Goal: Task Accomplishment & Management: Manage account settings

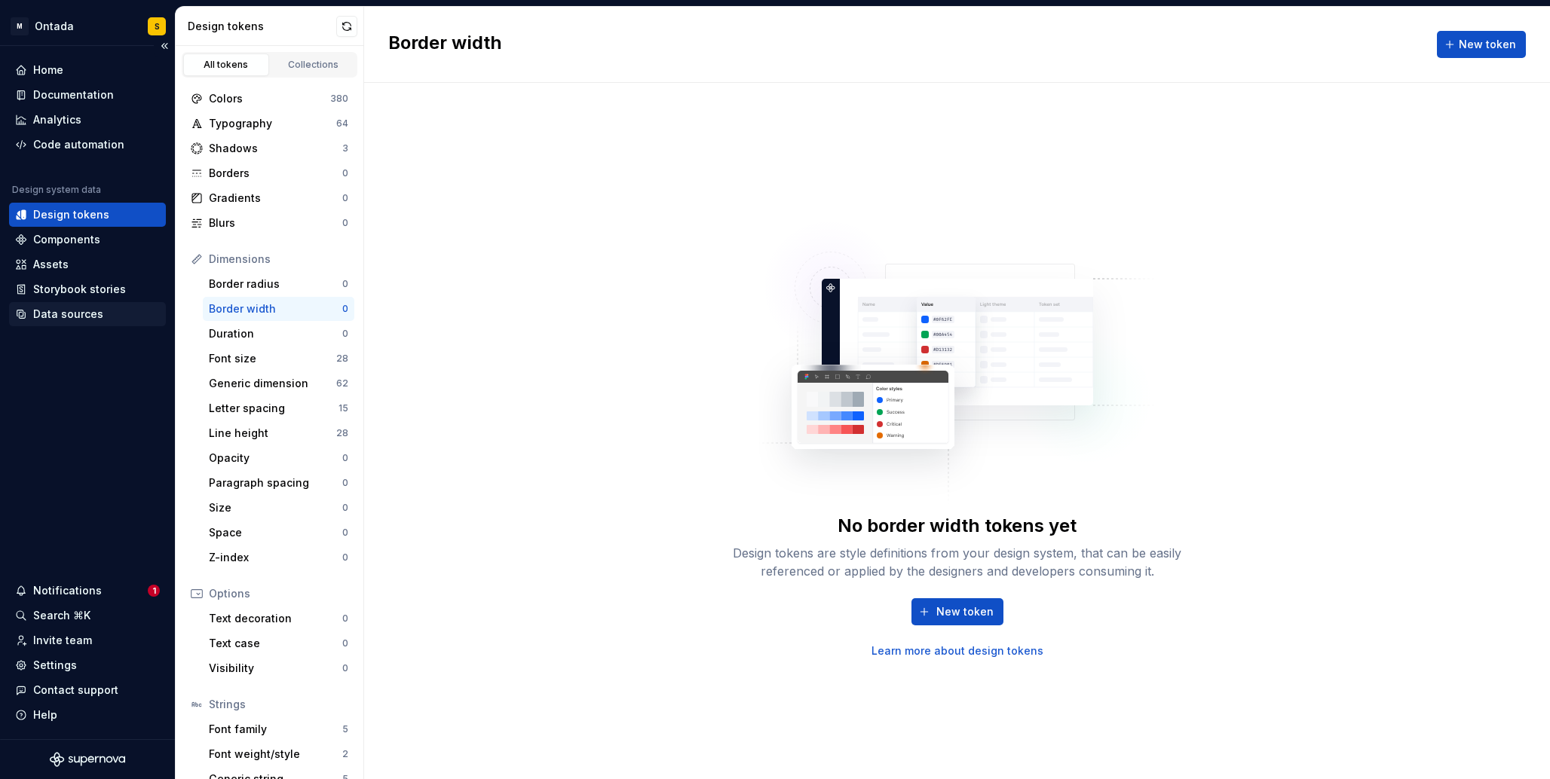
click at [85, 316] on div "Data sources" at bounding box center [68, 314] width 70 height 15
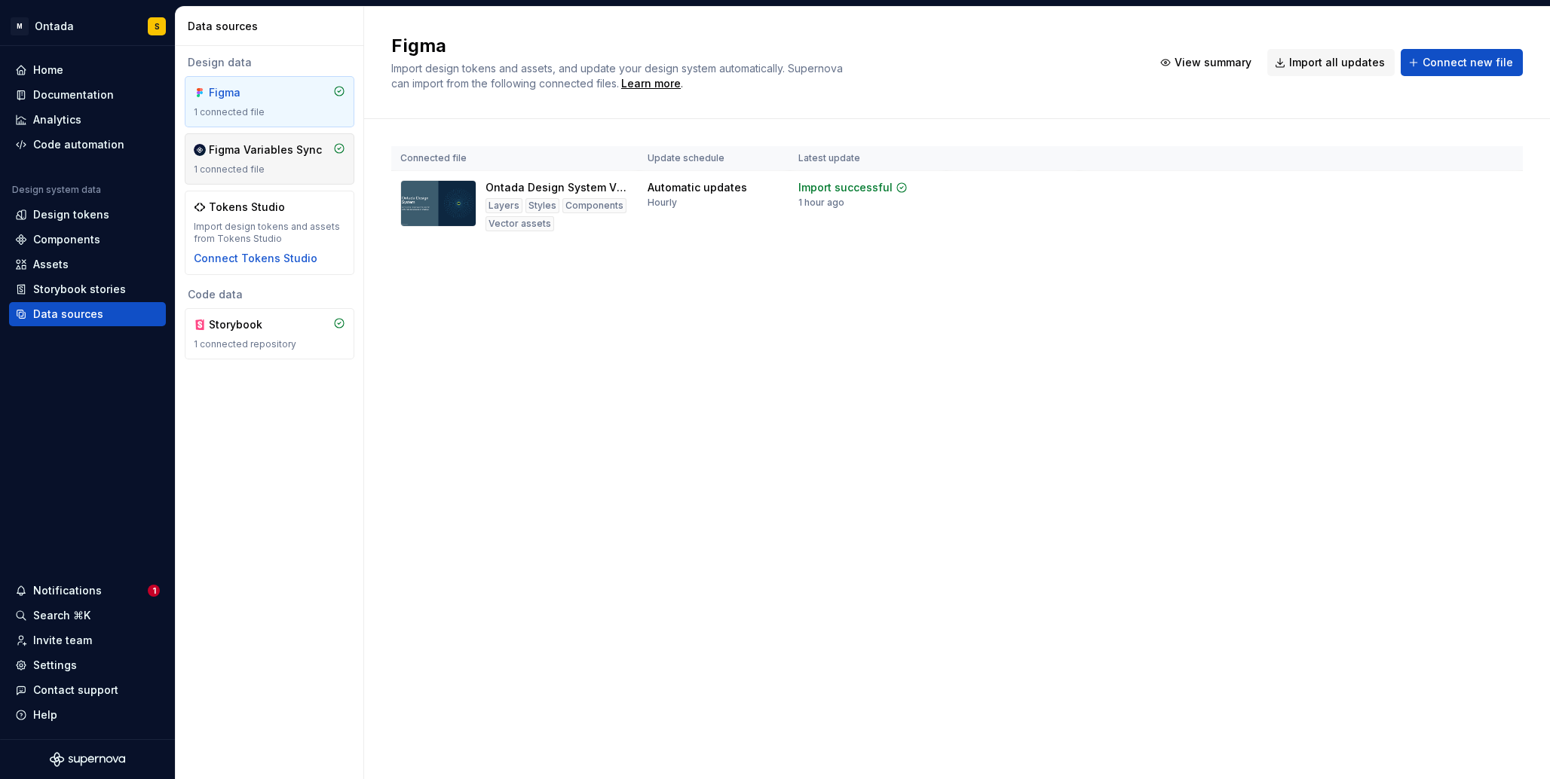
click at [242, 149] on div "Figma Variables Sync" at bounding box center [265, 149] width 113 height 15
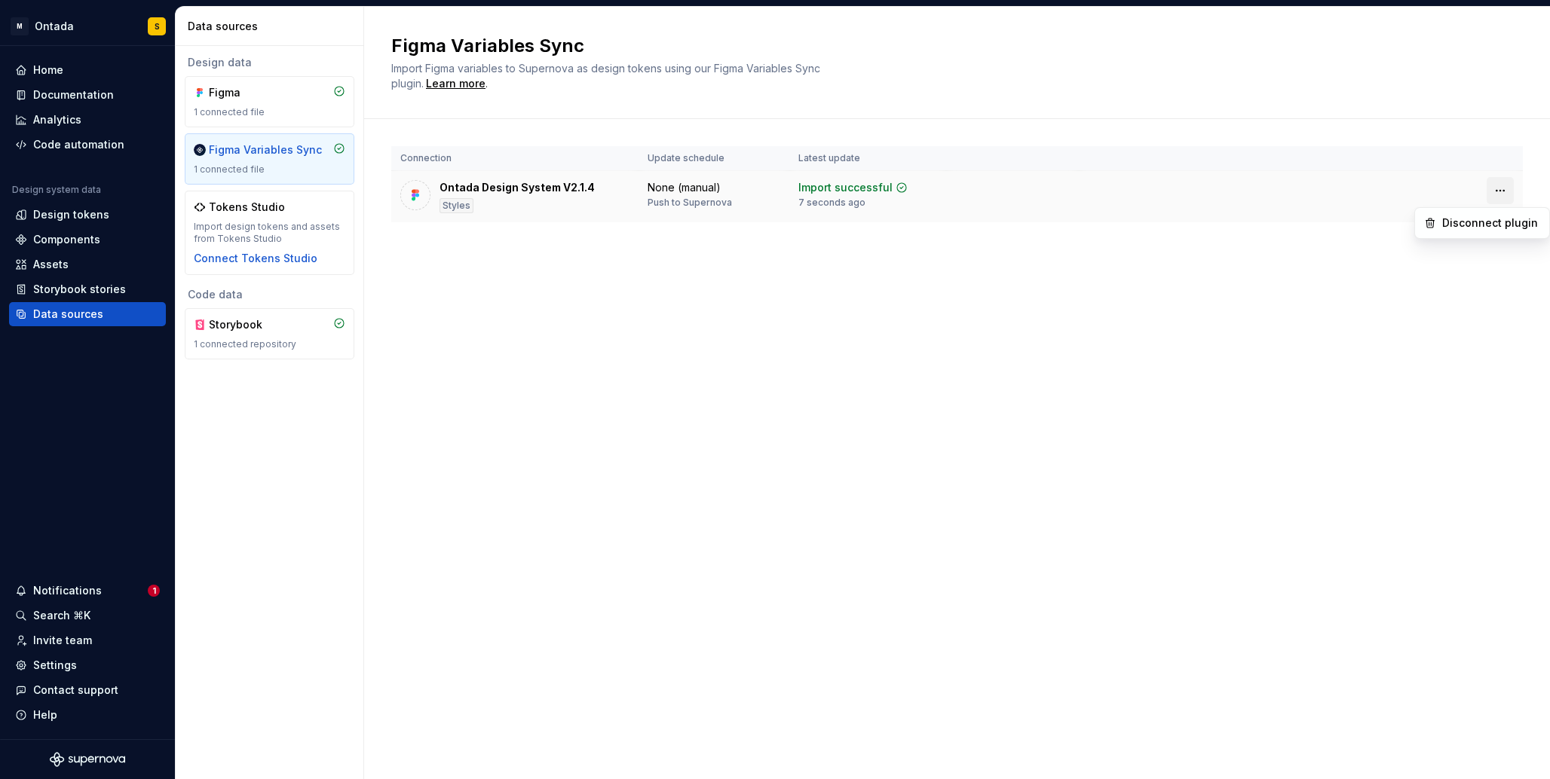
click at [1302, 191] on html "M Ontada S Home Documentation Analytics Code automation Design system data Desi…" at bounding box center [775, 389] width 1550 height 779
drag, startPoint x: 1153, startPoint y: 258, endPoint x: 1117, endPoint y: 253, distance: 35.7
click at [1153, 258] on html "M Ontada S Home Documentation Analytics Code automation Design system data Desi…" at bounding box center [775, 389] width 1550 height 779
click at [50, 216] on div "Design tokens" at bounding box center [71, 214] width 76 height 15
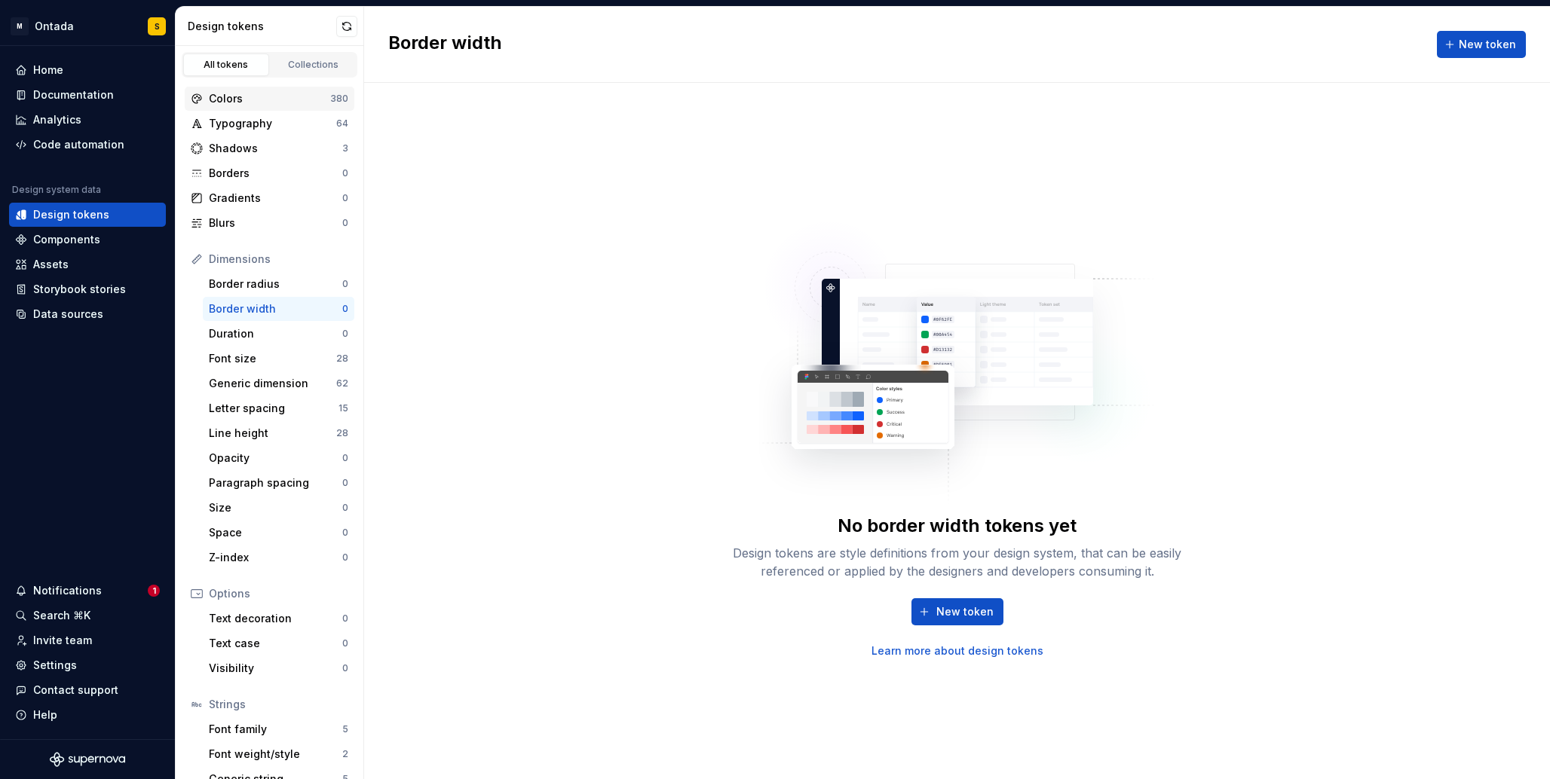
click at [288, 97] on div "Colors" at bounding box center [269, 98] width 121 height 15
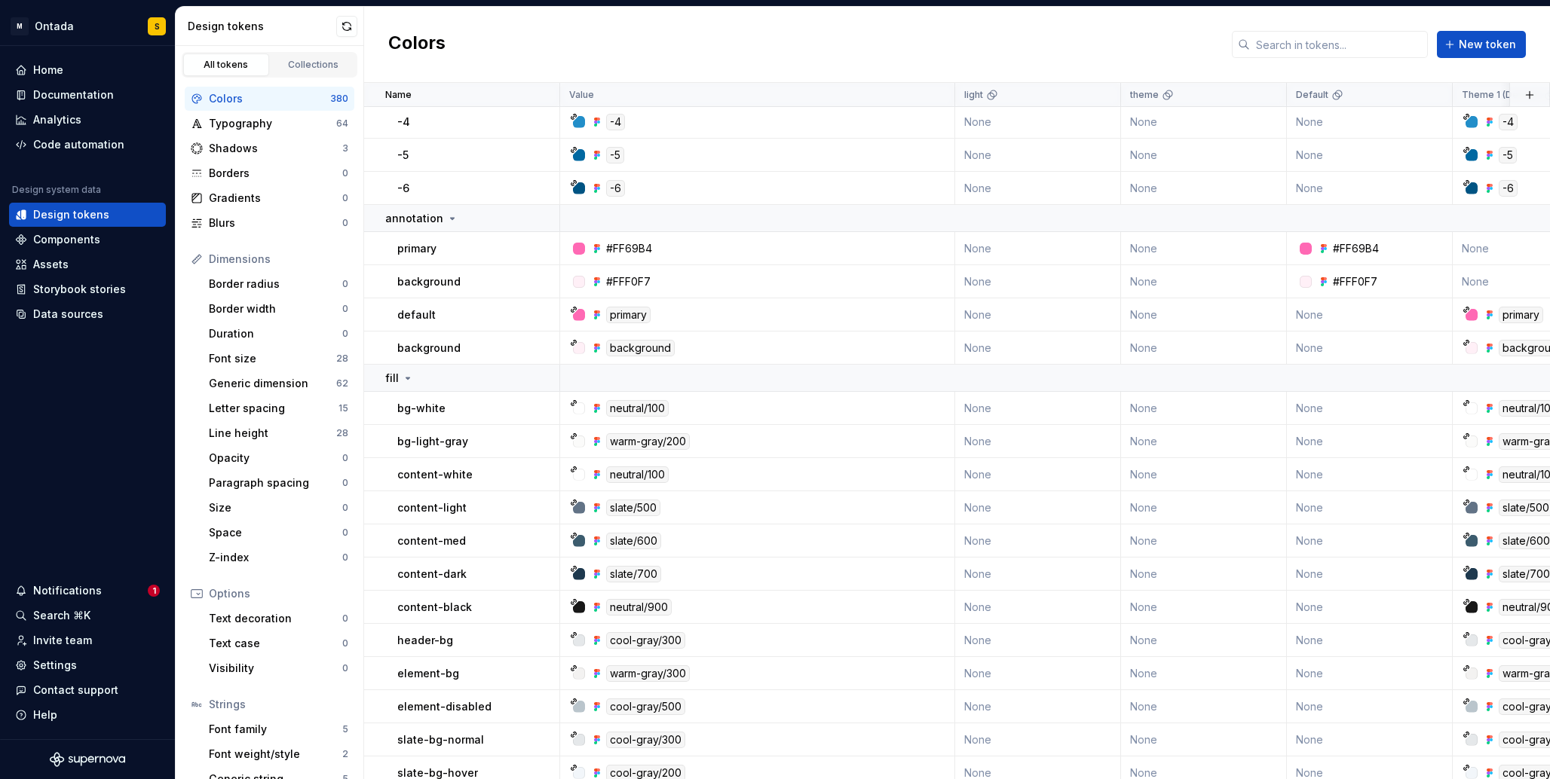
scroll to position [7081, 0]
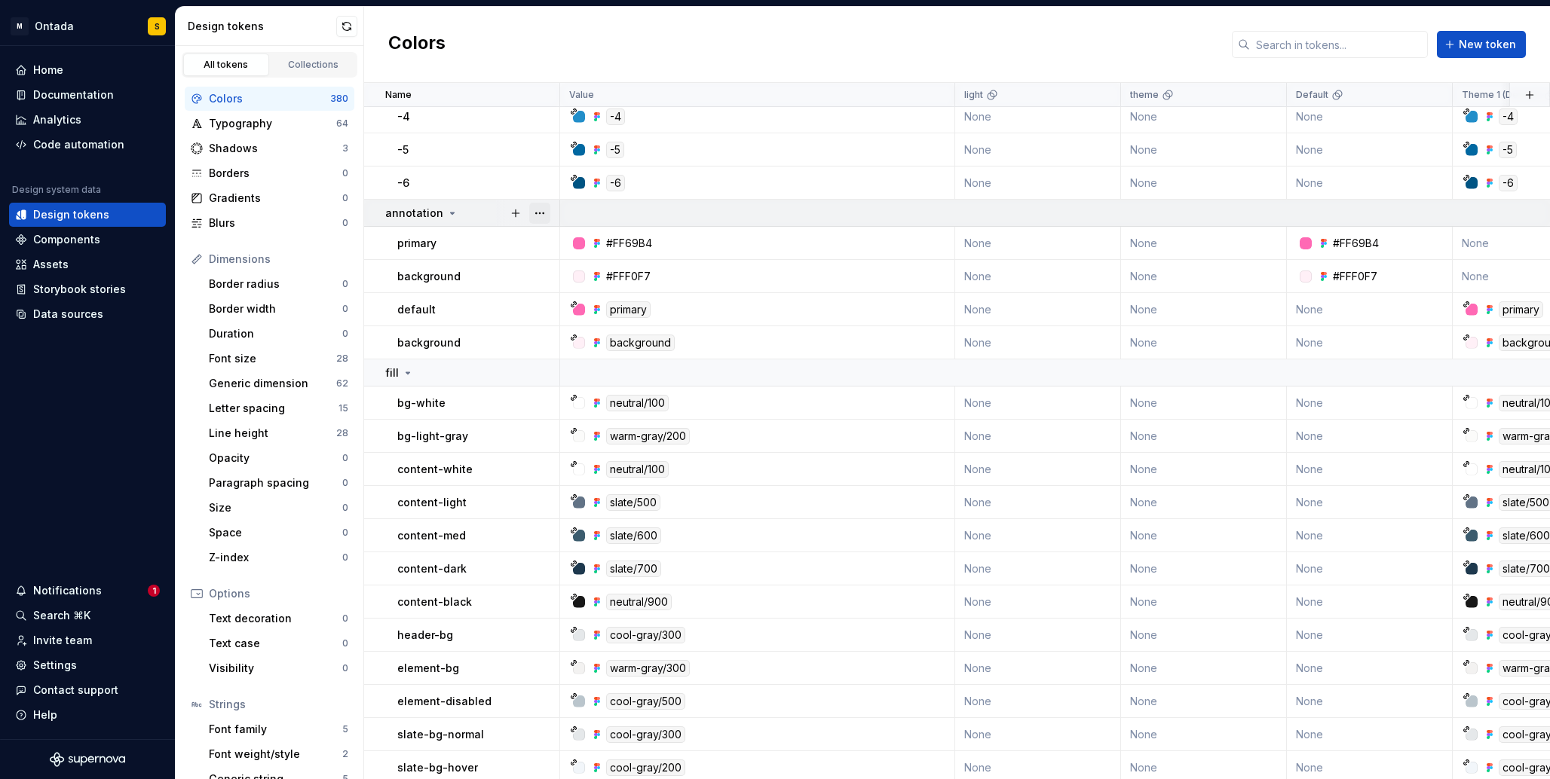
click at [543, 213] on button "button" at bounding box center [539, 213] width 21 height 21
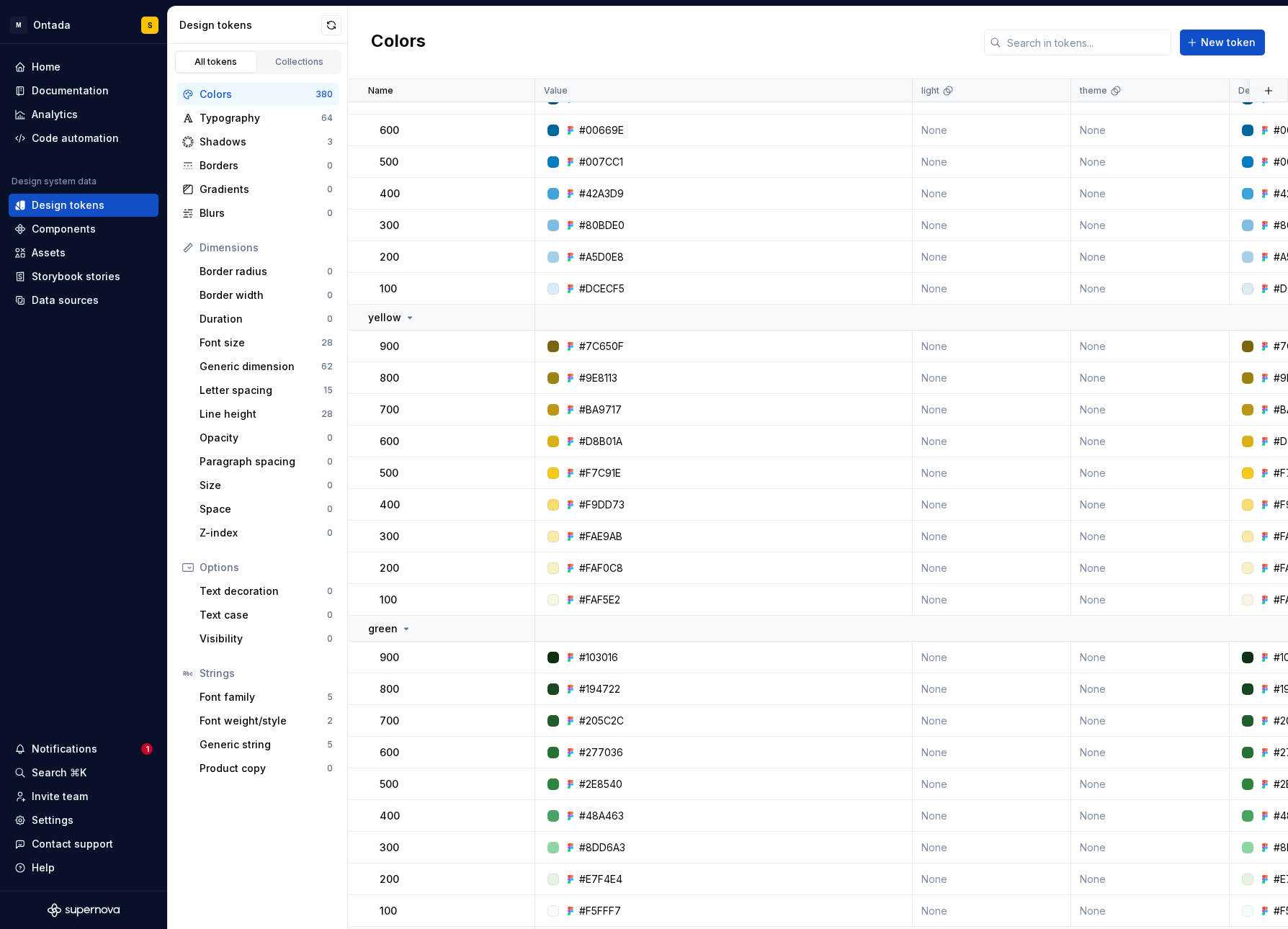
scroll to position [0, 0]
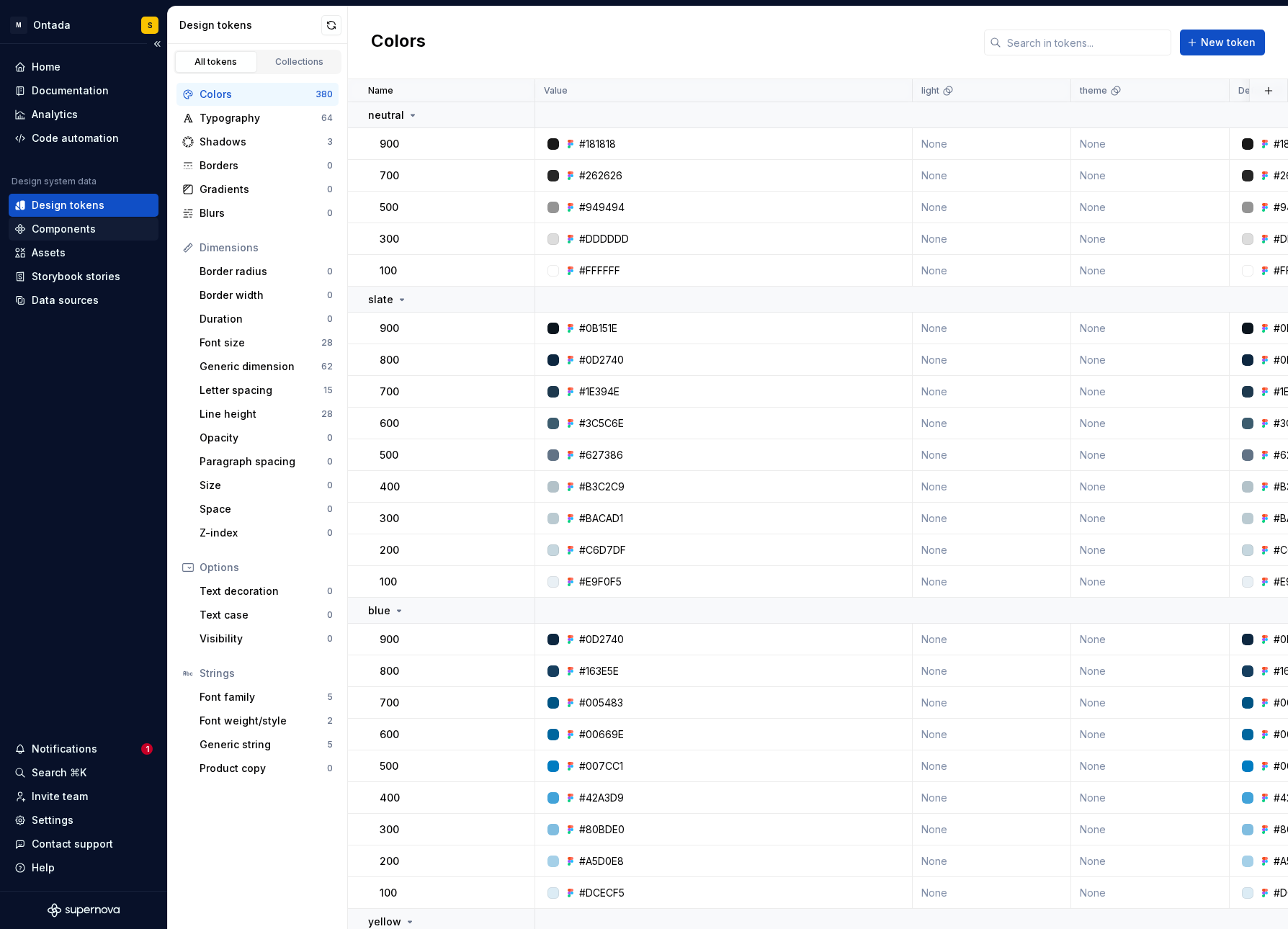
click at [89, 231] on div "Components" at bounding box center [63, 228] width 64 height 14
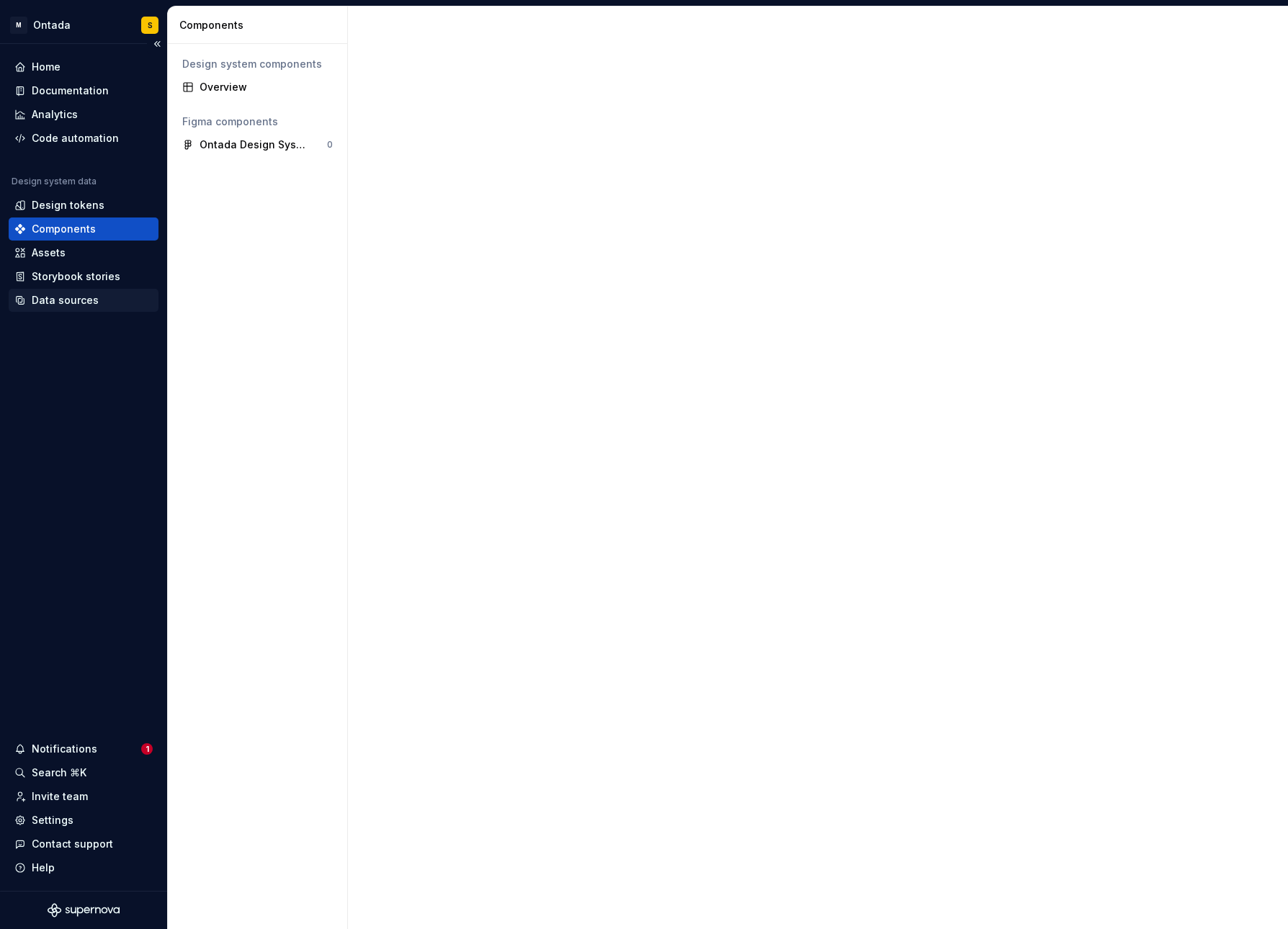
click at [82, 306] on div "Data sources" at bounding box center [65, 300] width 67 height 14
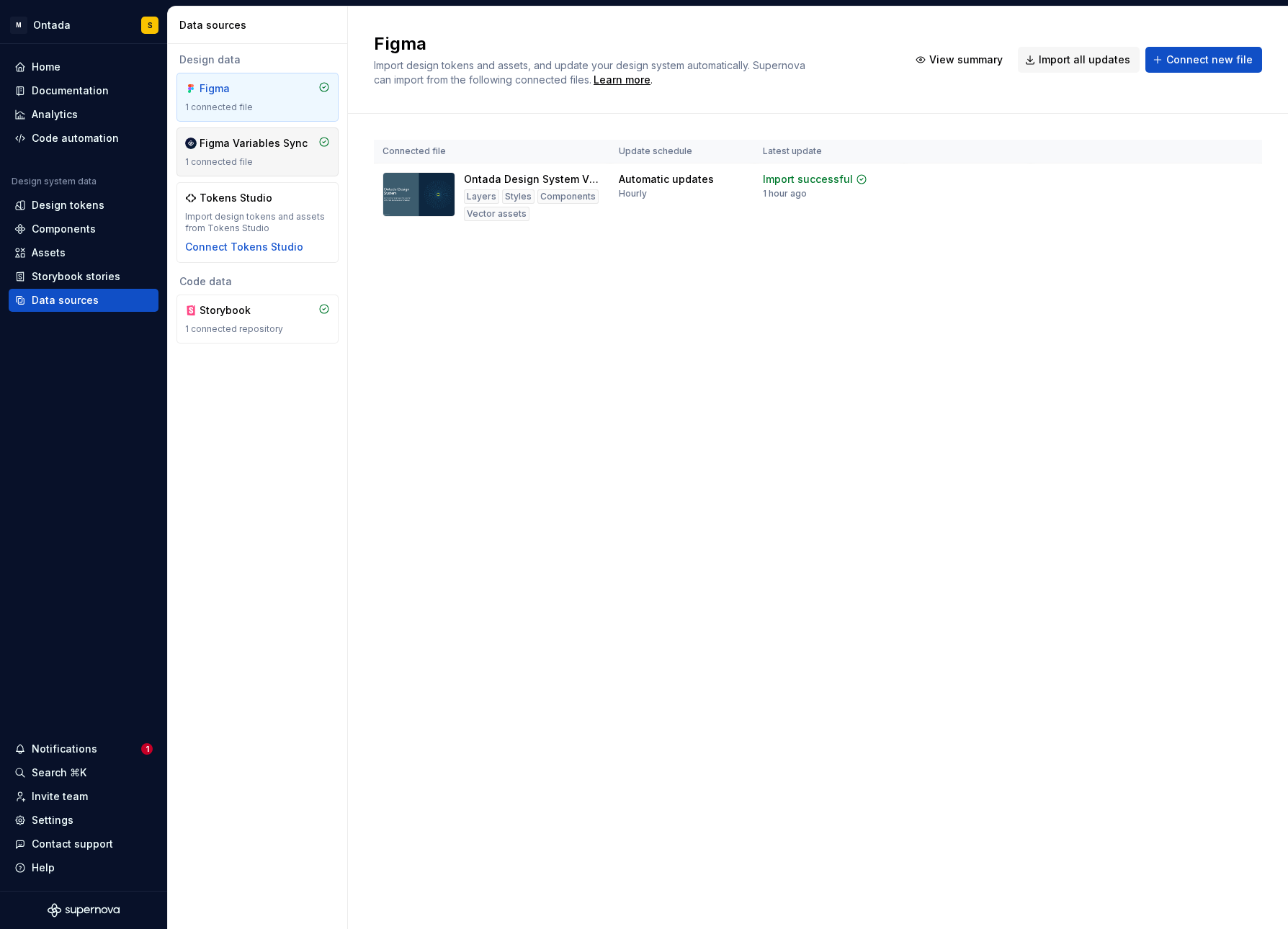
click at [307, 159] on div "1 connected file" at bounding box center [258, 162] width 145 height 11
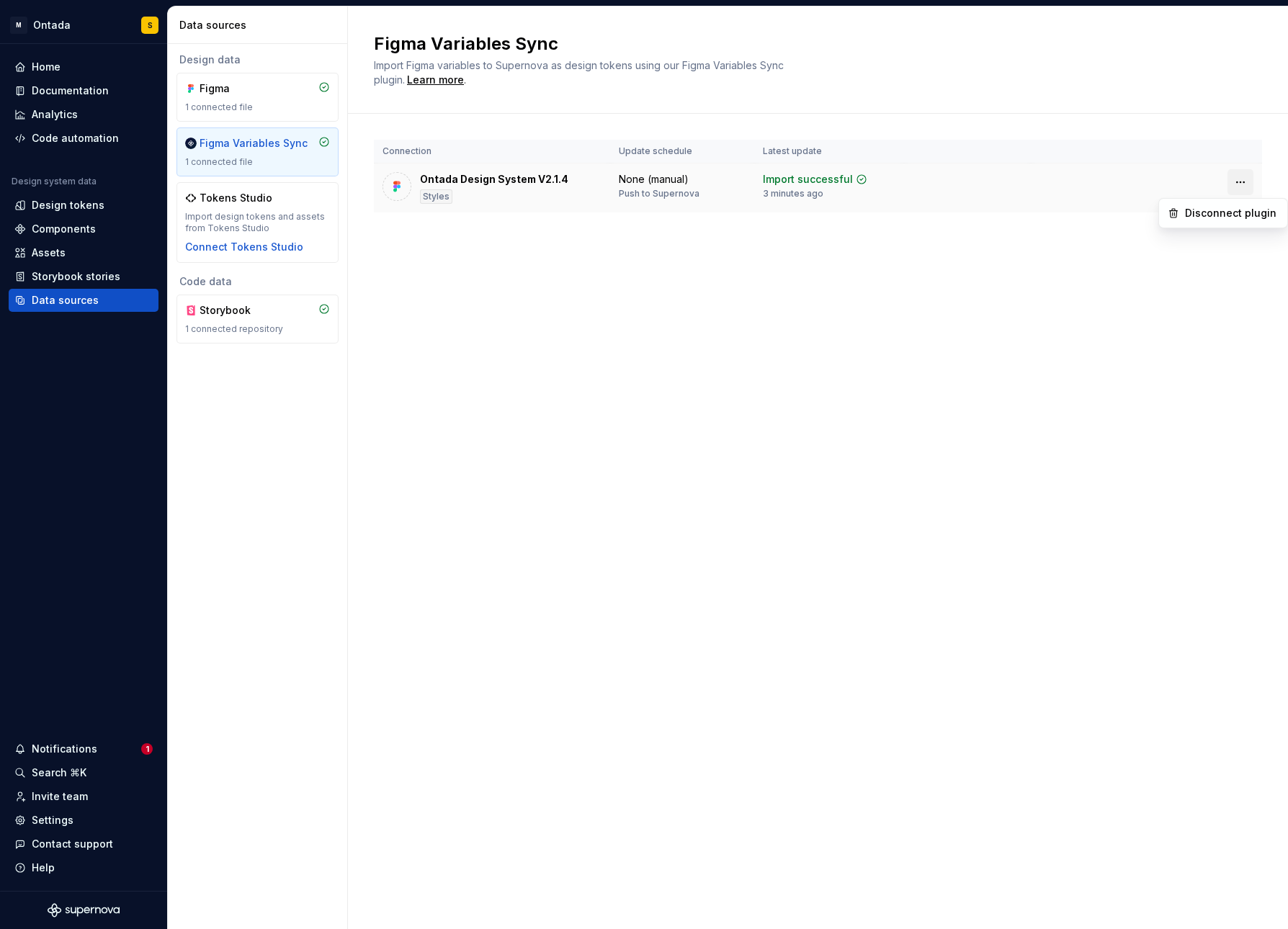
click at [1244, 177] on html "M Ontada S Home Documentation Analytics Code automation Design system data Desi…" at bounding box center [644, 464] width 1288 height 929
click at [1237, 207] on div "Disconnect plugin" at bounding box center [1232, 213] width 94 height 14
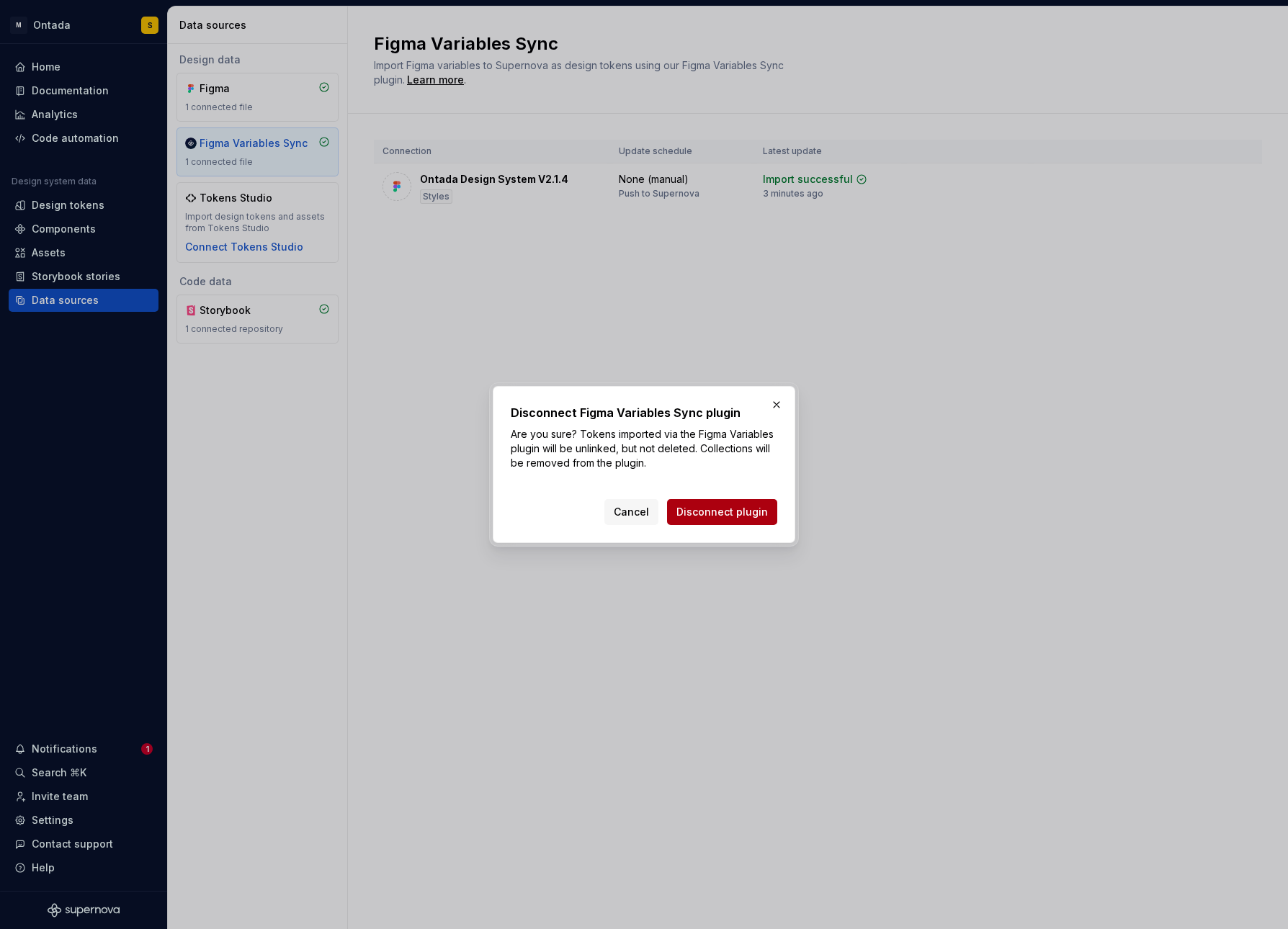
click at [744, 512] on span "Disconnect plugin" at bounding box center [722, 511] width 92 height 14
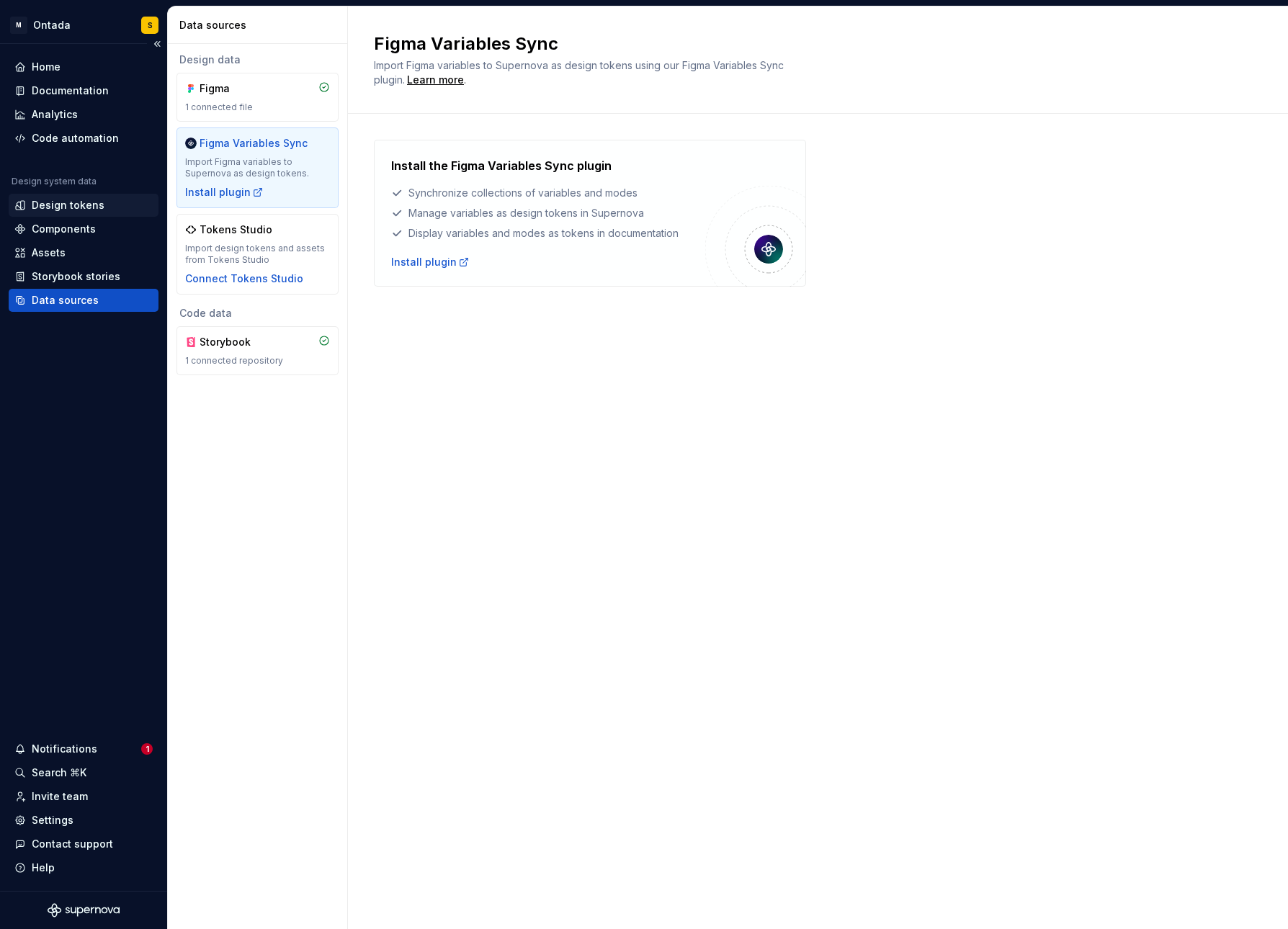
click at [76, 205] on div "Design tokens" at bounding box center [68, 205] width 73 height 14
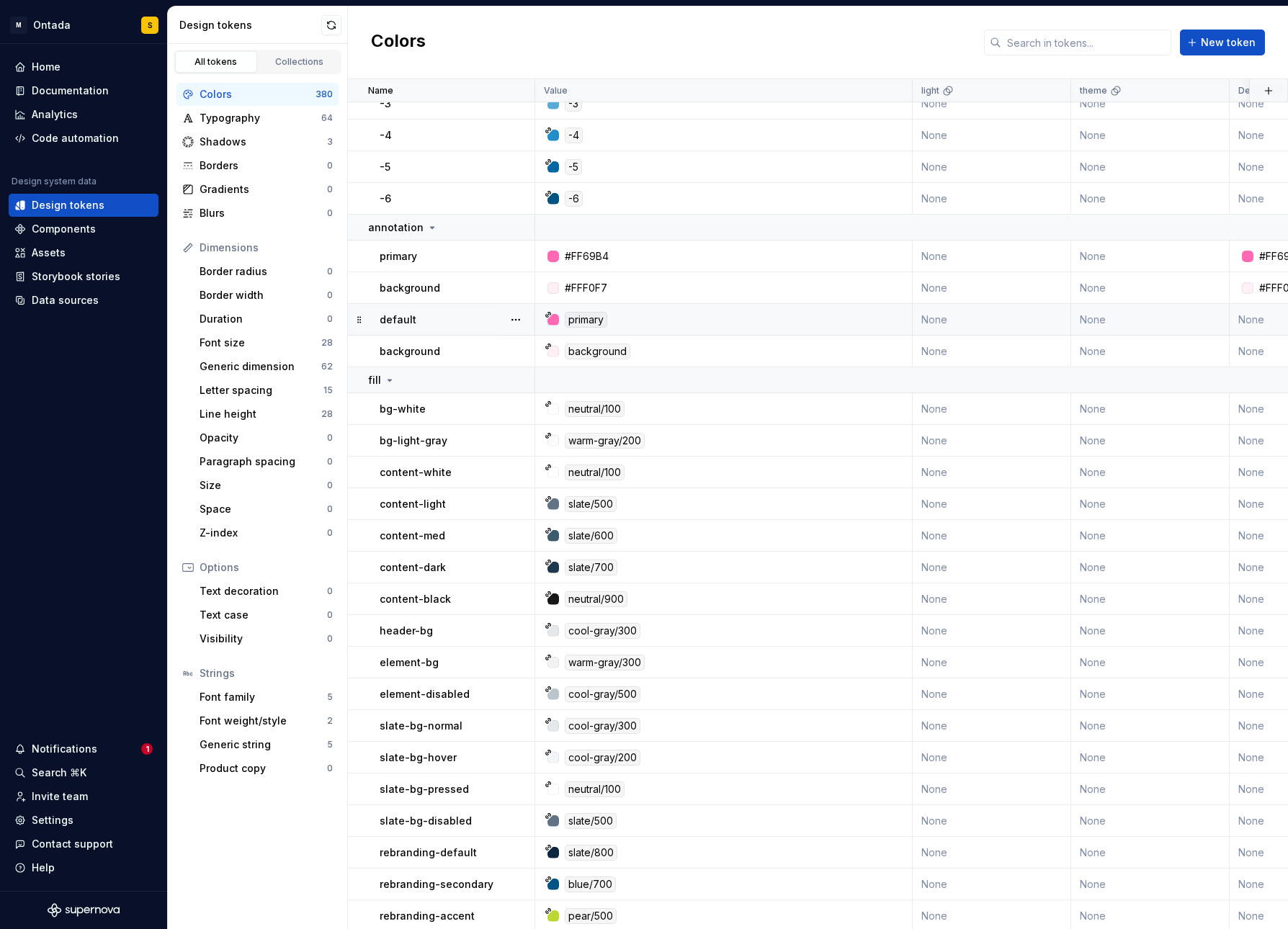
scroll to position [6725, 0]
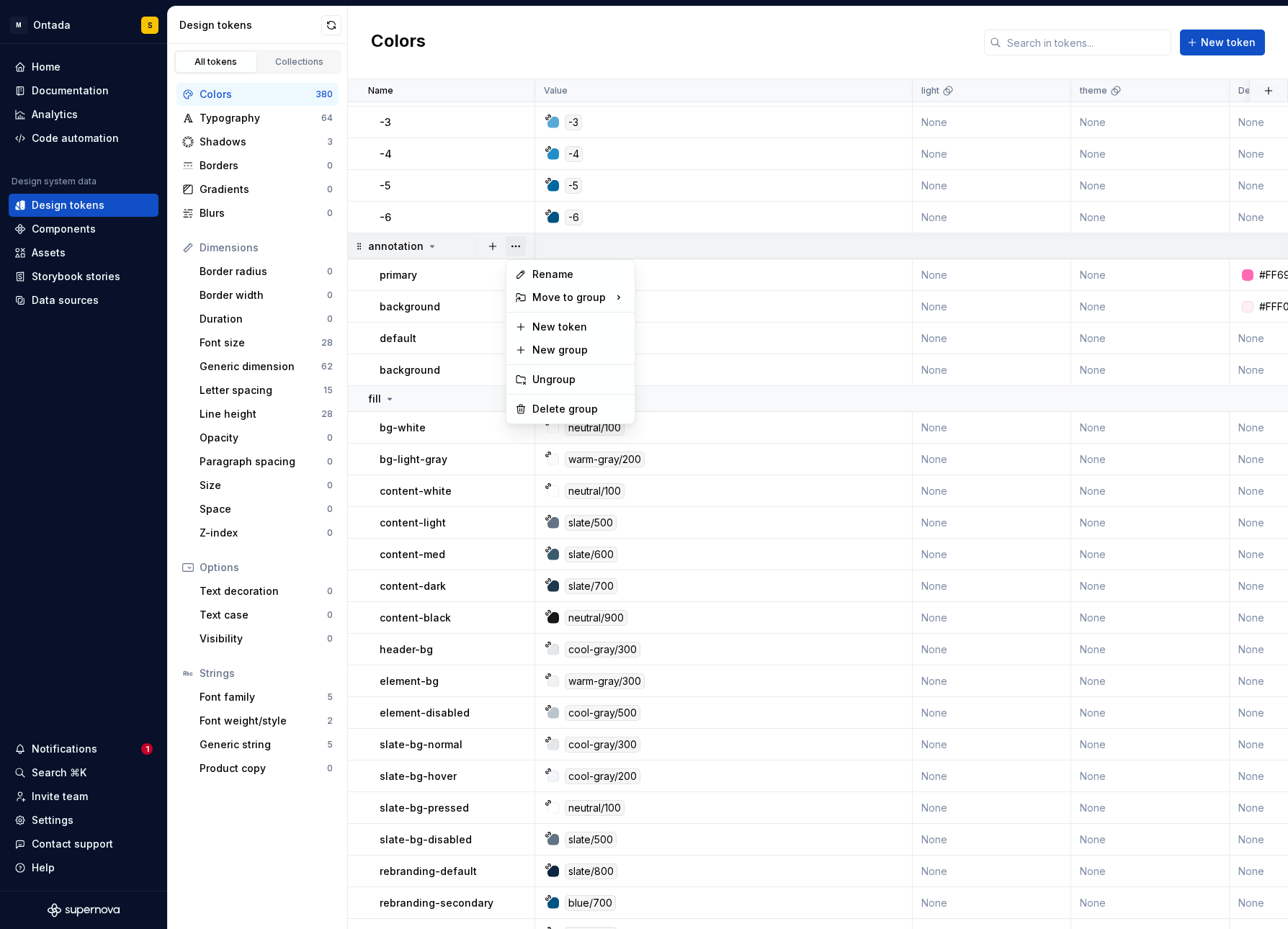
click at [520, 248] on button "button" at bounding box center [515, 246] width 20 height 20
click at [538, 409] on div "Delete group" at bounding box center [579, 409] width 94 height 14
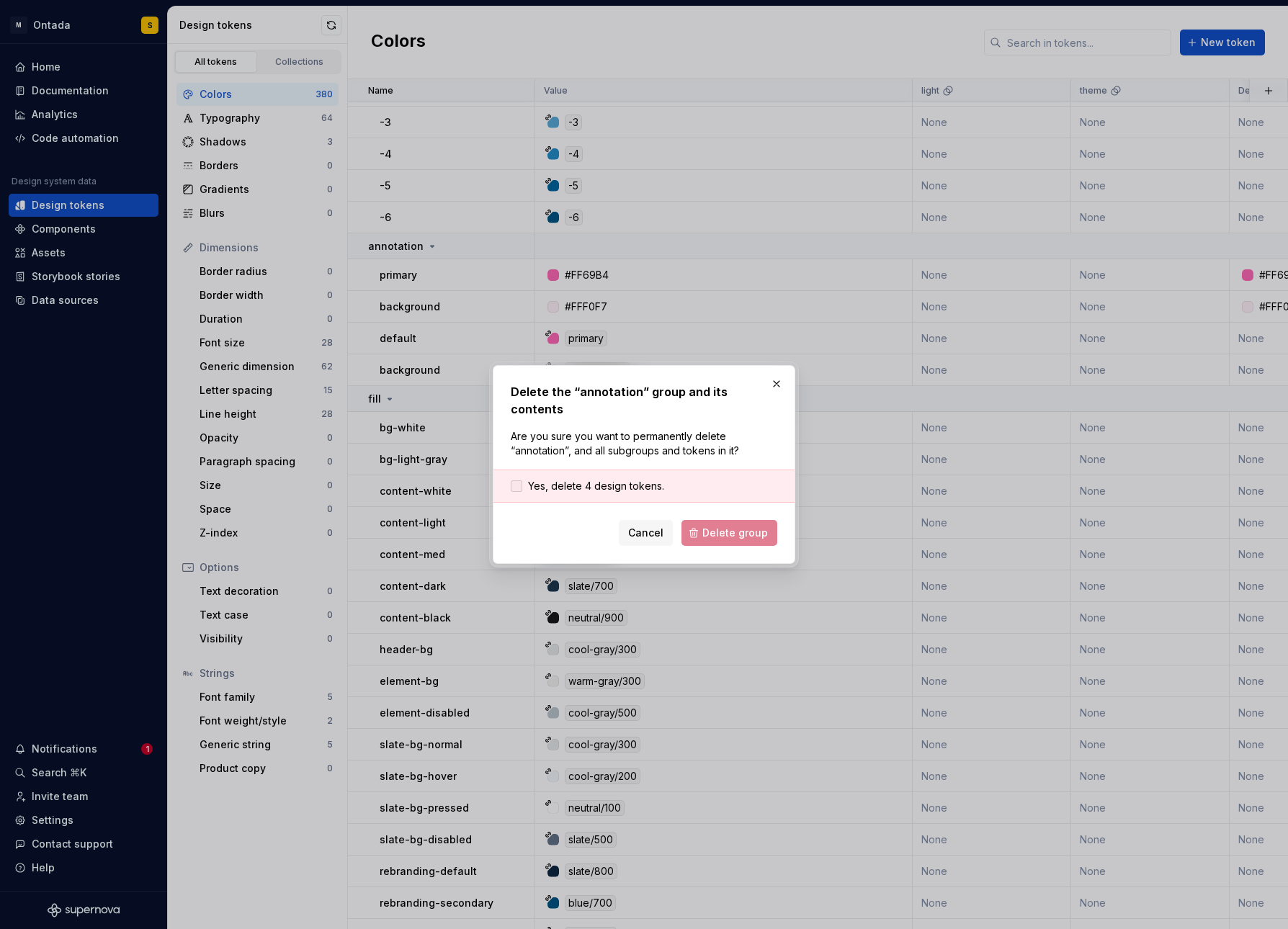
click at [644, 479] on span "Yes, delete 4 design tokens." at bounding box center [596, 486] width 136 height 14
click at [719, 526] on span "Delete group" at bounding box center [735, 532] width 66 height 14
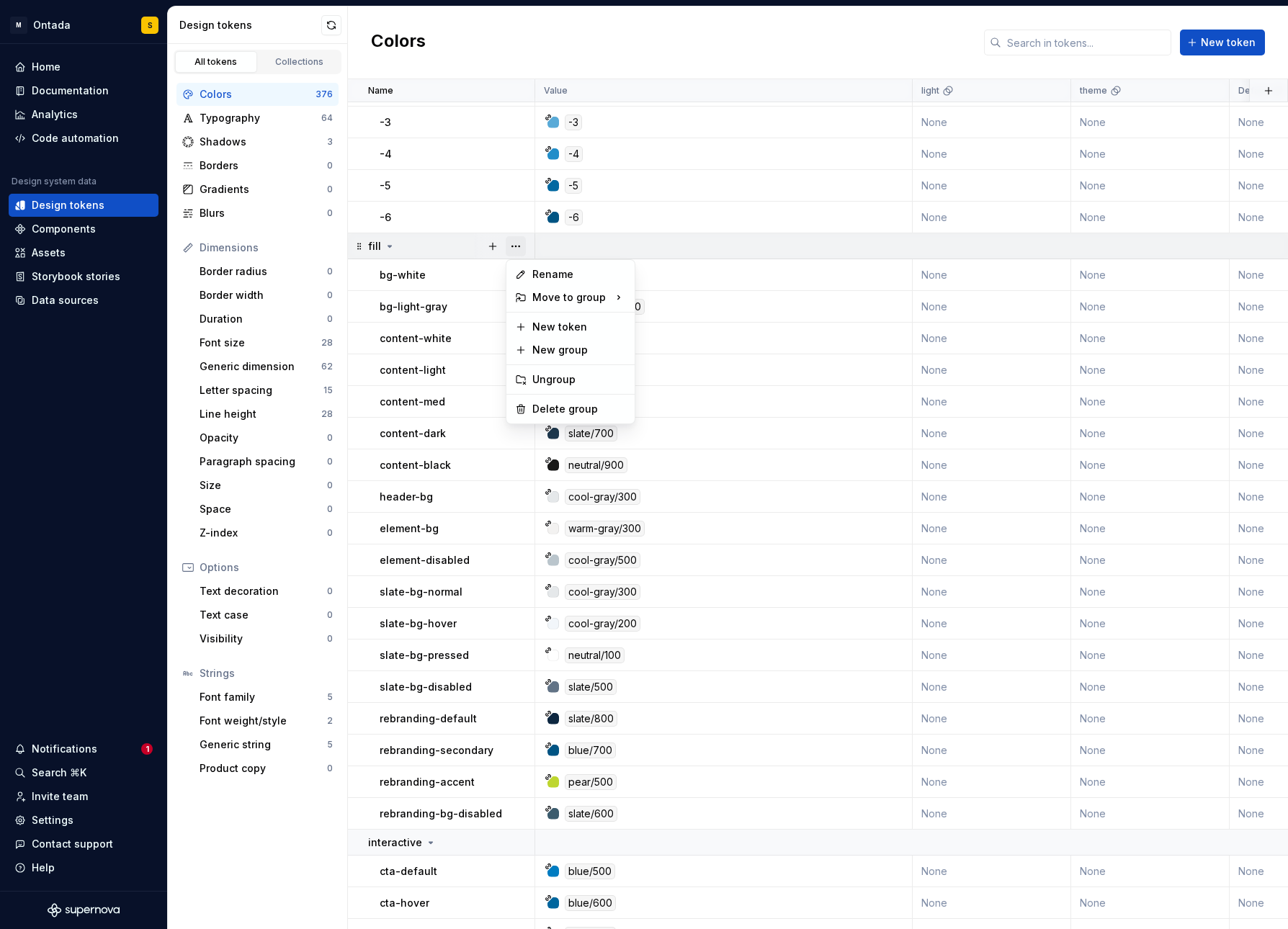
click at [517, 245] on button "button" at bounding box center [515, 246] width 20 height 20
click at [548, 411] on div "Delete group" at bounding box center [579, 409] width 94 height 14
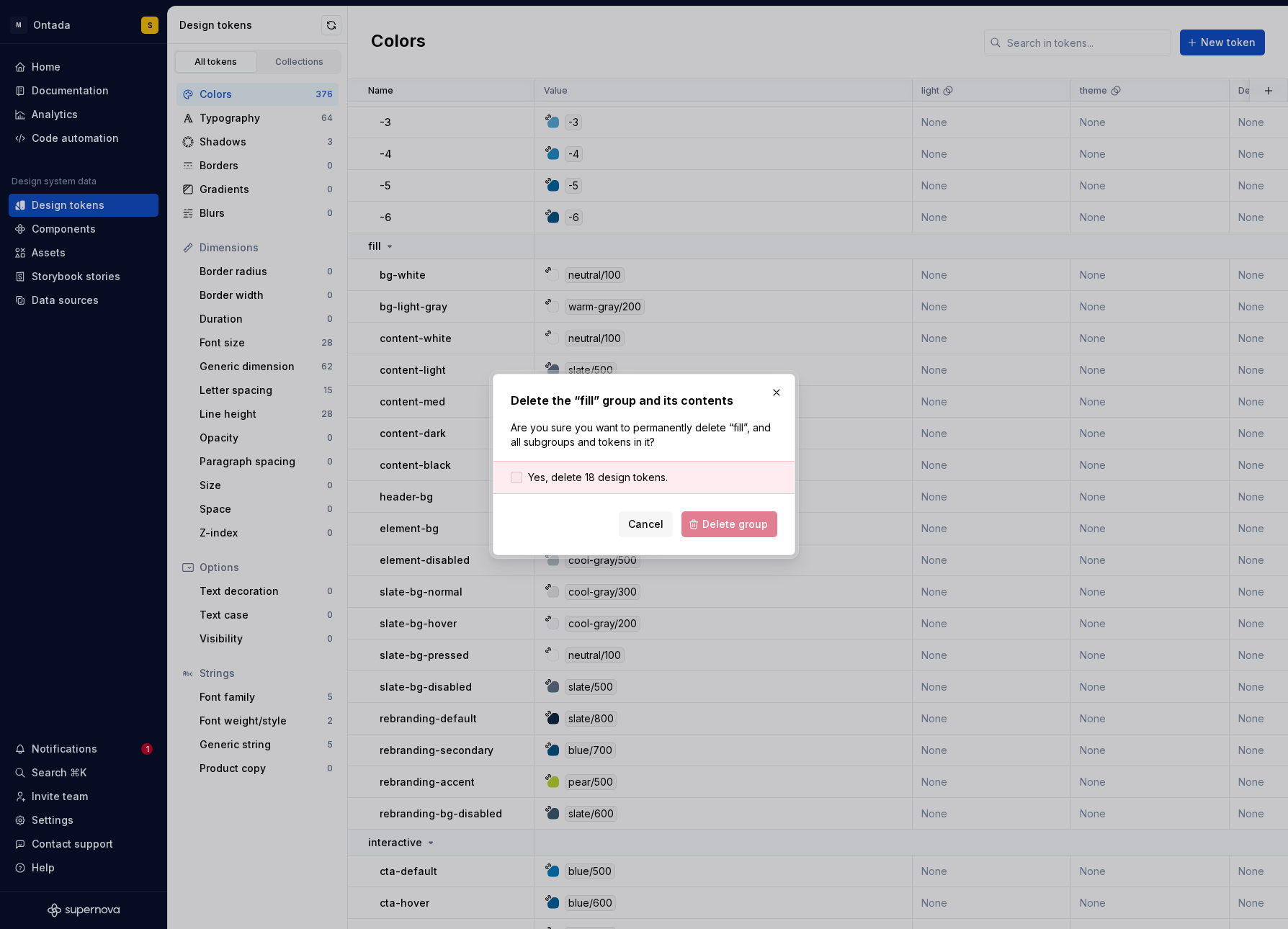
click at [643, 475] on span "Yes, delete 18 design tokens." at bounding box center [598, 477] width 140 height 14
click at [746, 526] on span "Delete group" at bounding box center [735, 524] width 66 height 14
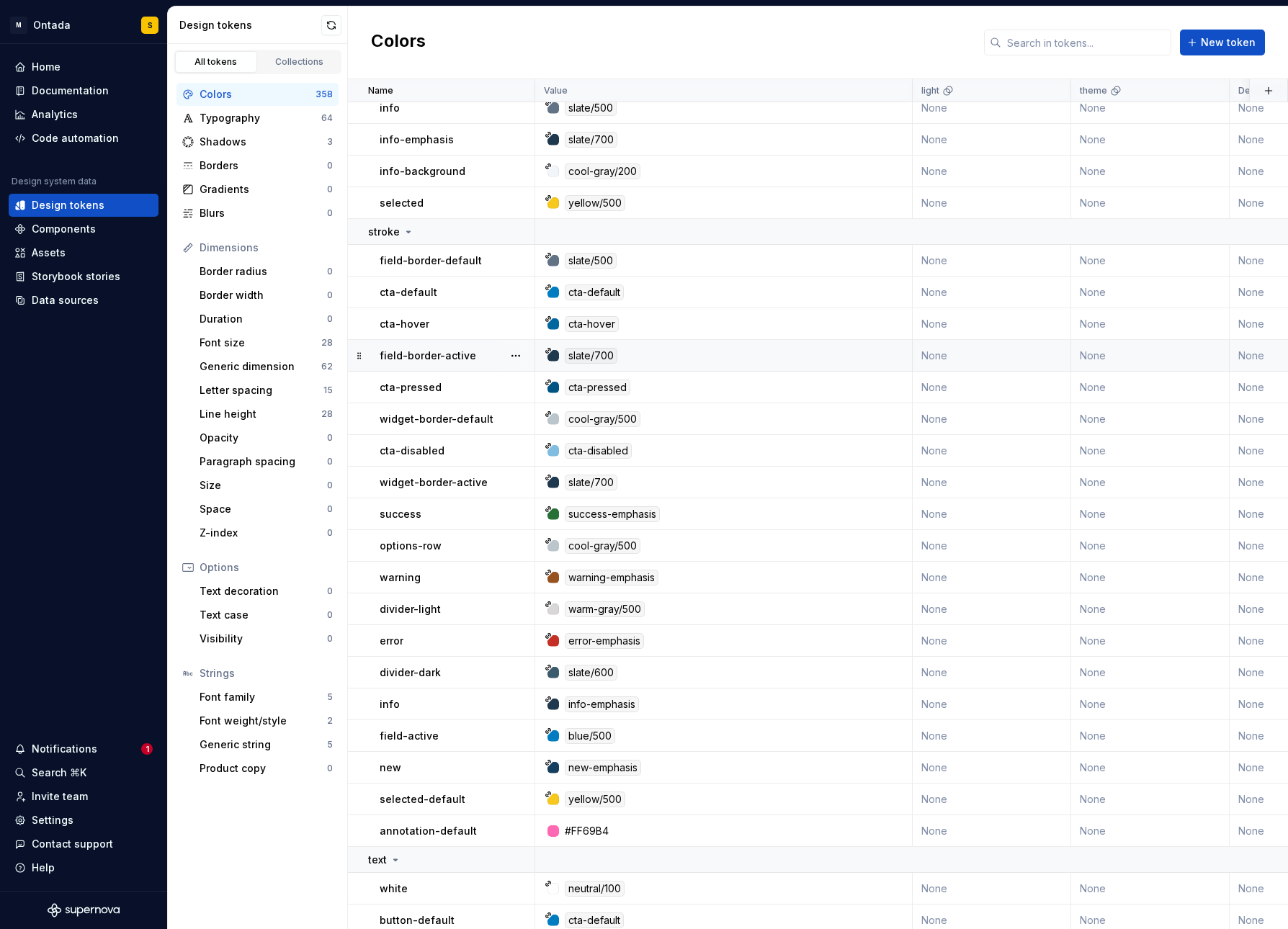
scroll to position [7644, 0]
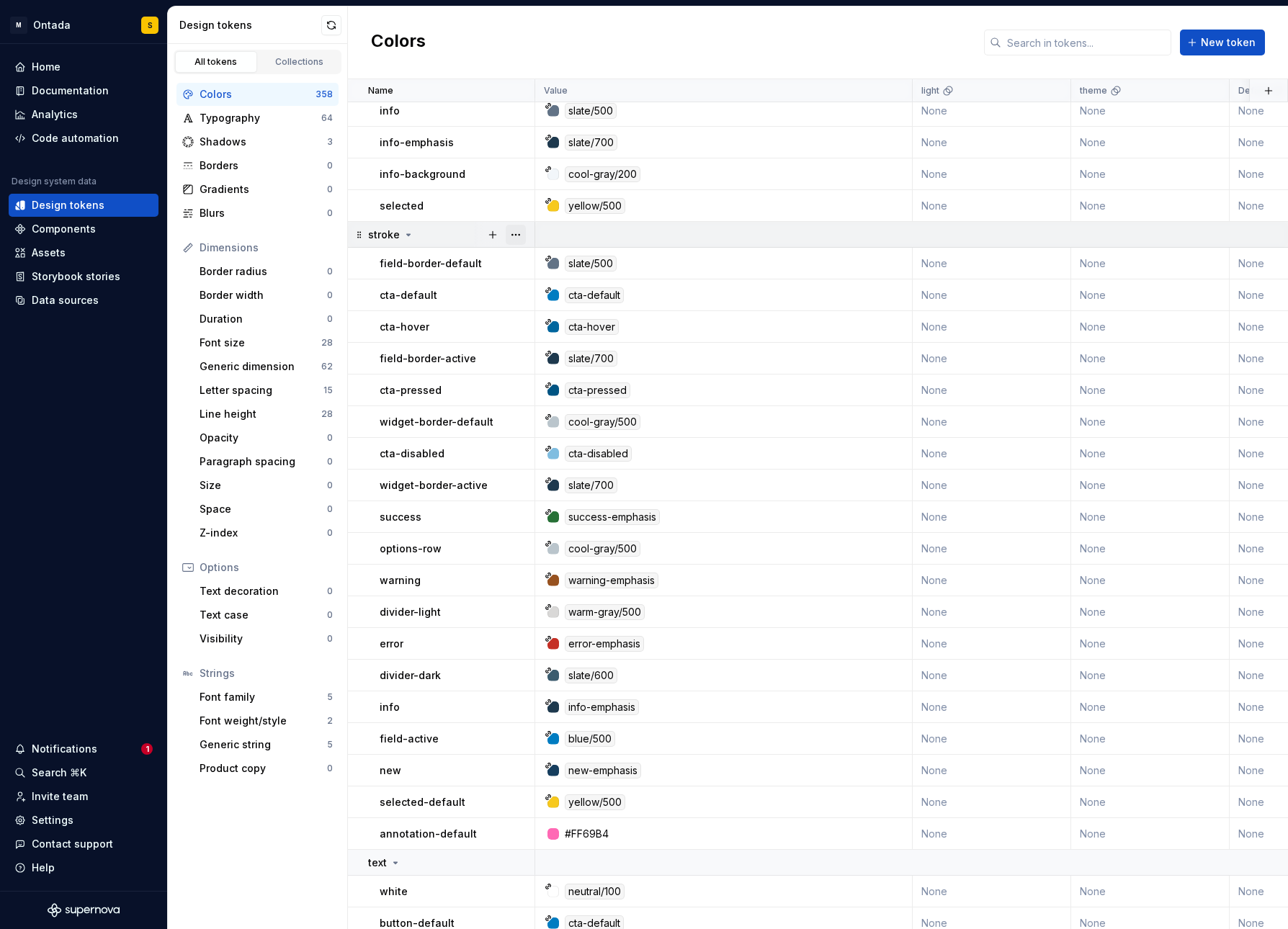
click at [525, 231] on button "button" at bounding box center [515, 234] width 20 height 20
click at [574, 389] on div "Delete group" at bounding box center [570, 398] width 122 height 23
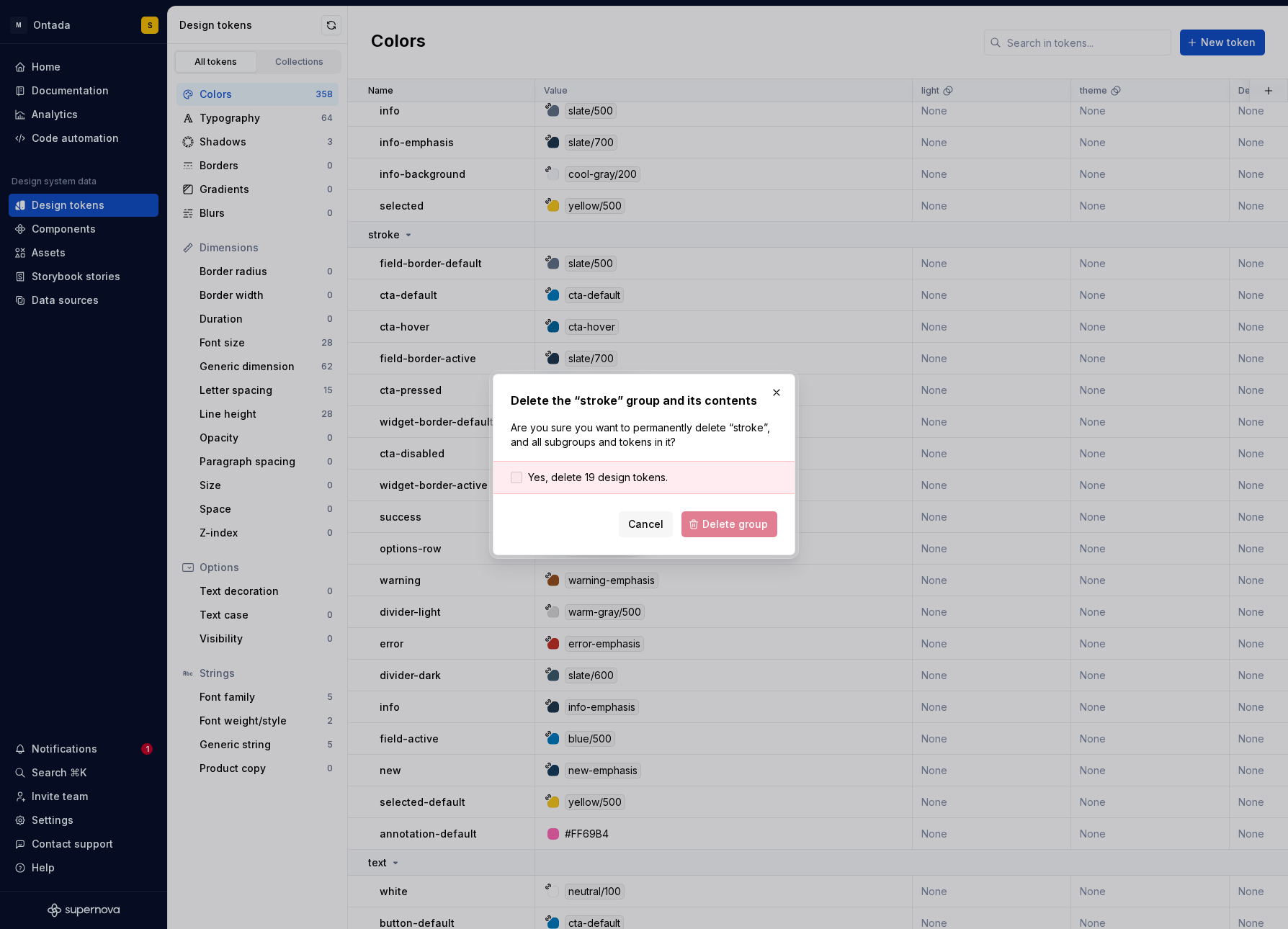
click at [560, 474] on span "Yes, delete 19 design tokens." at bounding box center [598, 477] width 140 height 14
click at [723, 526] on span "Delete group" at bounding box center [735, 524] width 66 height 14
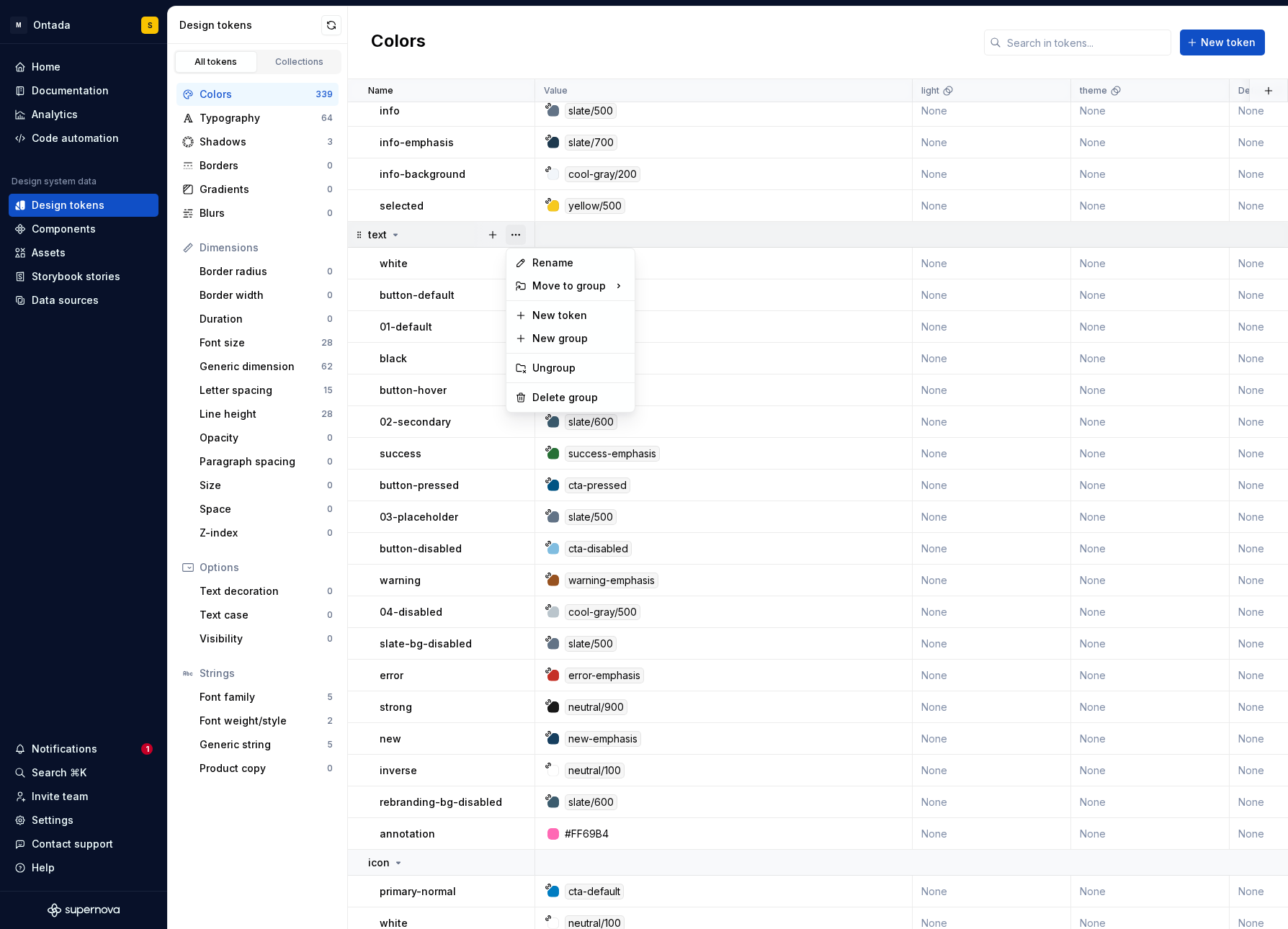
click at [522, 229] on button "button" at bounding box center [515, 234] width 20 height 20
click at [551, 399] on div "Delete group" at bounding box center [579, 398] width 94 height 14
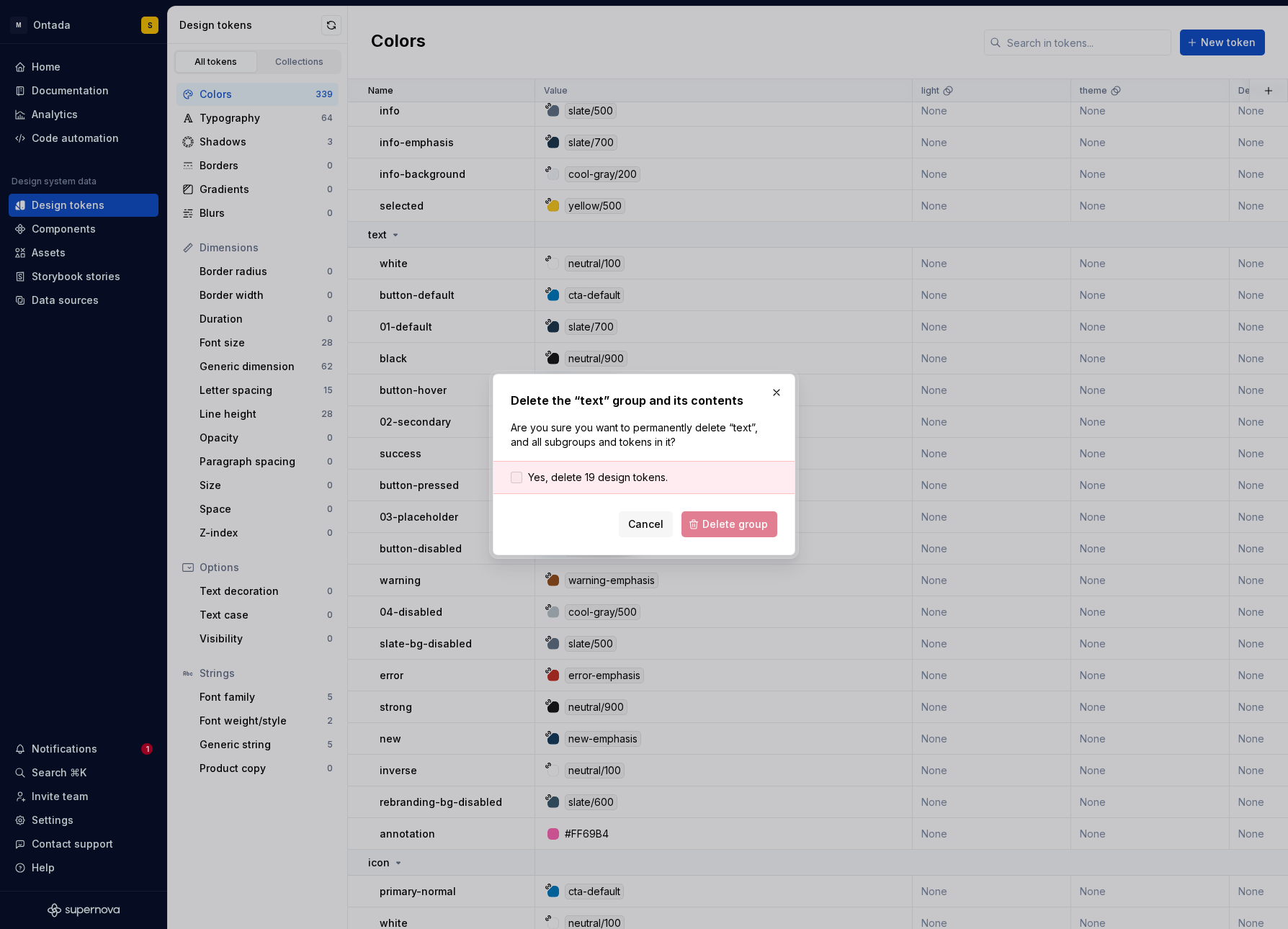
click at [642, 477] on span "Yes, delete 19 design tokens." at bounding box center [598, 477] width 140 height 14
click at [748, 523] on span "Delete group" at bounding box center [735, 524] width 66 height 14
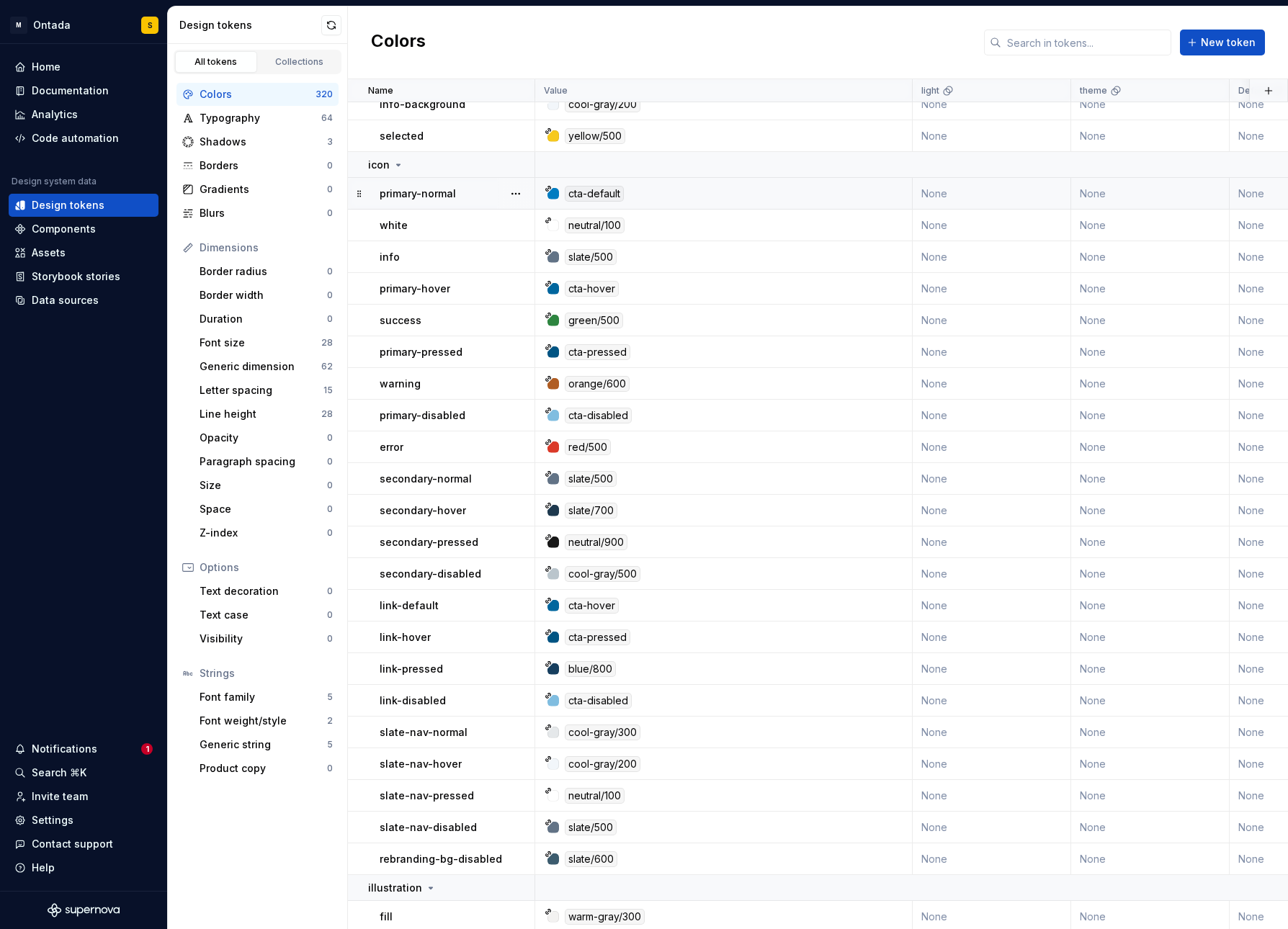
scroll to position [7704, 0]
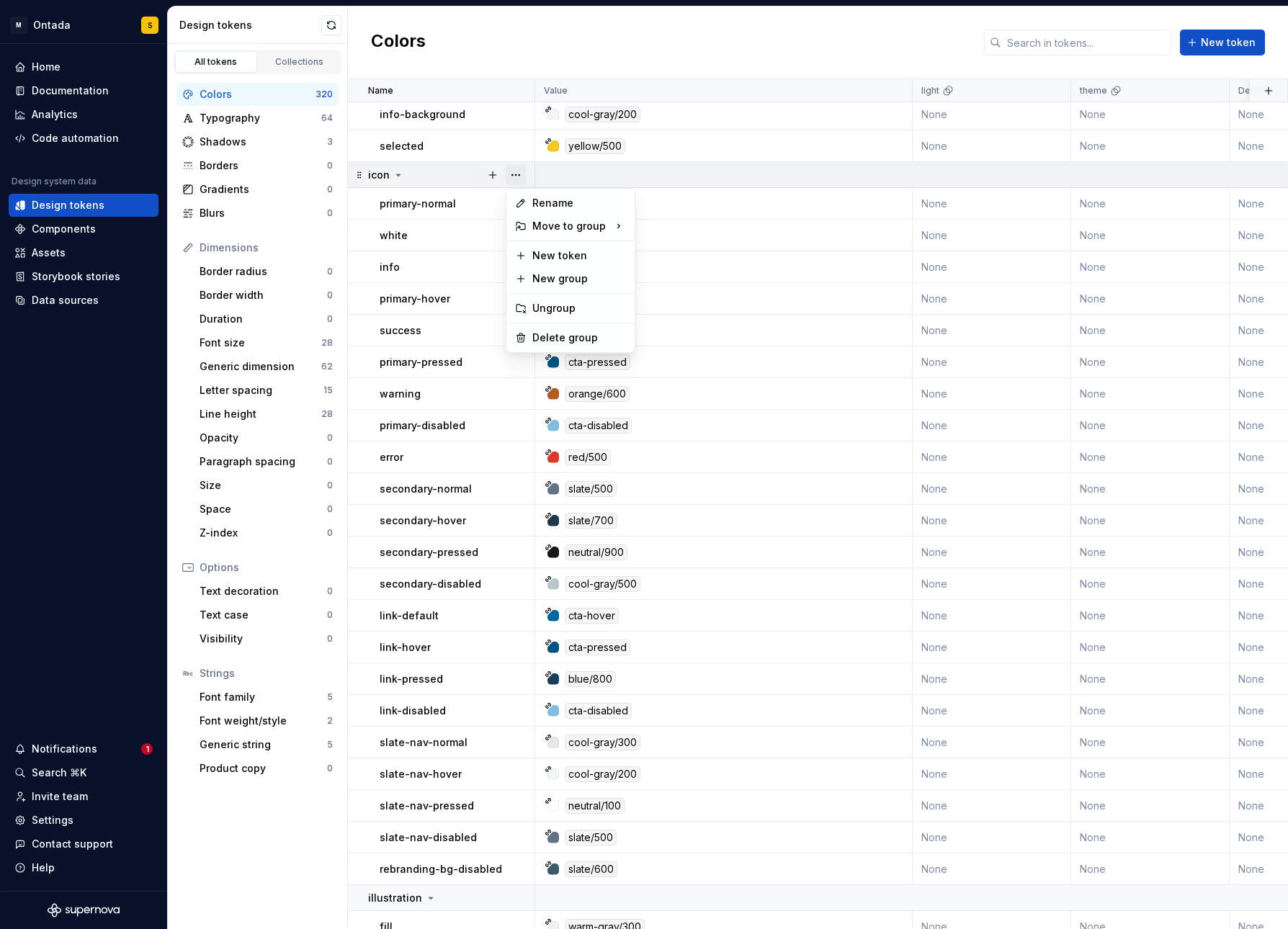
click at [518, 175] on button "button" at bounding box center [515, 175] width 20 height 20
click at [553, 339] on div "Delete group" at bounding box center [579, 337] width 94 height 14
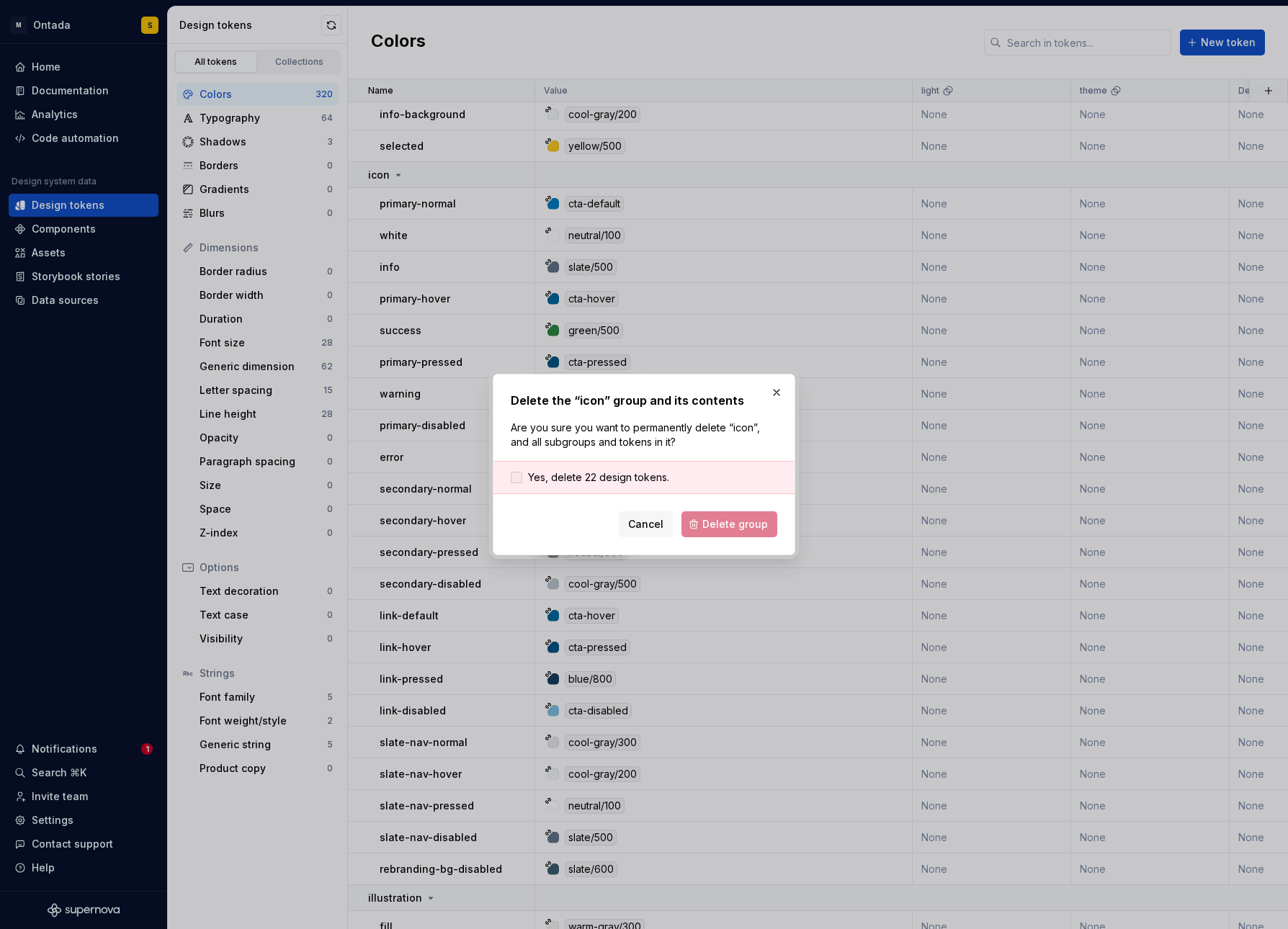
click at [553, 478] on span "Yes, delete 22 design tokens." at bounding box center [599, 477] width 141 height 14
click at [741, 525] on span "Delete group" at bounding box center [735, 524] width 66 height 14
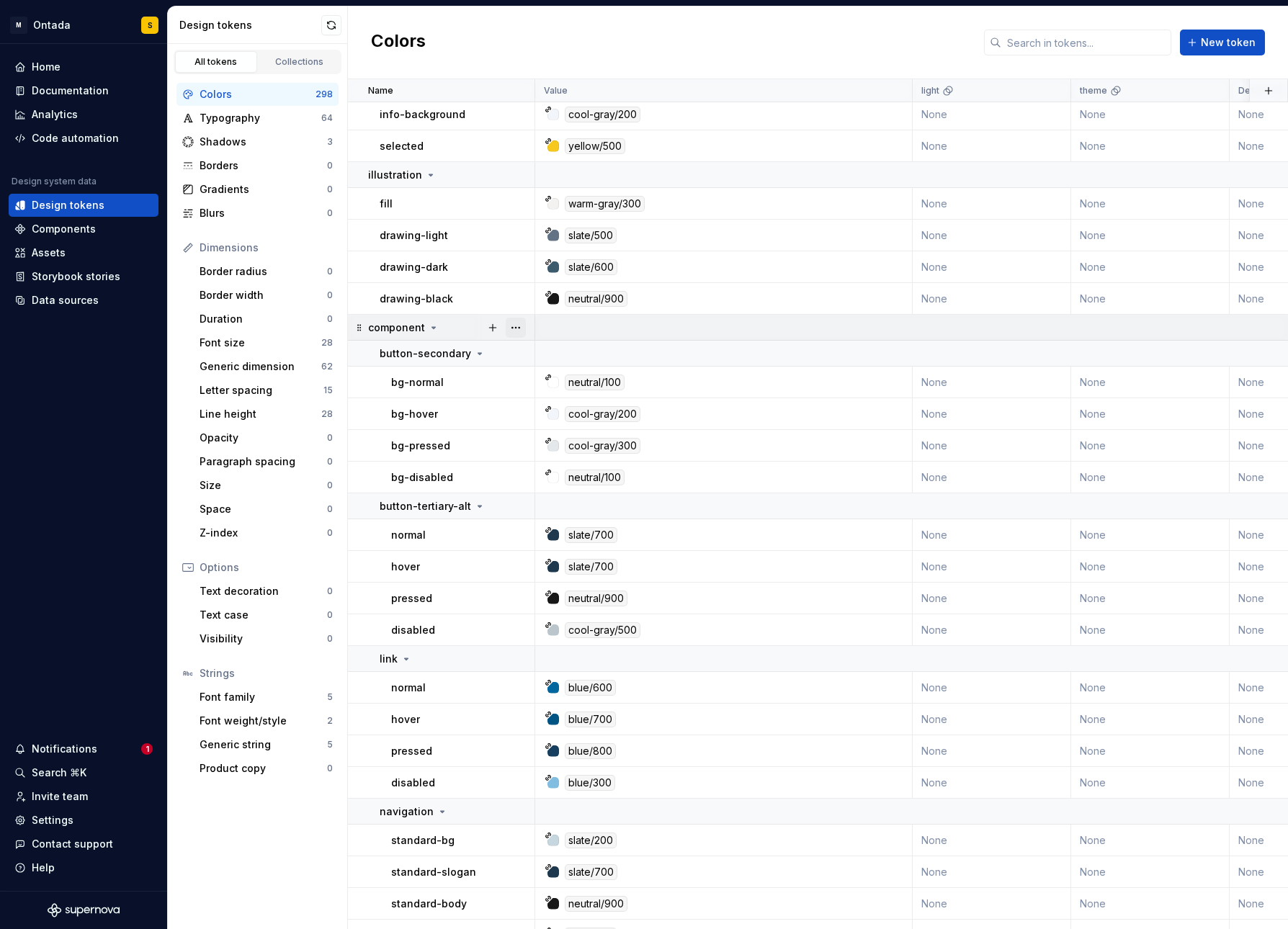
click at [510, 332] on button "button" at bounding box center [515, 327] width 20 height 20
click at [286, 689] on html "M Ontada S Home Documentation Analytics Code automation Design system data Desi…" at bounding box center [644, 464] width 1288 height 929
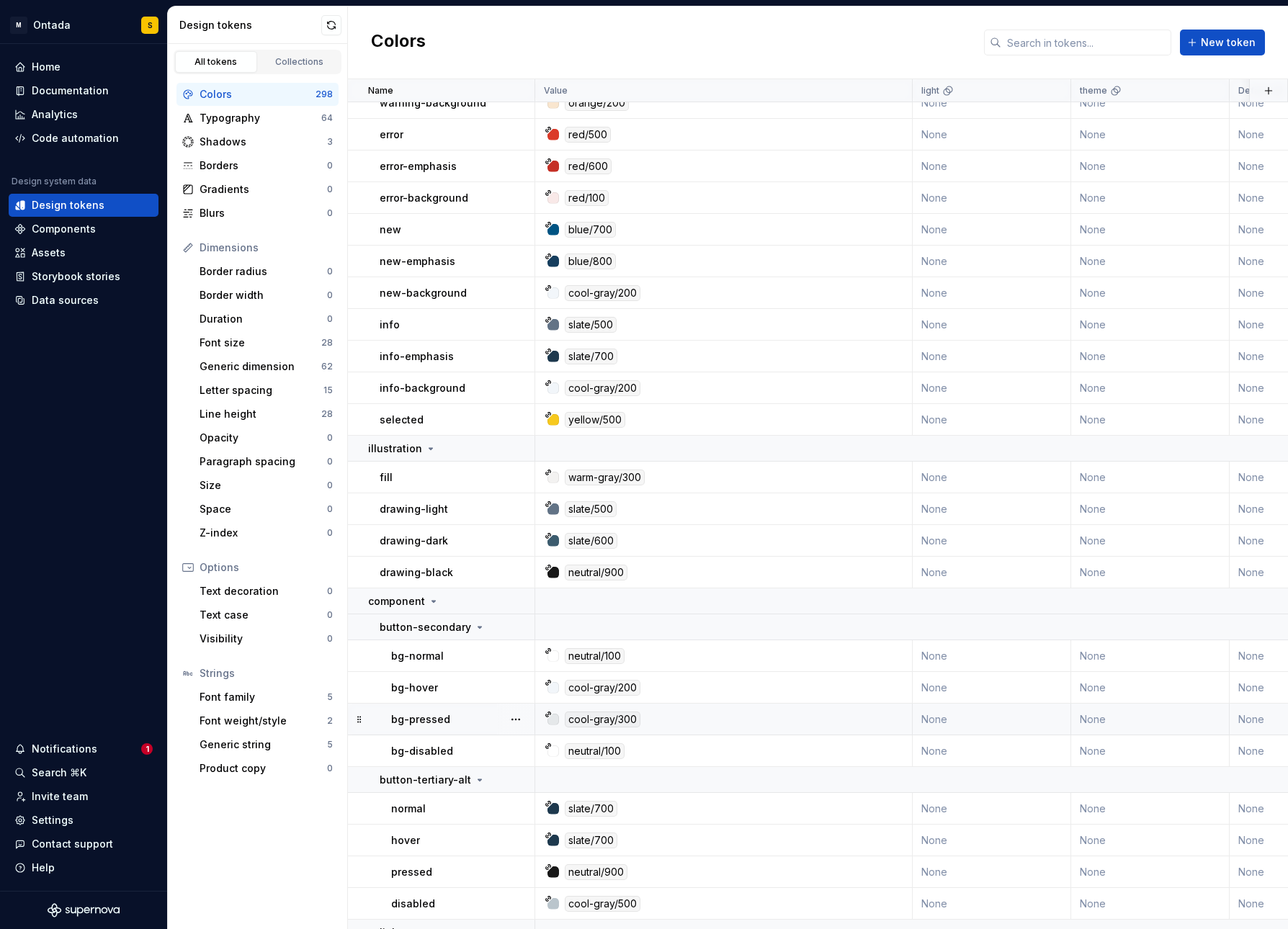
scroll to position [7427, 0]
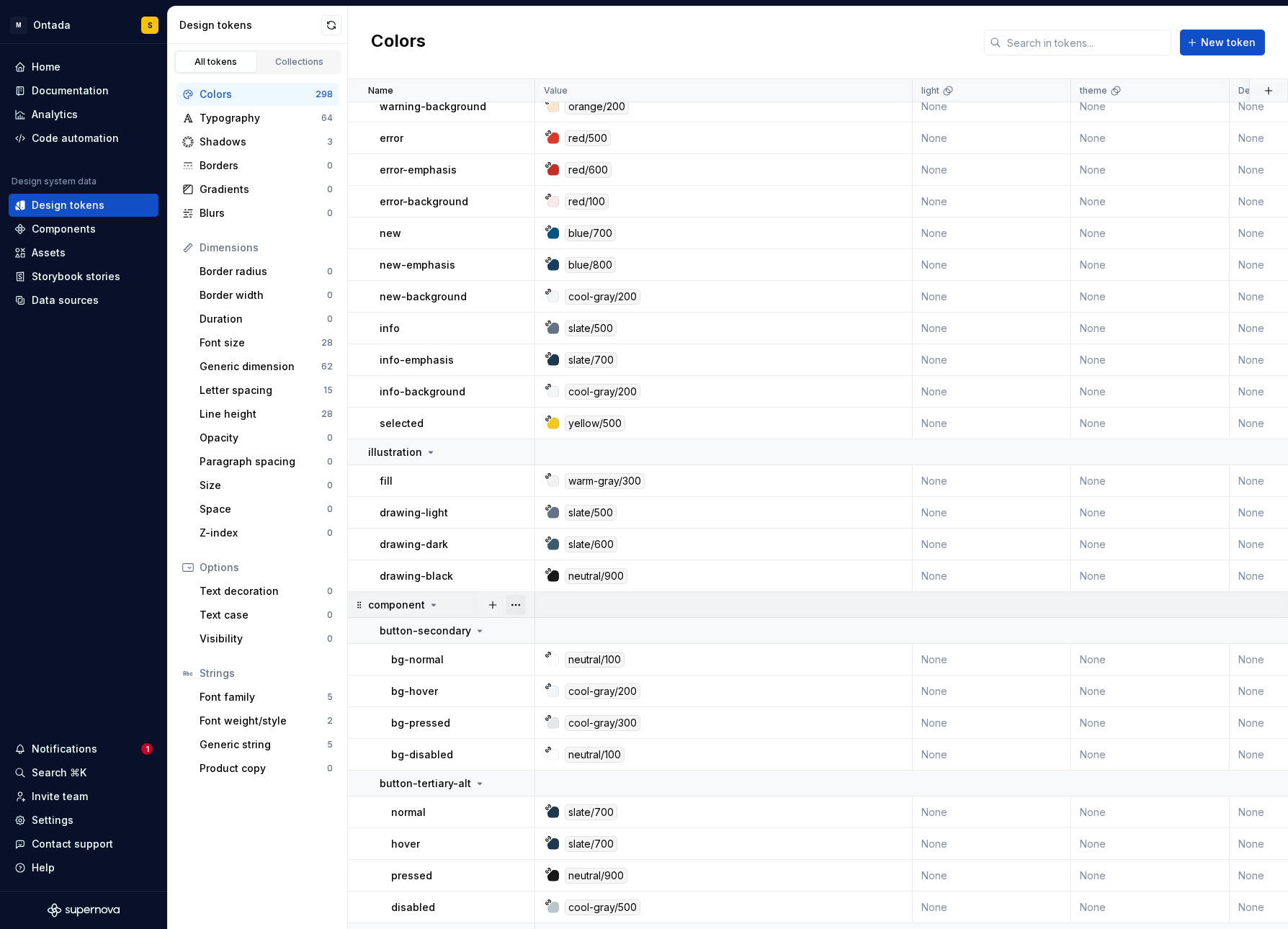
click at [520, 595] on button "button" at bounding box center [515, 605] width 20 height 20
click at [560, 689] on div "Delete group" at bounding box center [579, 767] width 94 height 14
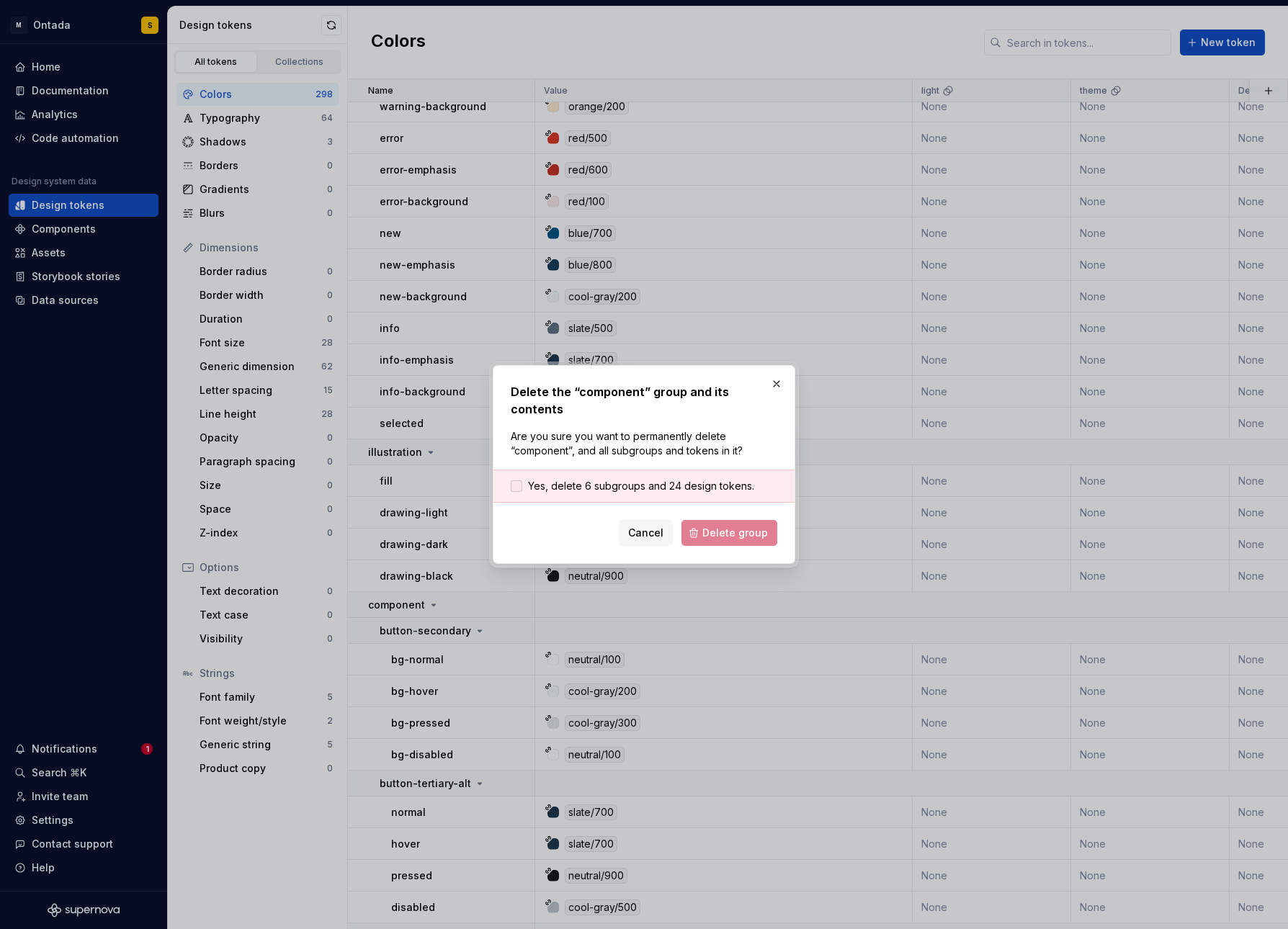
click at [645, 479] on span "Yes, delete 6 subgroups and 24 design tokens." at bounding box center [641, 486] width 226 height 14
click at [726, 526] on span "Delete group" at bounding box center [735, 532] width 66 height 14
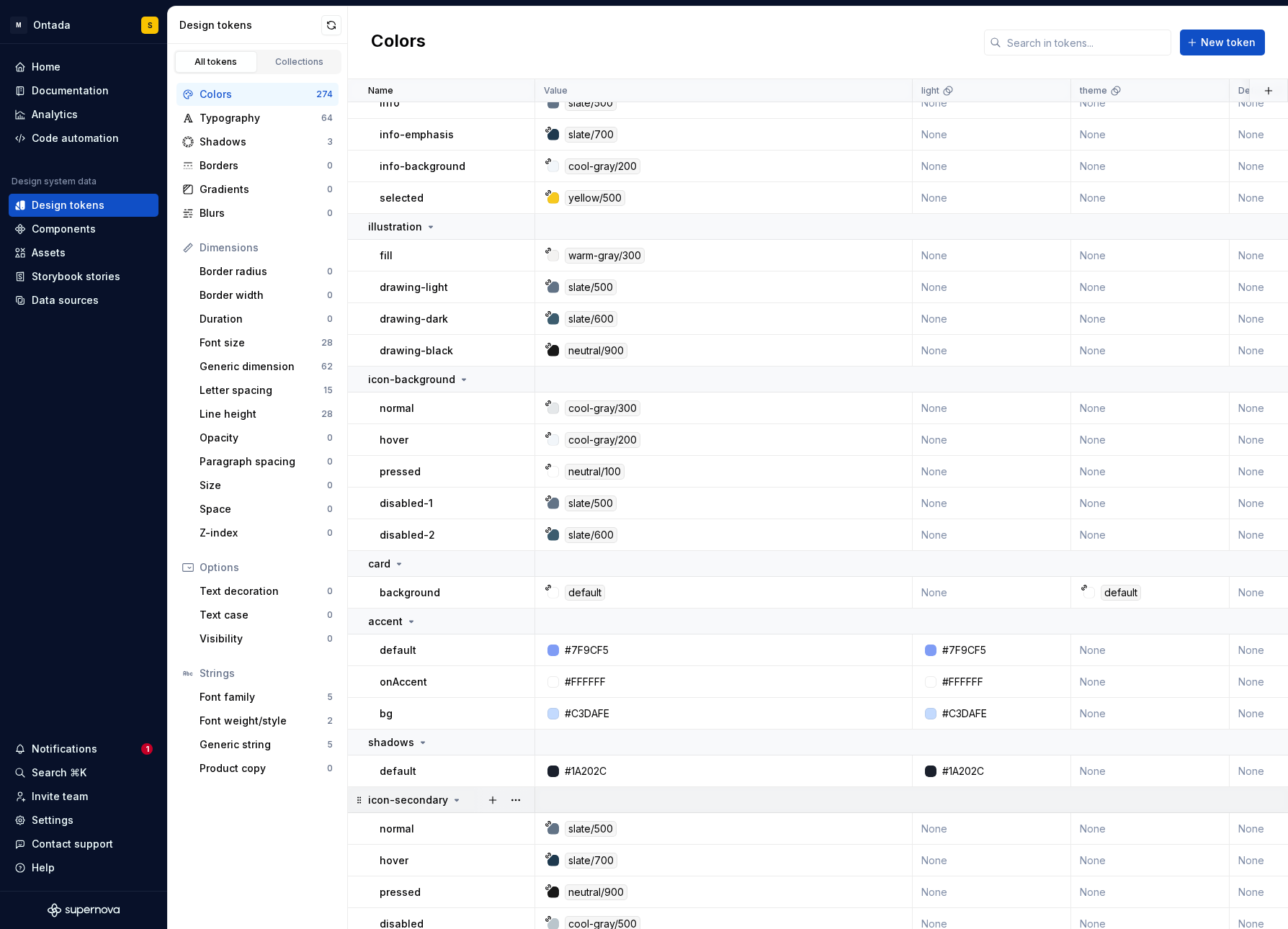
scroll to position [7745, 0]
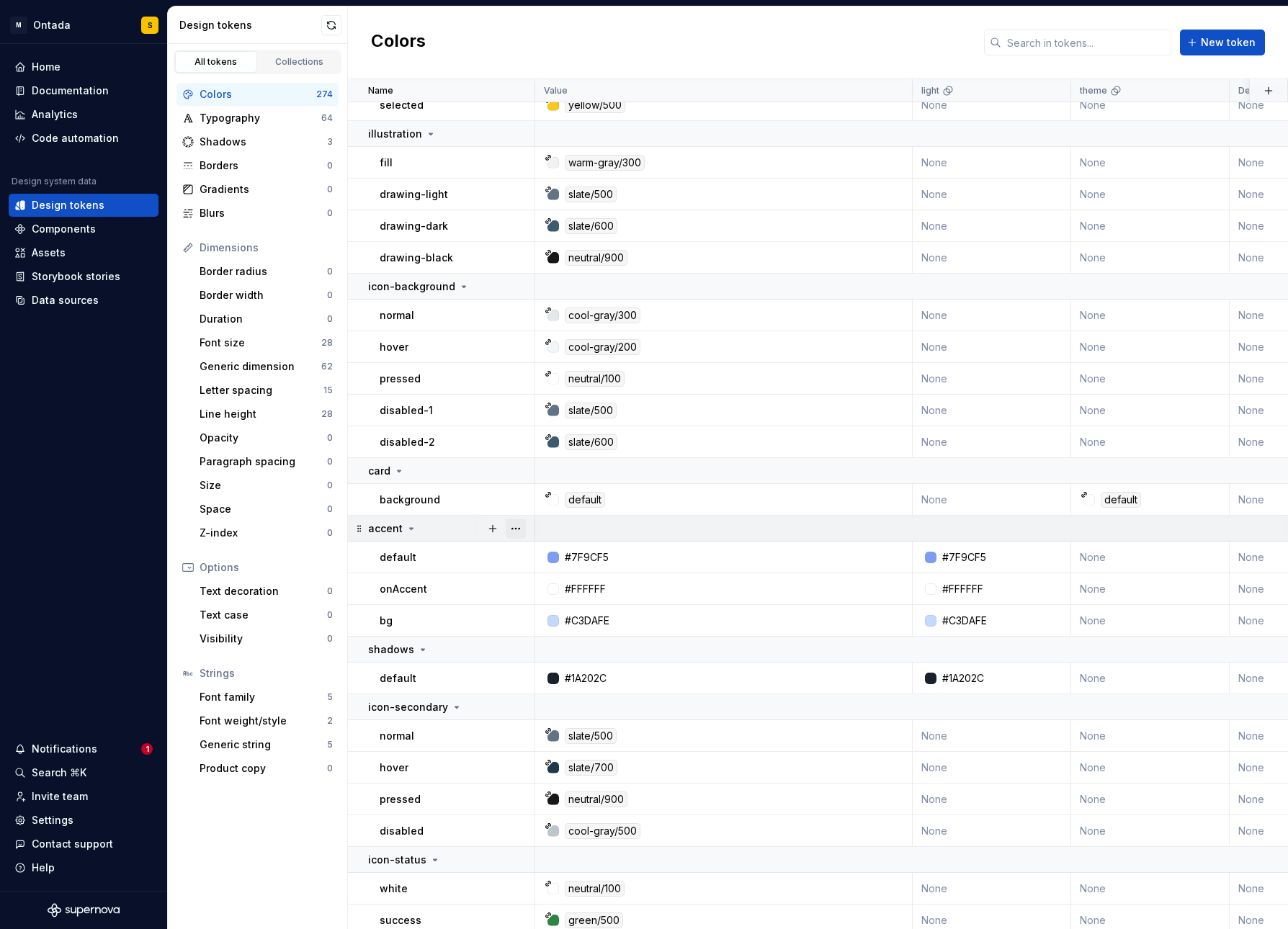
click at [519, 532] on button "button" at bounding box center [515, 529] width 20 height 20
click at [575, 689] on div "Delete group" at bounding box center [579, 691] width 94 height 14
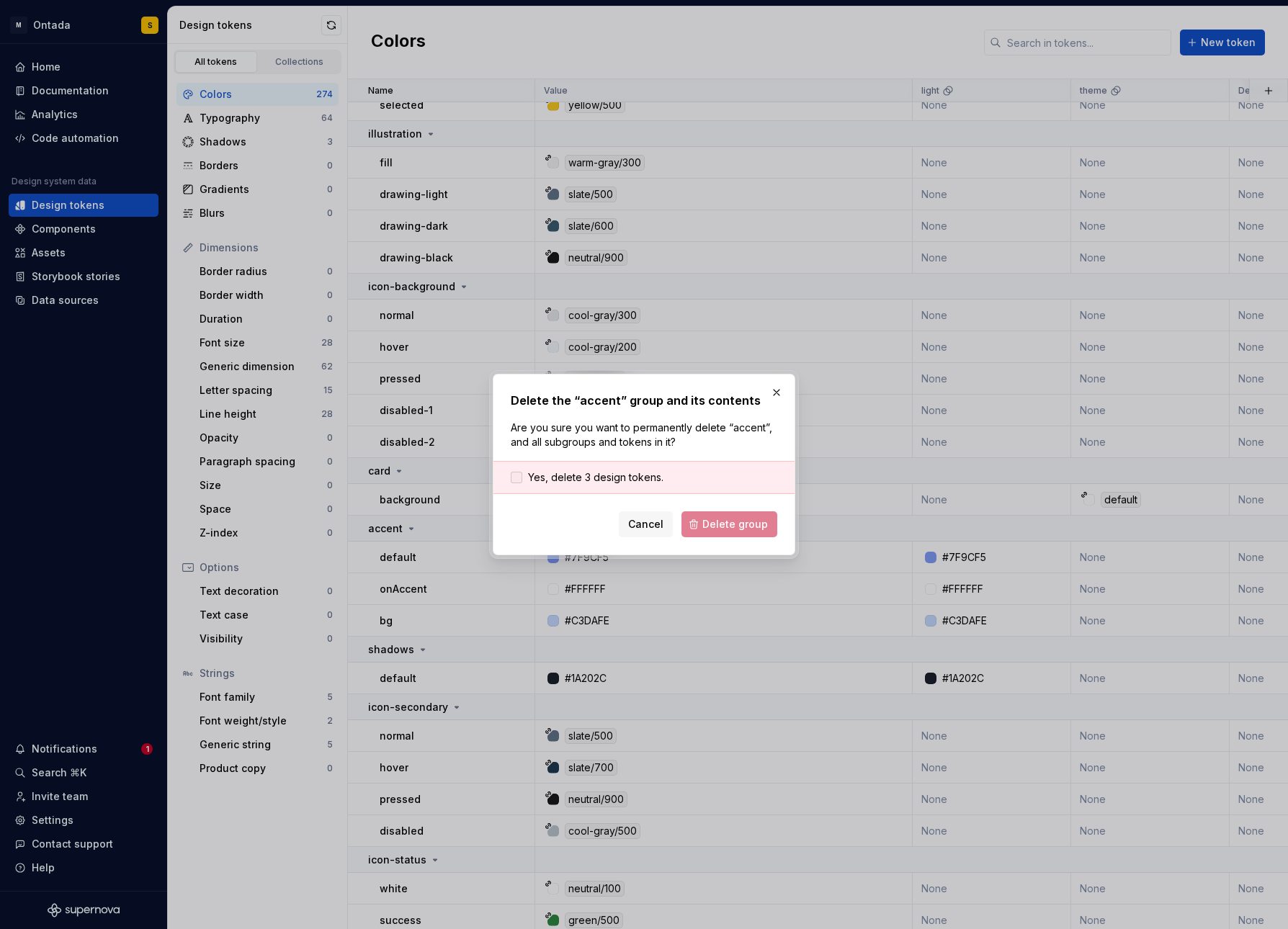
click at [616, 478] on span "Yes, delete 3 design tokens." at bounding box center [596, 477] width 136 height 14
click at [717, 524] on span "Delete group" at bounding box center [735, 524] width 66 height 14
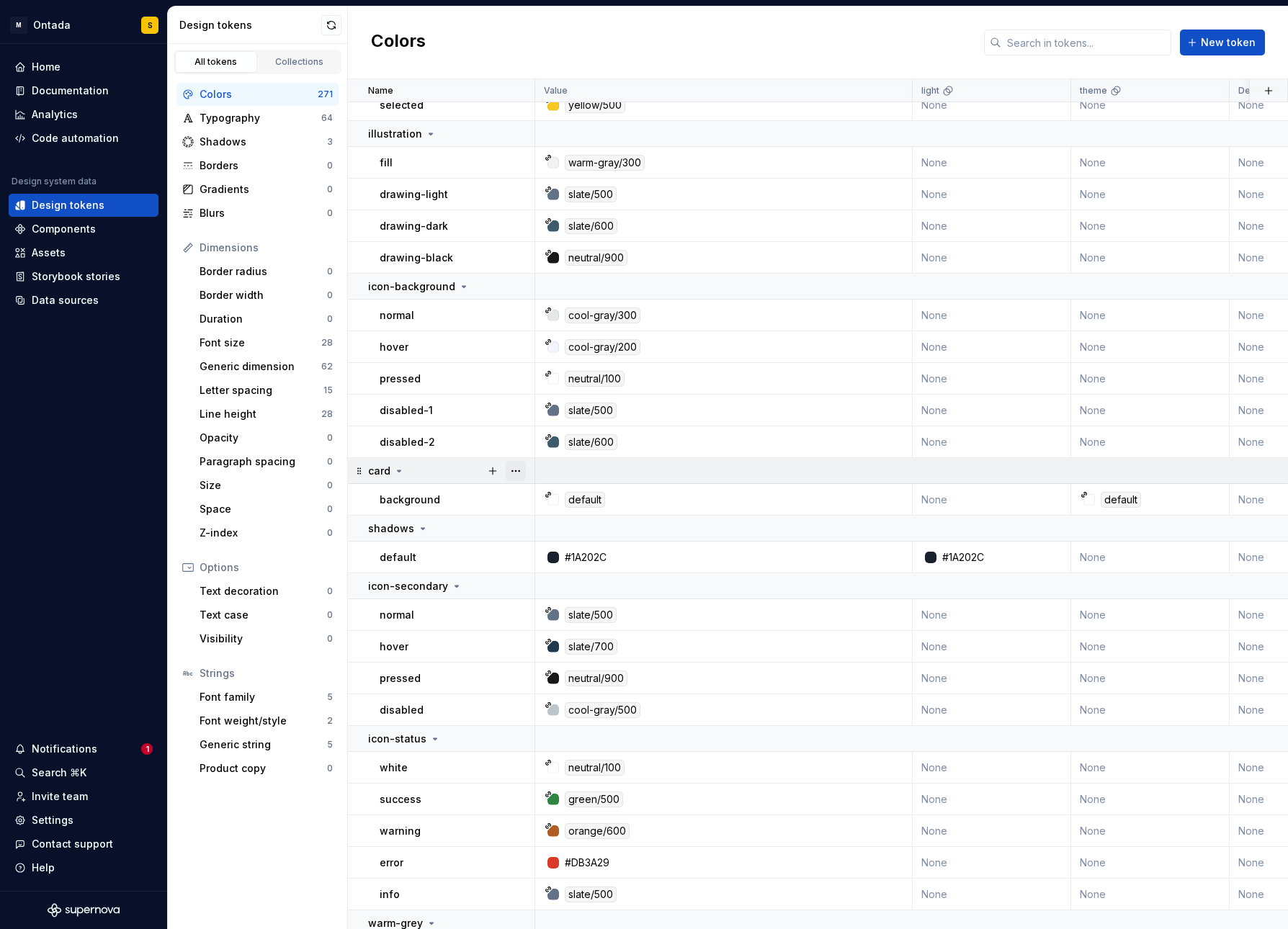
click at [507, 474] on button "button" at bounding box center [515, 470] width 20 height 20
click at [574, 642] on div "Delete group" at bounding box center [570, 634] width 122 height 23
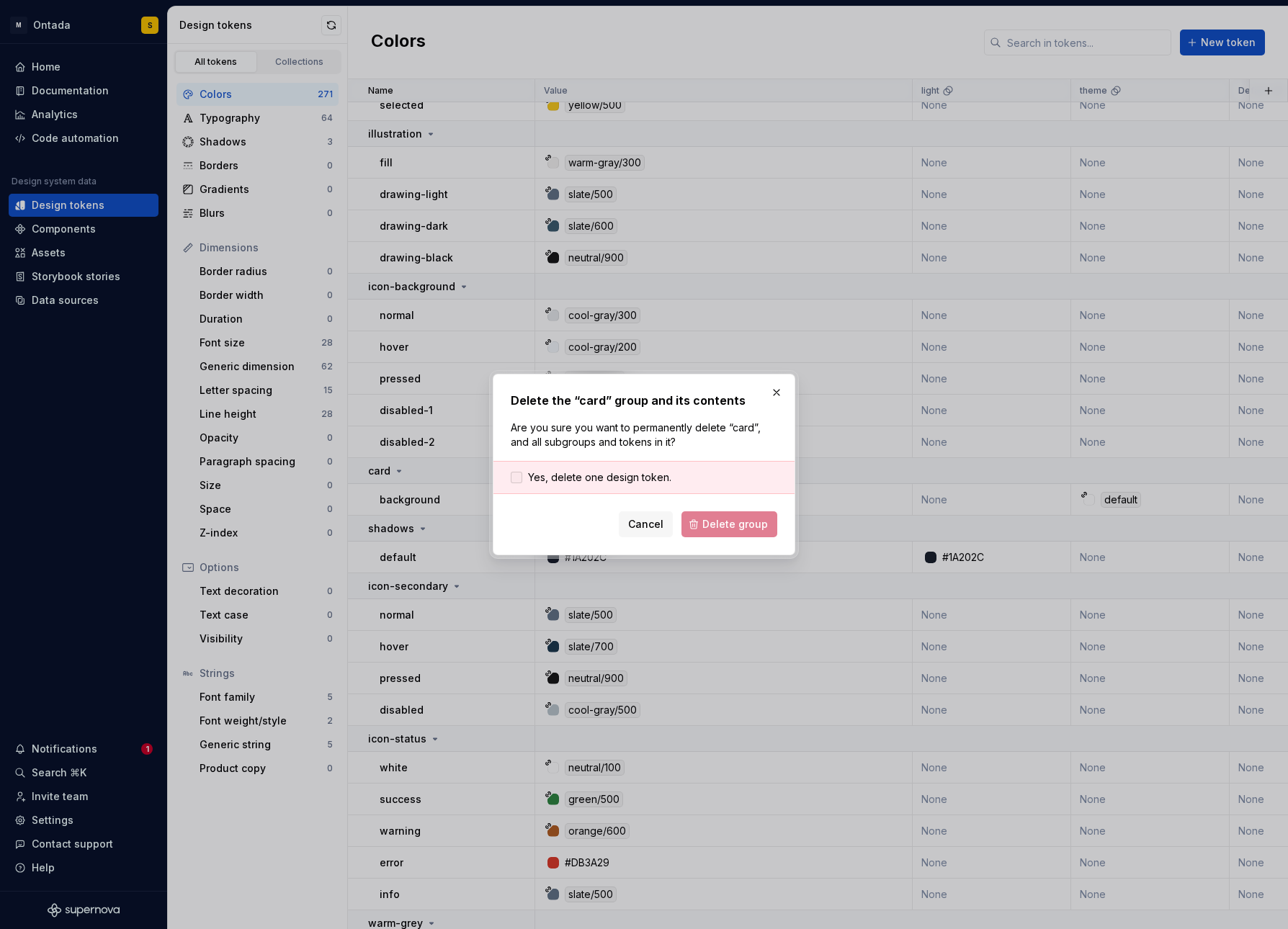
click at [624, 478] on span "Yes, delete one design token." at bounding box center [600, 477] width 143 height 14
click at [733, 536] on button "Delete group" at bounding box center [729, 524] width 96 height 26
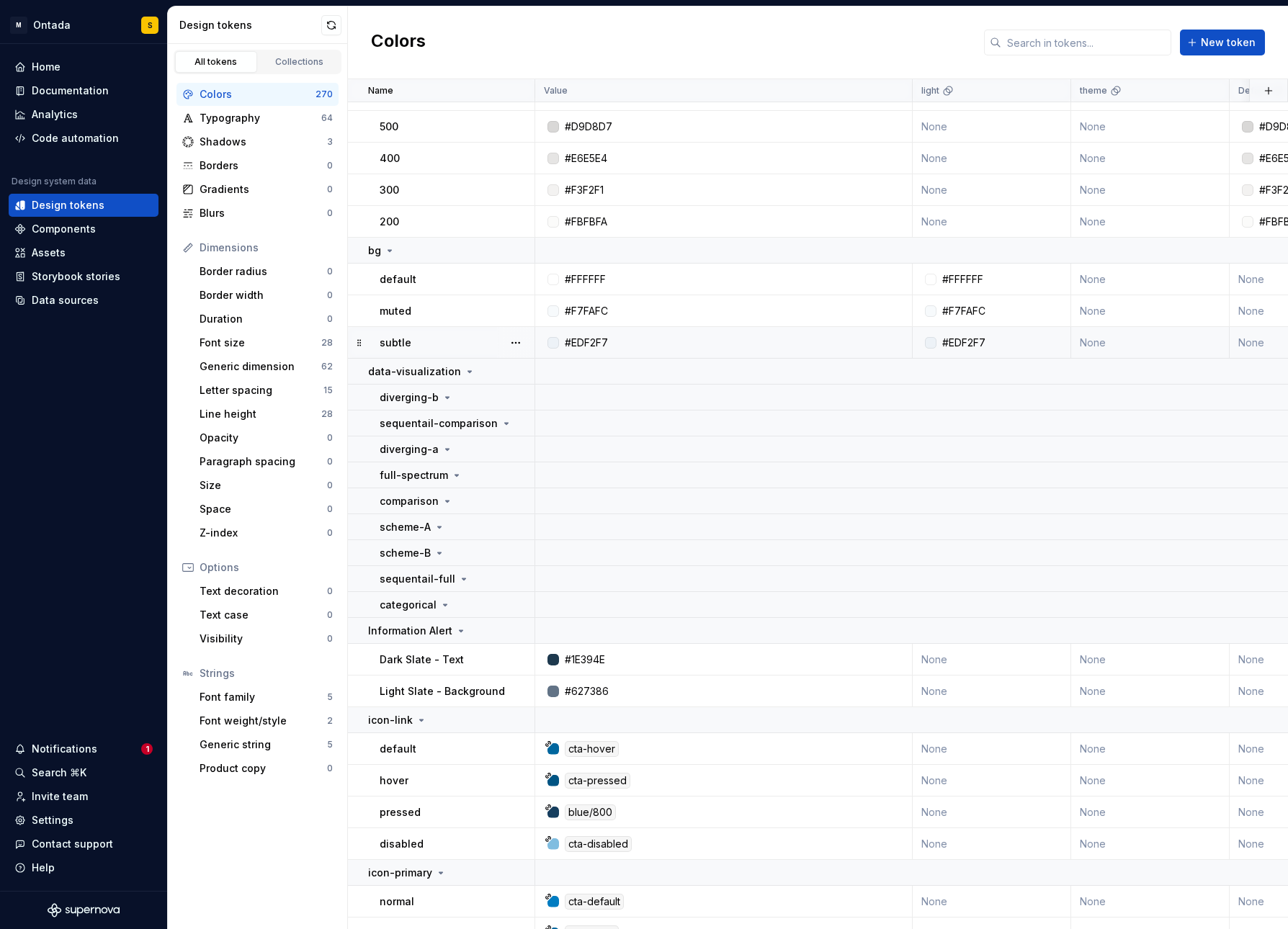
scroll to position [8609, 0]
click at [523, 366] on button "button" at bounding box center [515, 371] width 20 height 20
click at [534, 542] on div "Delete group" at bounding box center [570, 534] width 122 height 23
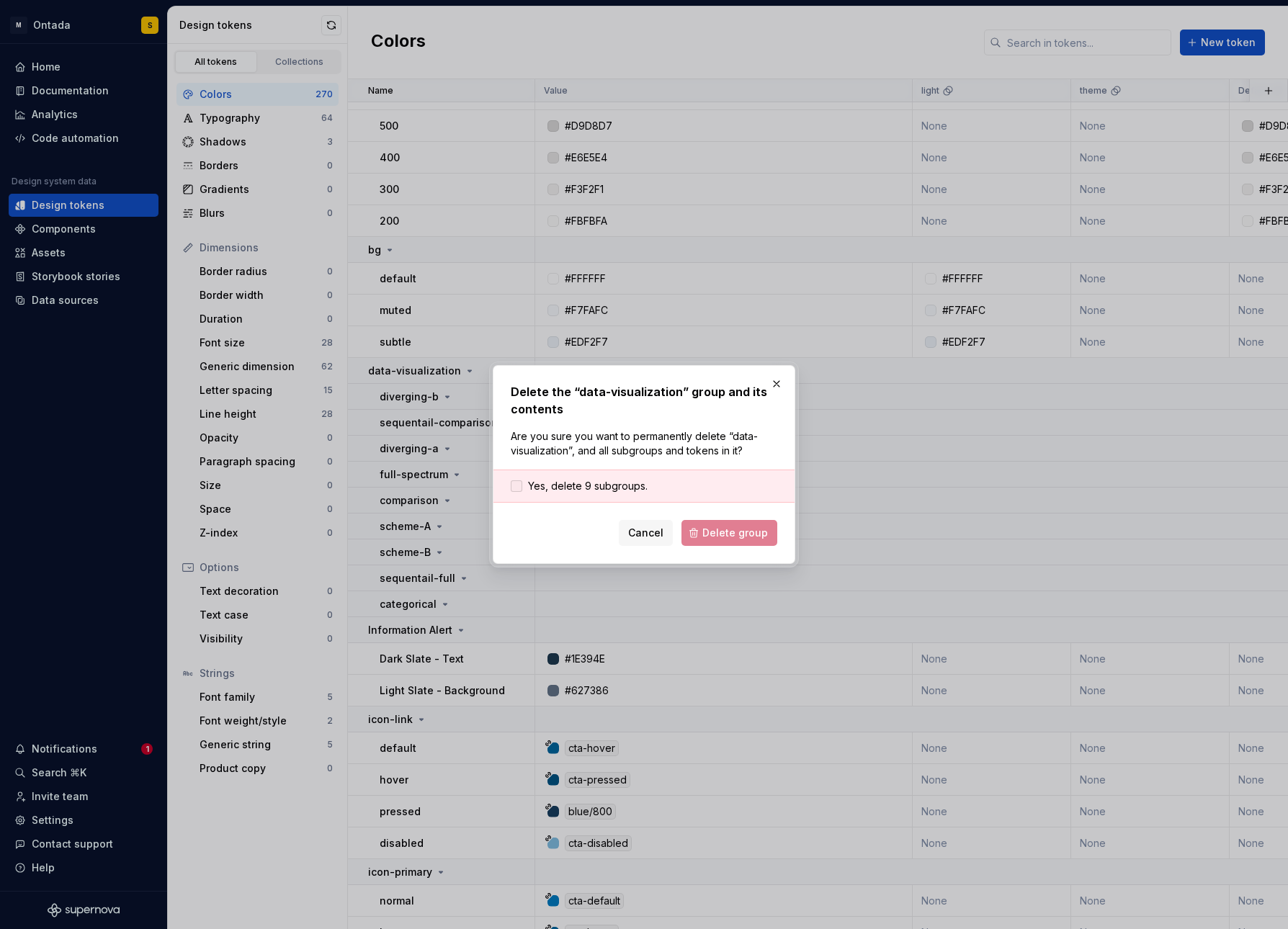
click at [611, 486] on span "Yes, delete 9 subgroups." at bounding box center [588, 486] width 119 height 14
click at [728, 531] on span "Delete group" at bounding box center [735, 532] width 66 height 14
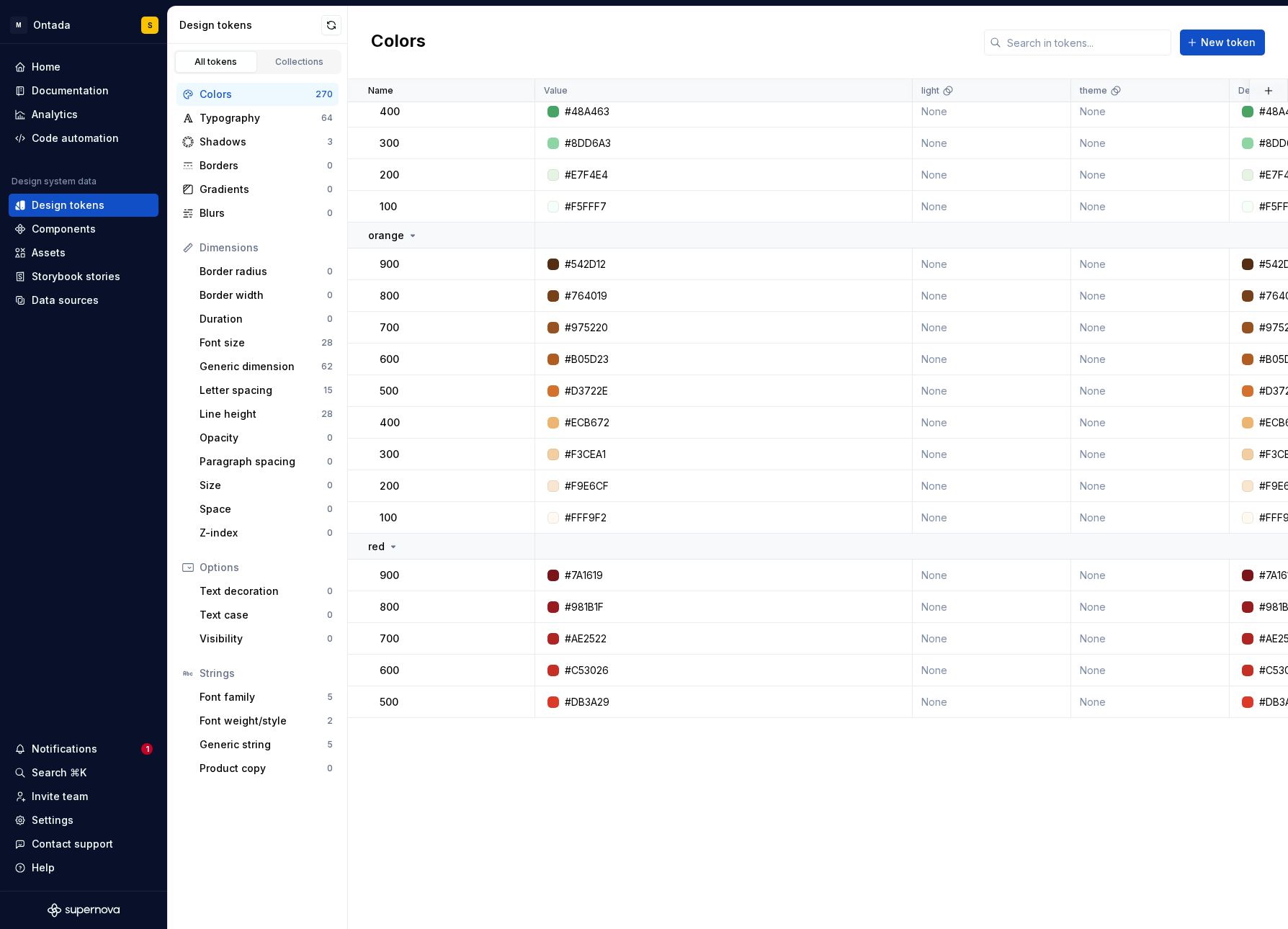
scroll to position [0, 0]
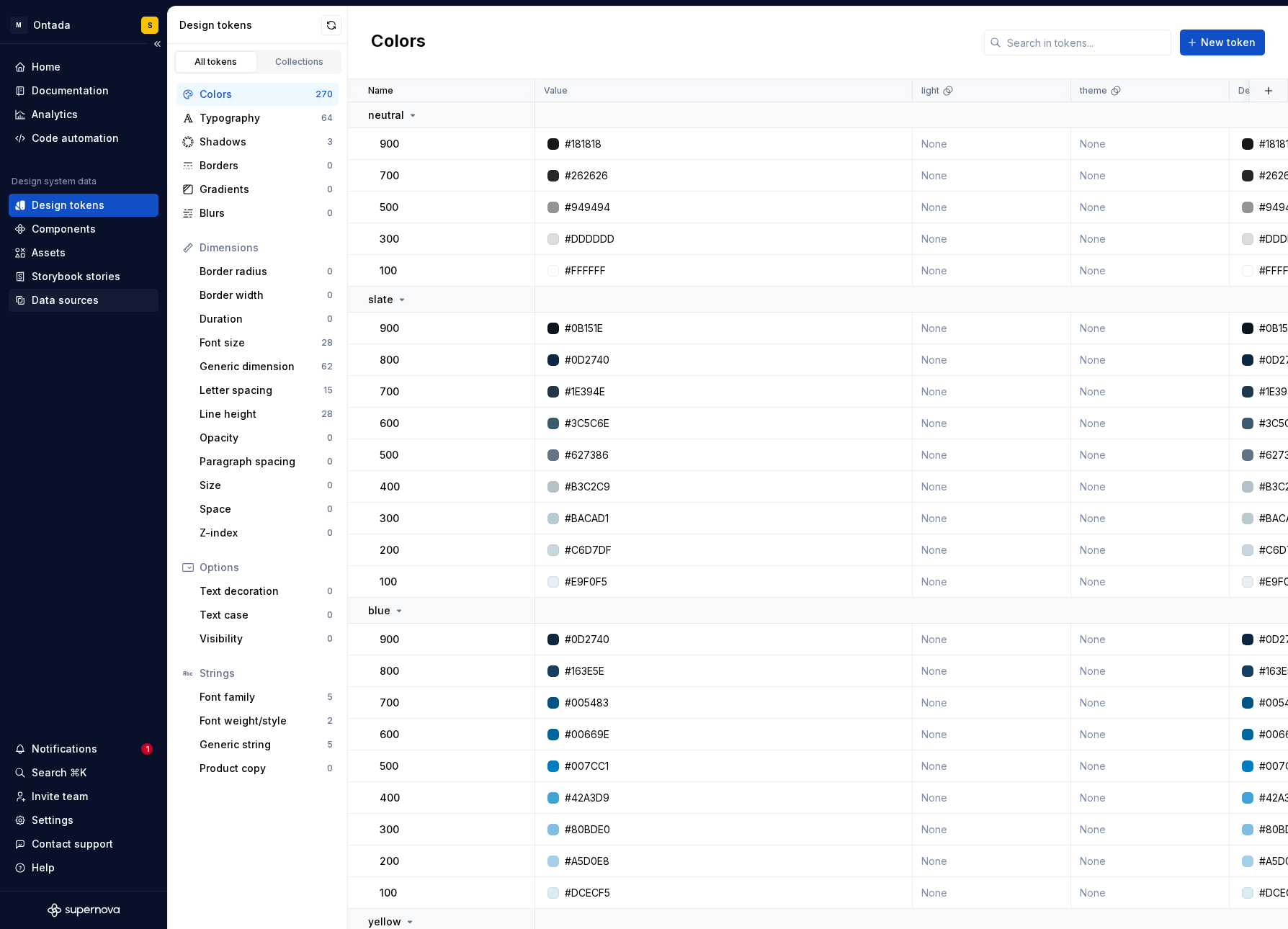
click at [70, 304] on div "Data sources" at bounding box center [65, 300] width 67 height 14
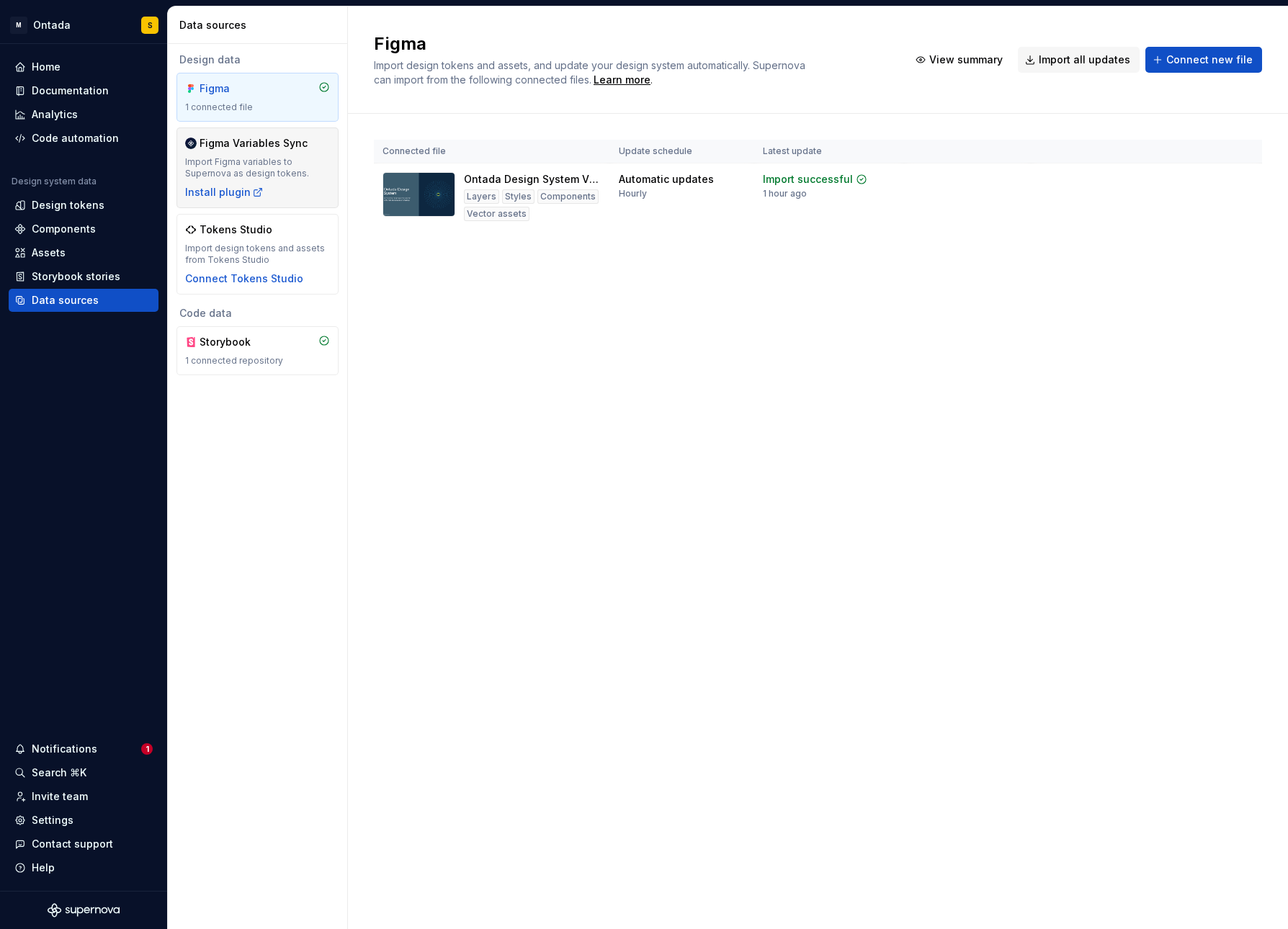
click at [273, 177] on div "Import Figma variables to Supernova as design tokens." at bounding box center [258, 168] width 145 height 23
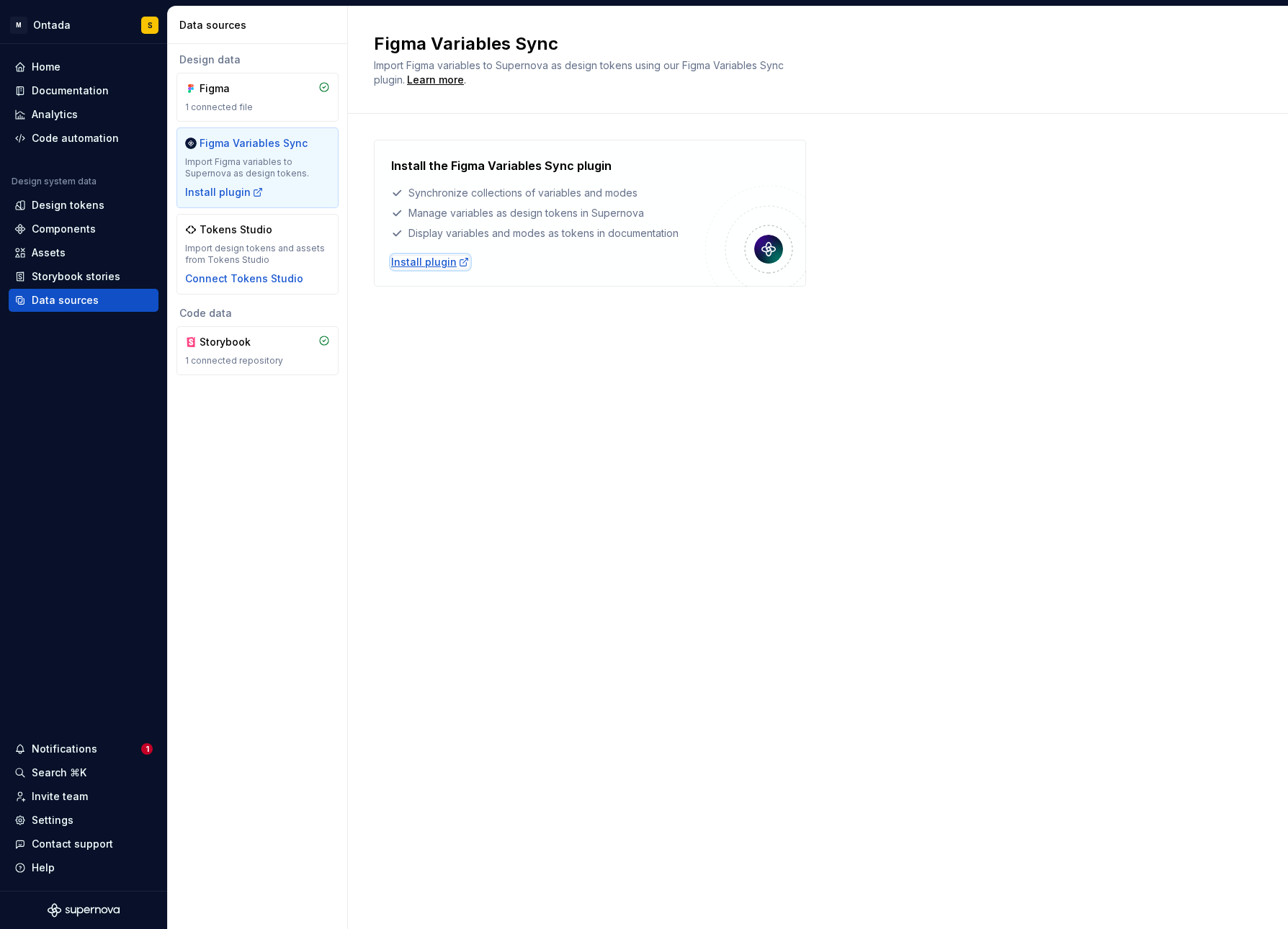
click at [426, 257] on div "Install plugin" at bounding box center [430, 262] width 78 height 14
click at [93, 201] on div "Design tokens" at bounding box center [68, 205] width 73 height 14
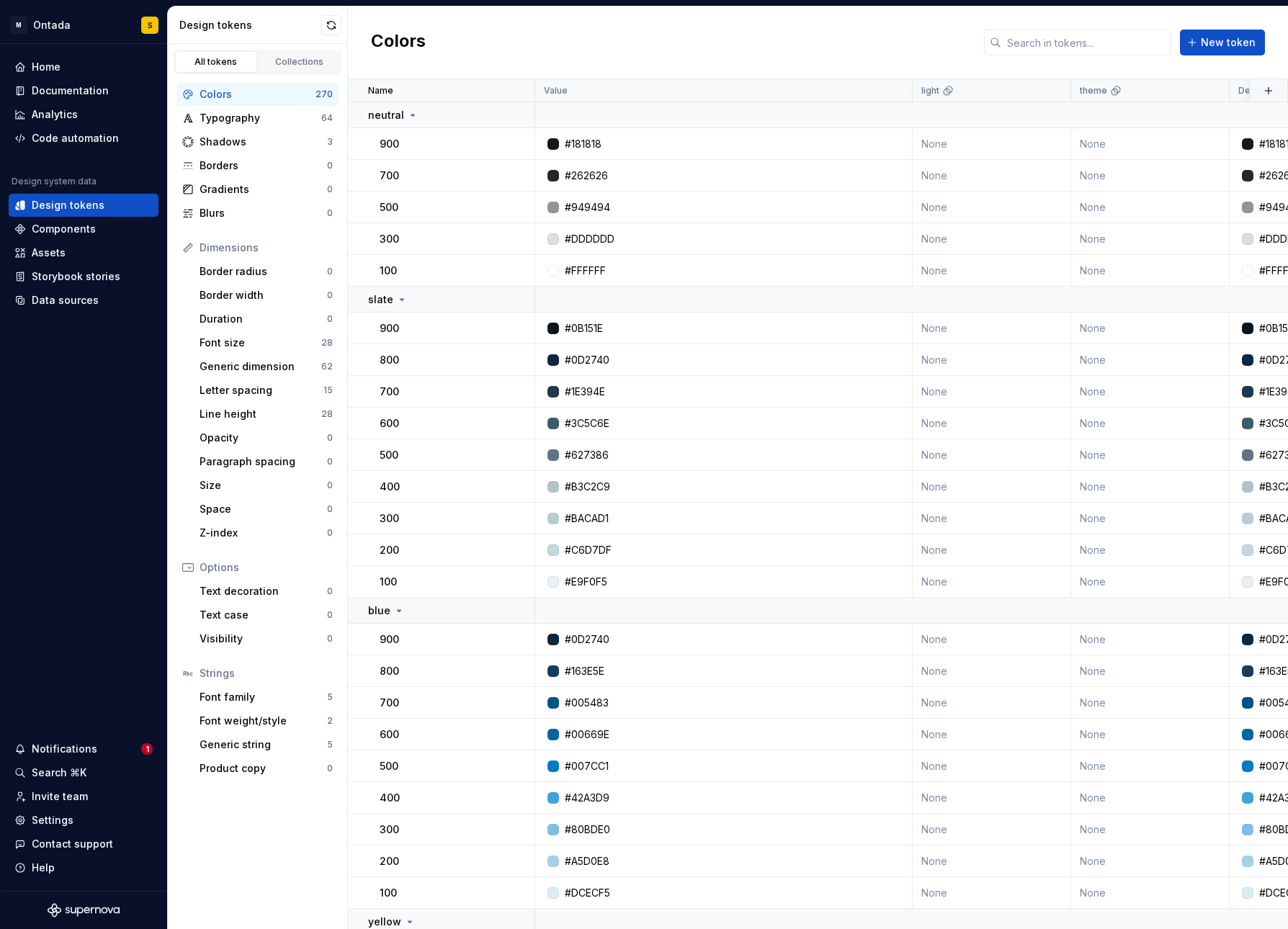
click at [236, 97] on div "Colors" at bounding box center [257, 94] width 116 height 14
click at [230, 689] on div "Product copy" at bounding box center [263, 768] width 127 height 14
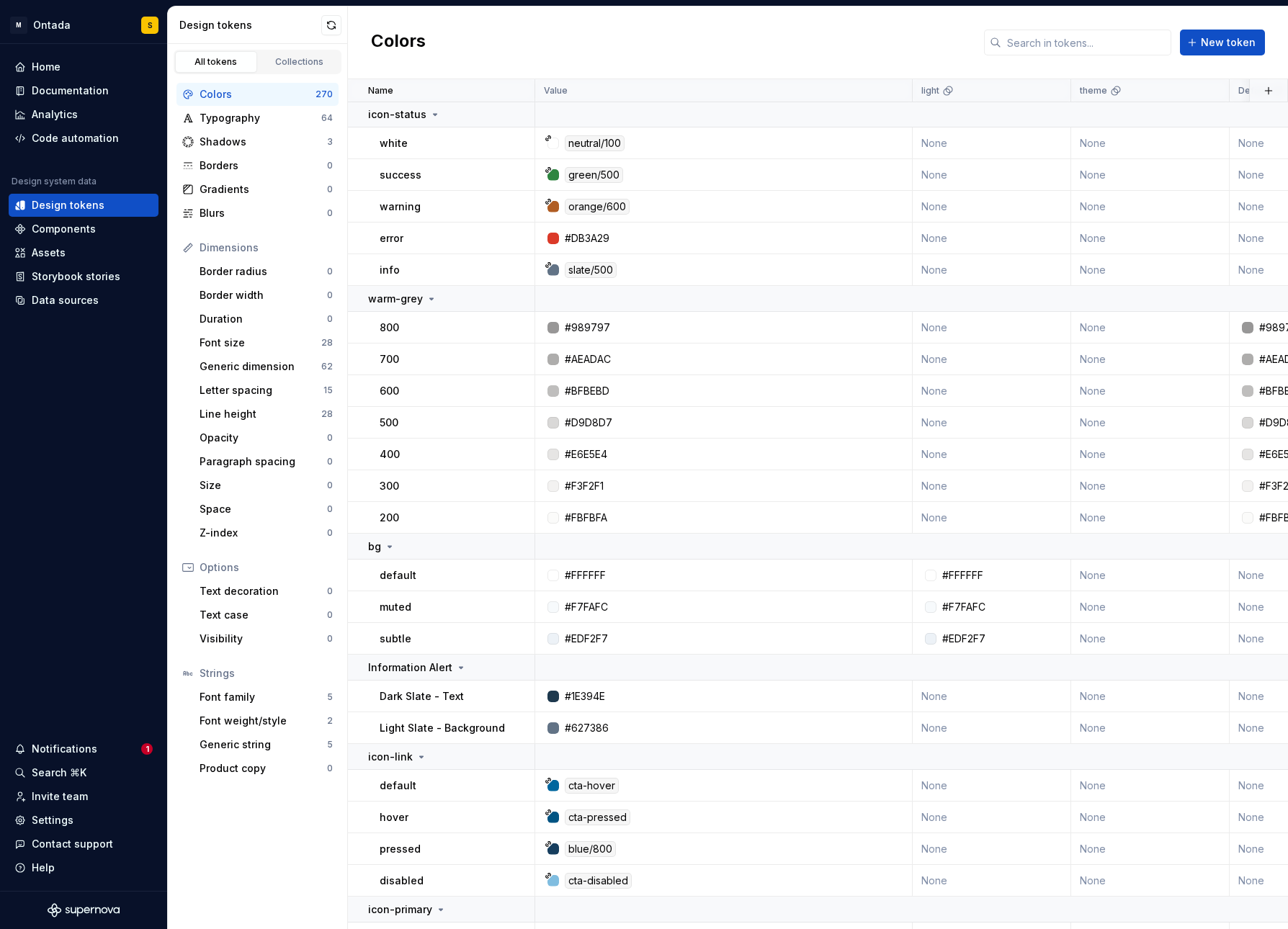
scroll to position [8433, 0]
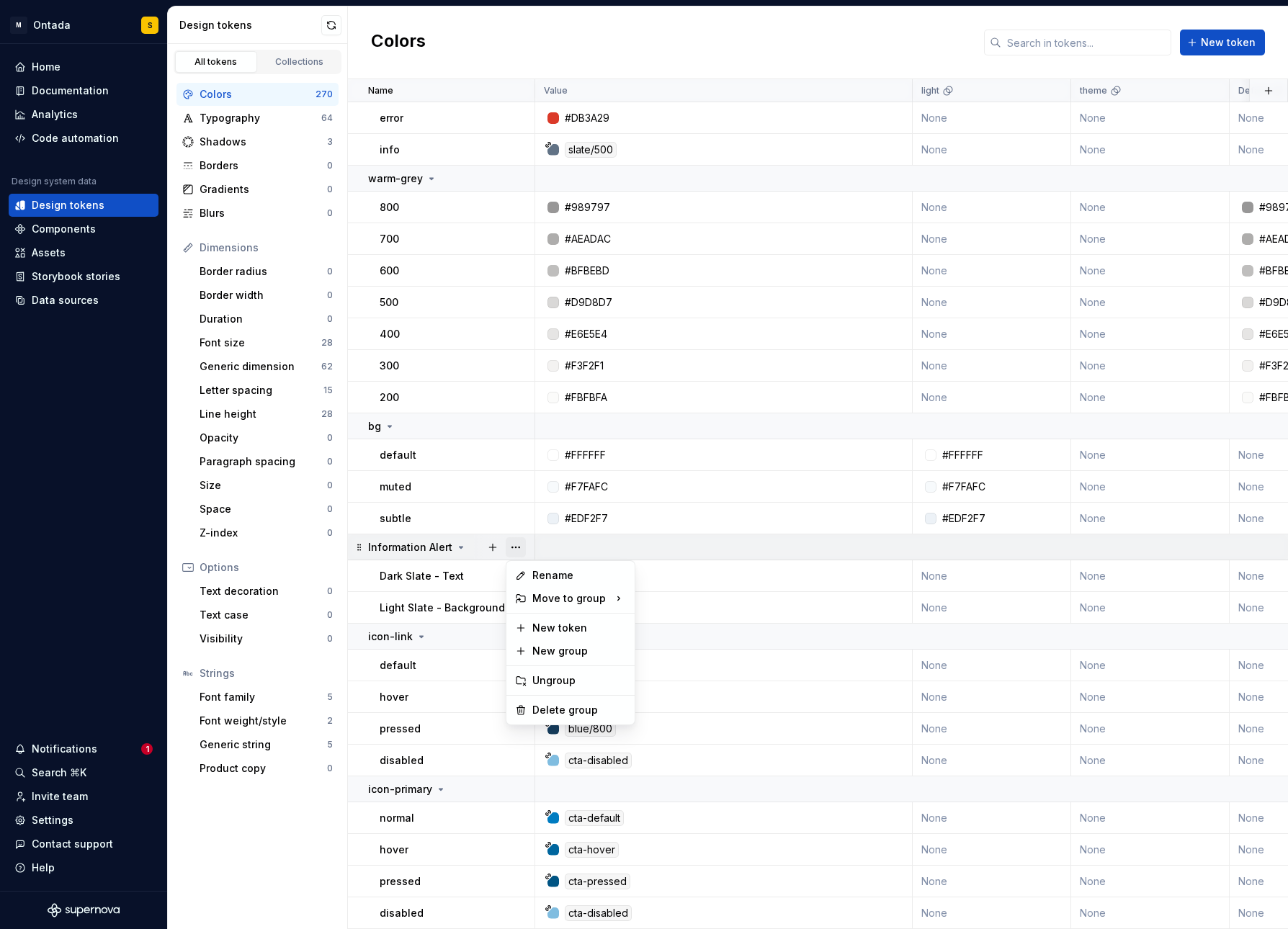
click at [513, 538] on button "button" at bounding box center [515, 547] width 20 height 20
click at [552, 689] on div "Delete group" at bounding box center [579, 710] width 94 height 14
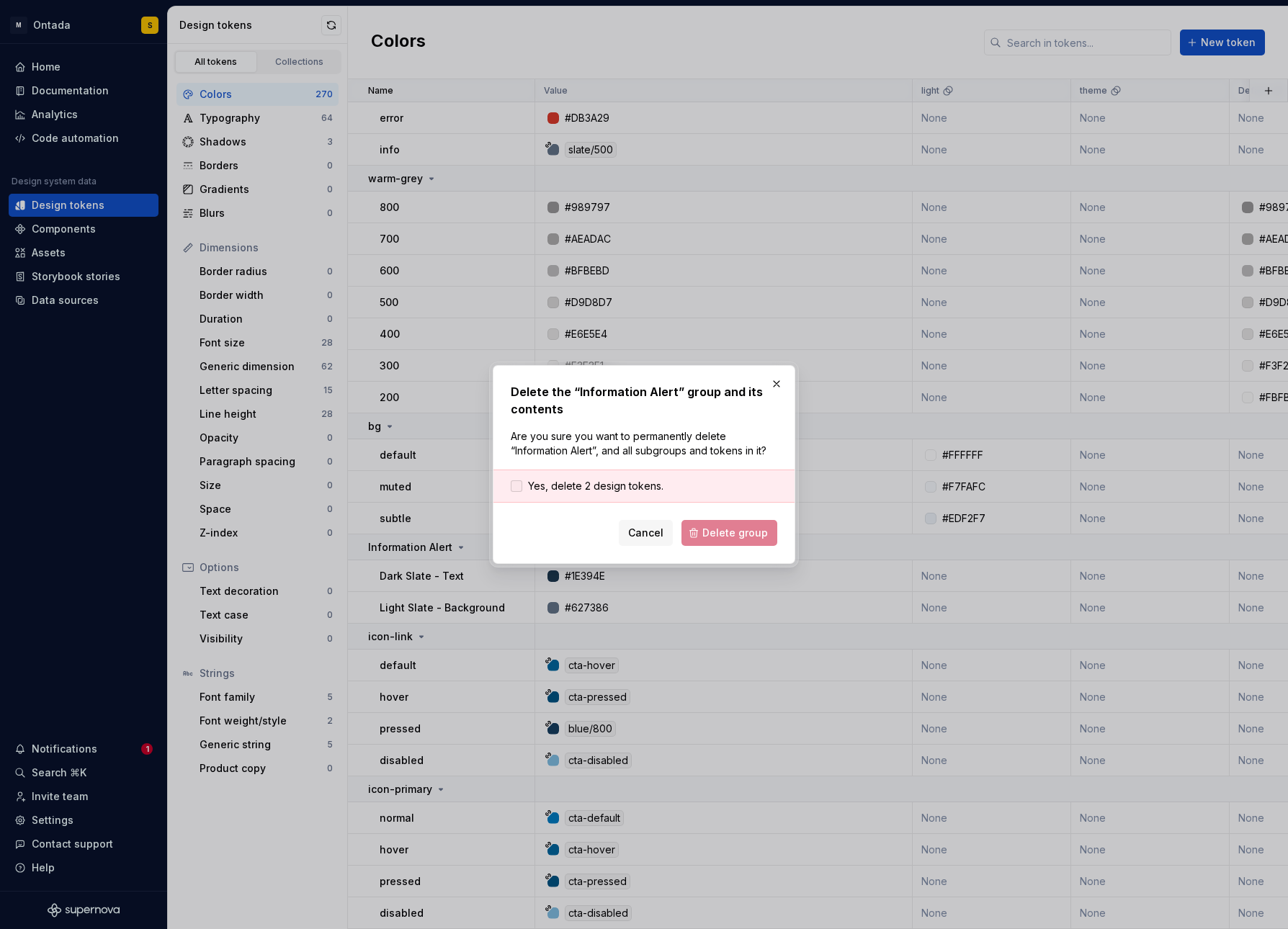
click at [607, 491] on span "Yes, delete 2 design tokens." at bounding box center [596, 486] width 136 height 14
click at [743, 534] on span "Delete group" at bounding box center [735, 532] width 66 height 14
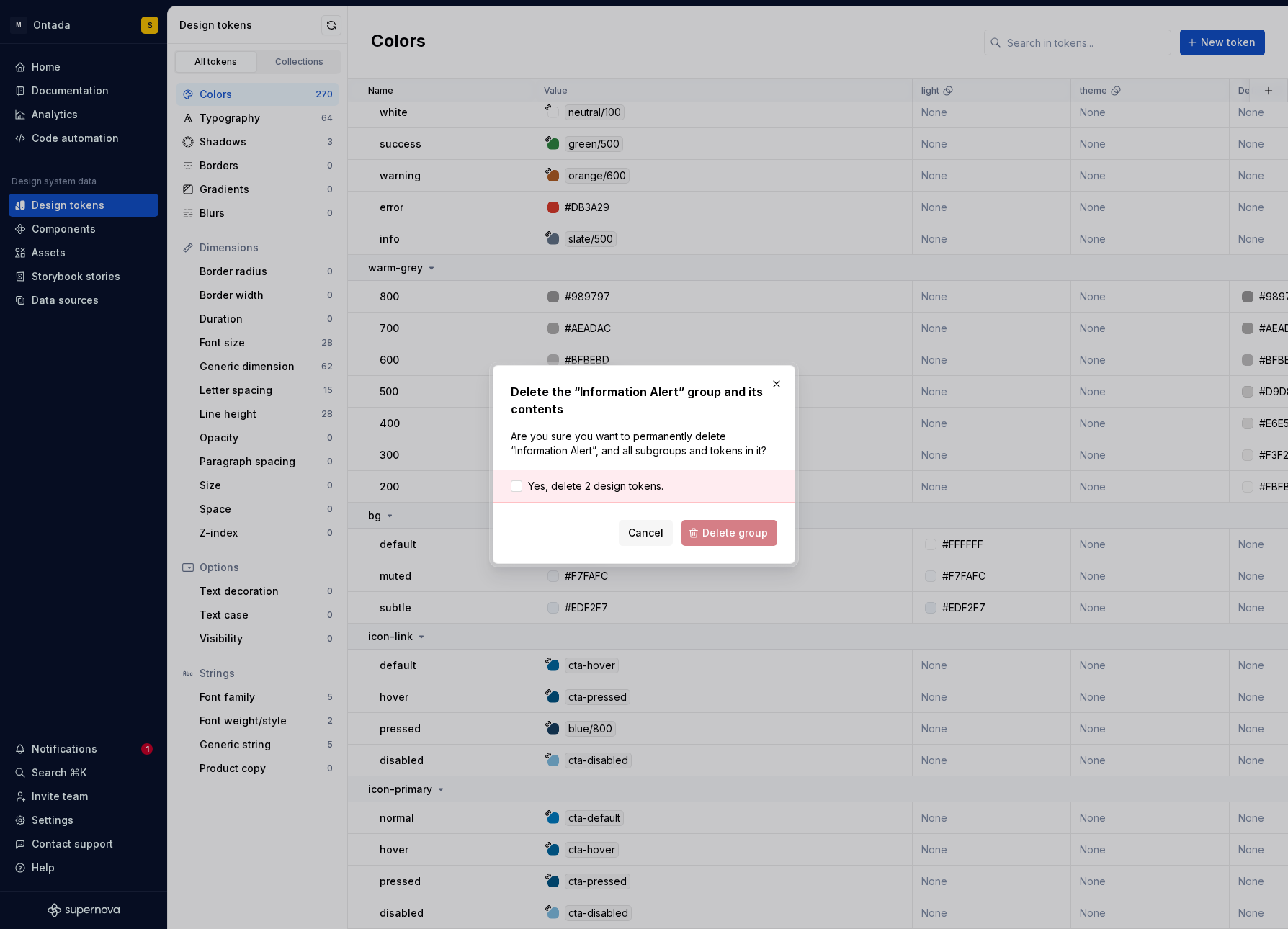
scroll to position [8344, 0]
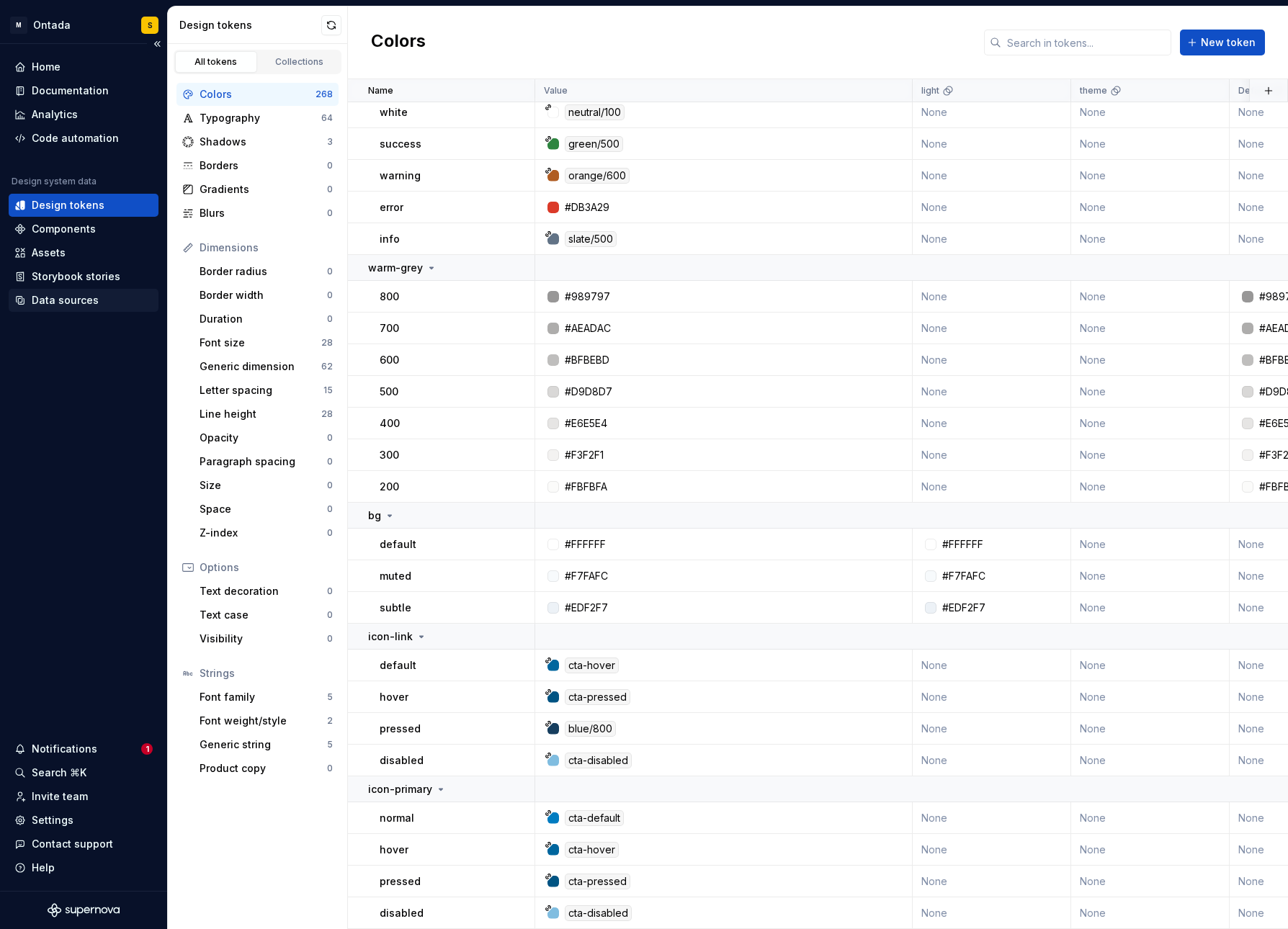
click at [68, 293] on div "Data sources" at bounding box center [65, 300] width 67 height 14
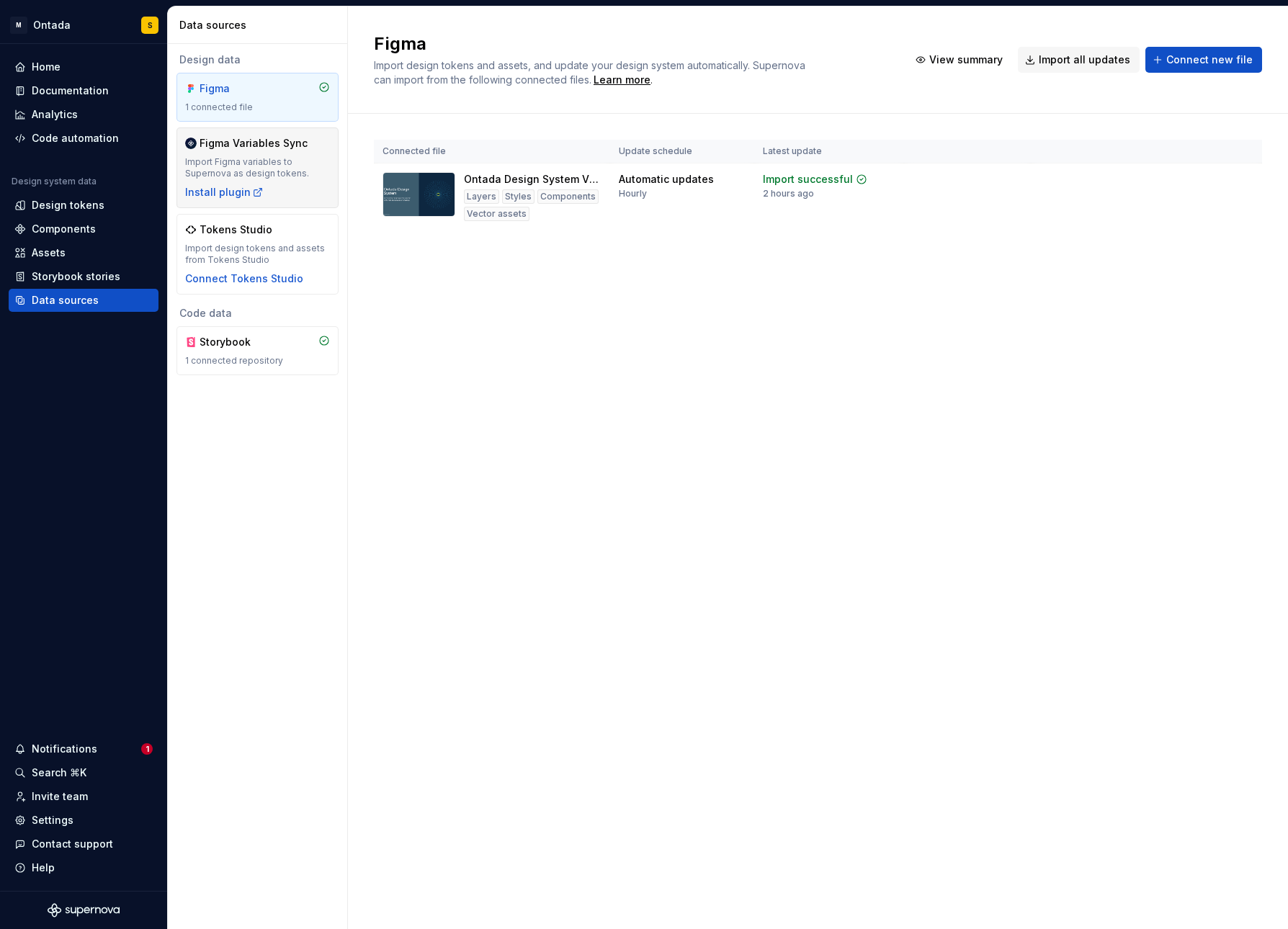
click at [286, 171] on div "Import Figma variables to Supernova as design tokens." at bounding box center [258, 168] width 145 height 23
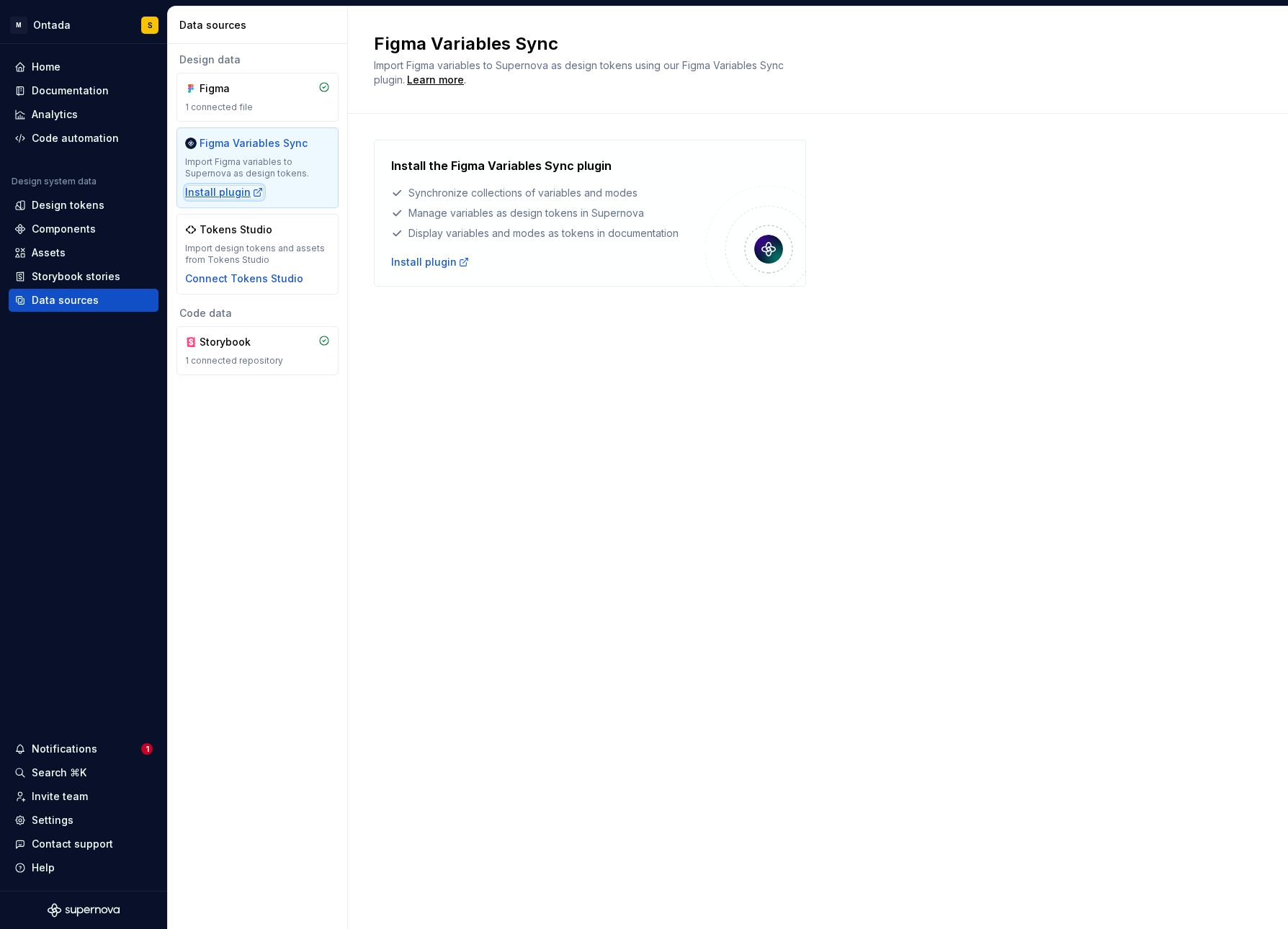
click at [217, 192] on div "Install plugin" at bounding box center [225, 192] width 78 height 14
click at [48, 202] on div "Design tokens" at bounding box center [68, 205] width 73 height 14
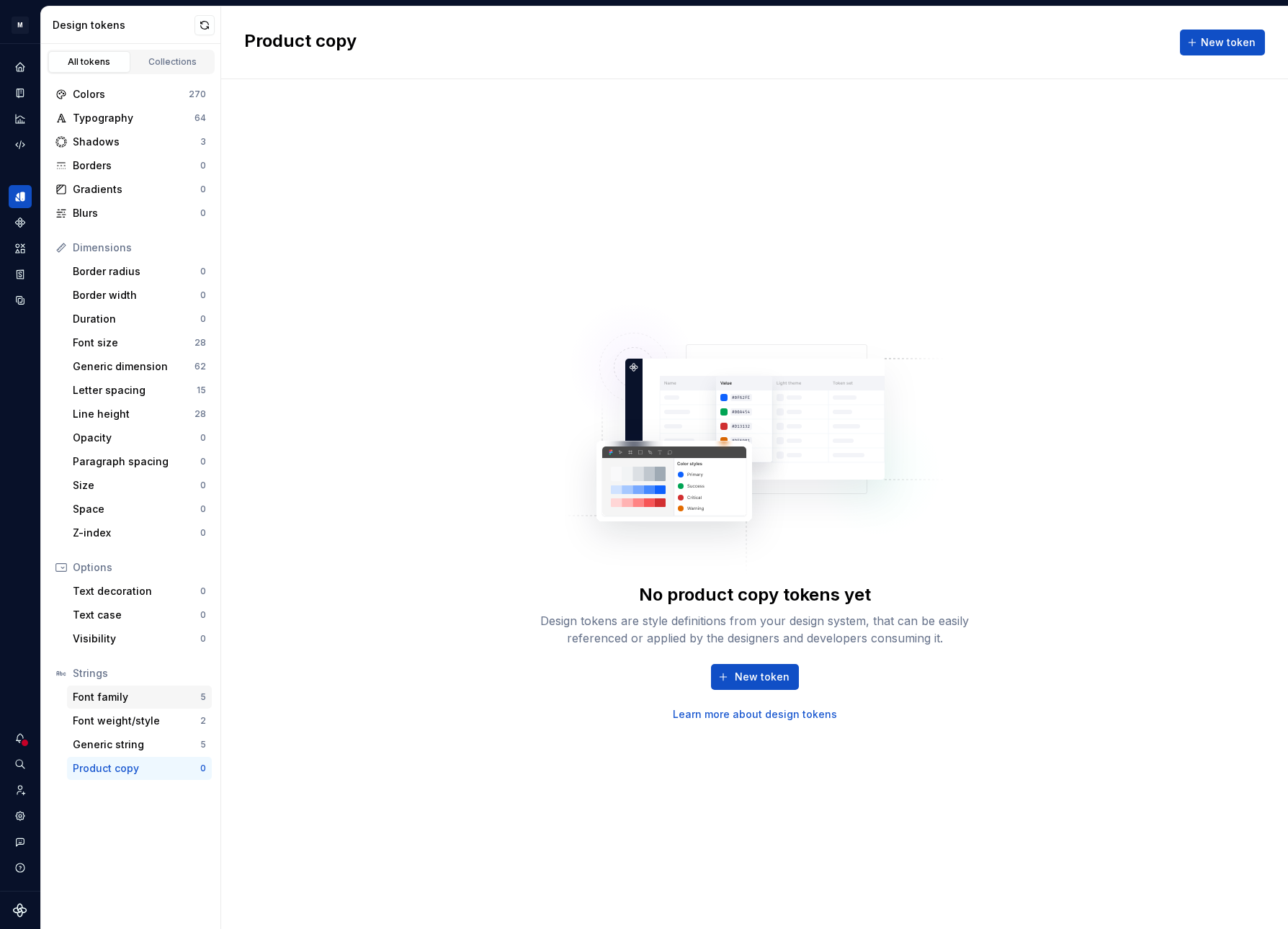
click at [98, 700] on div "Font family" at bounding box center [136, 697] width 127 height 14
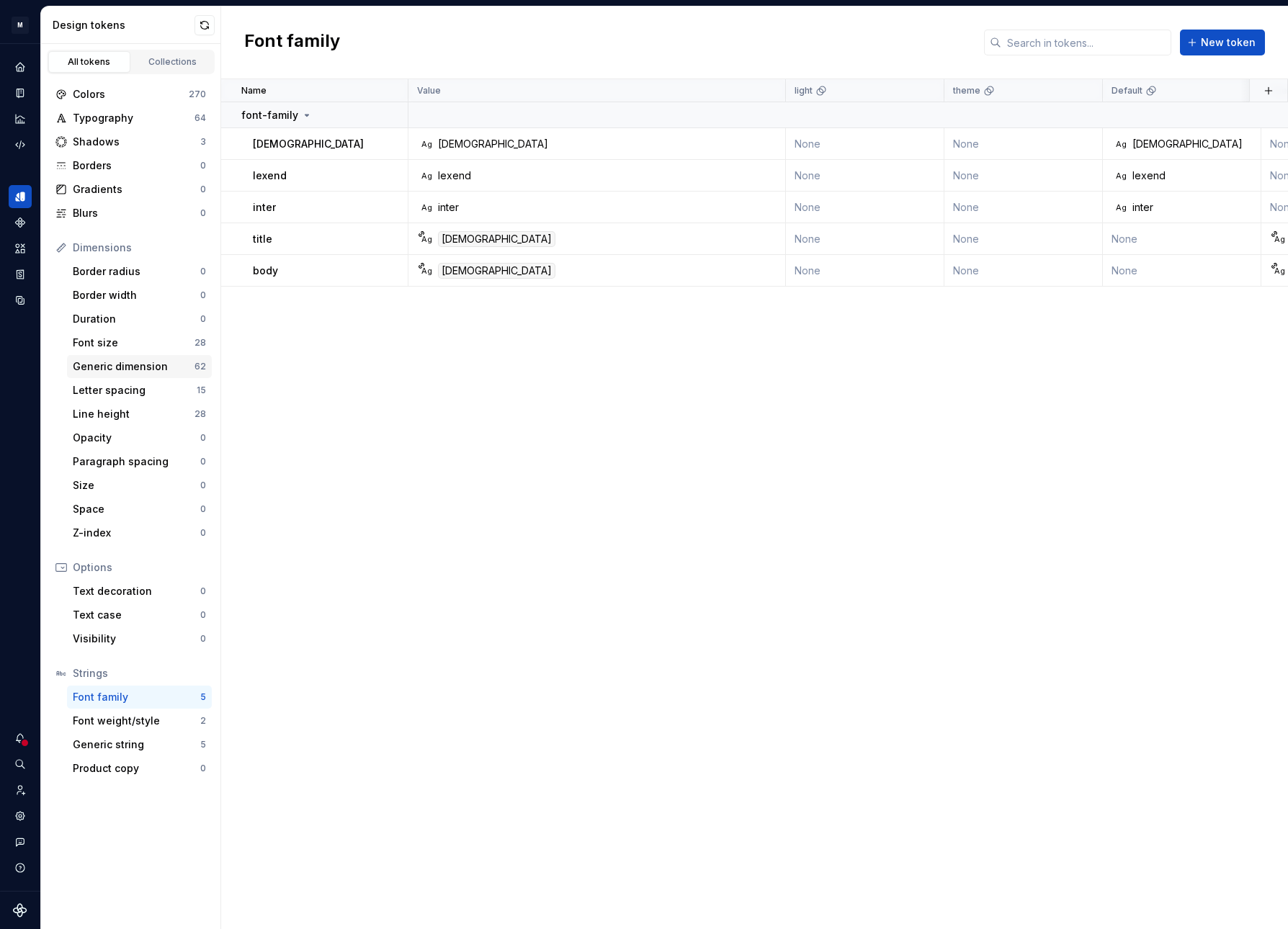
click at [121, 373] on div "Generic dimension" at bounding box center [133, 366] width 121 height 14
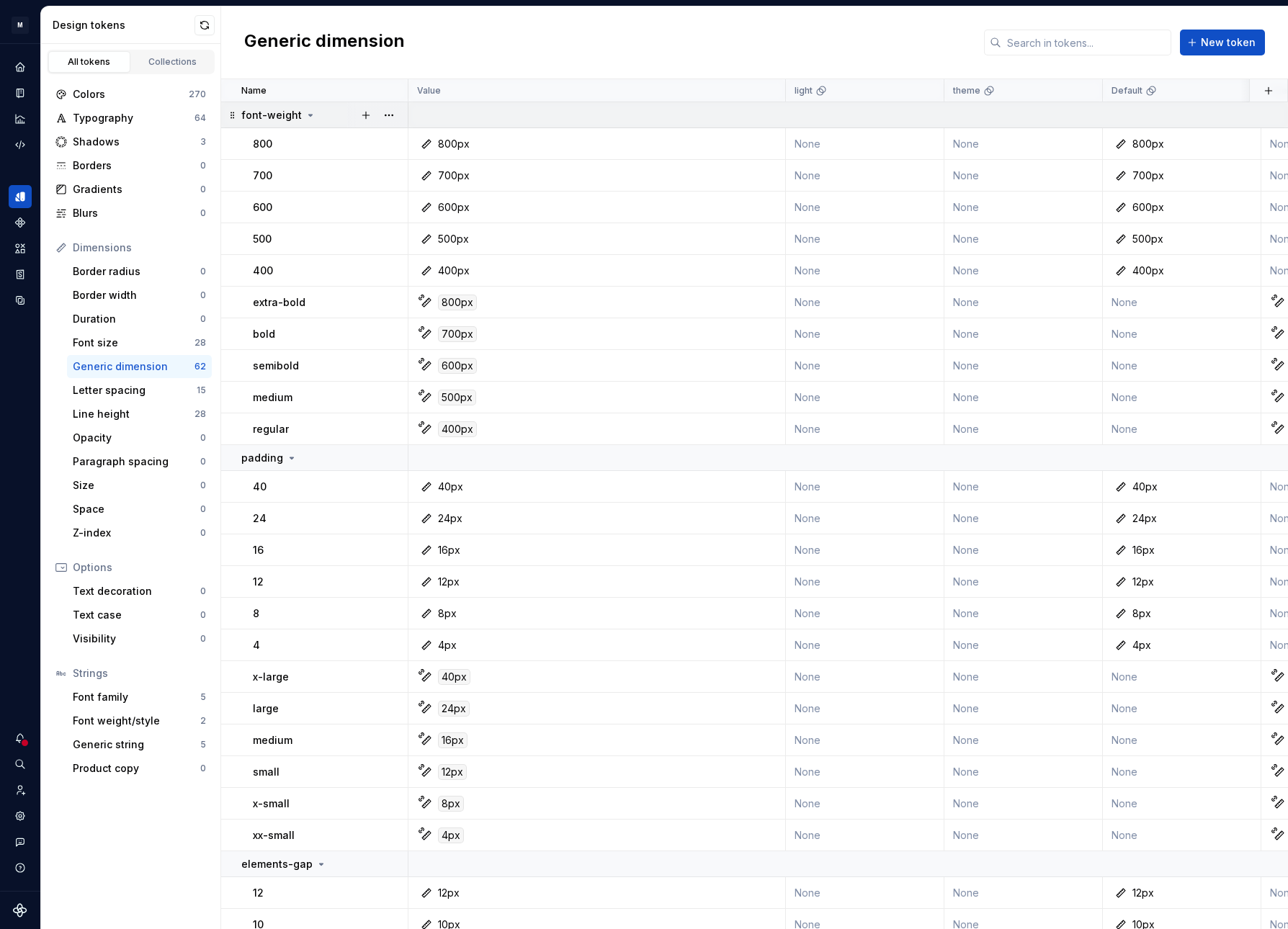
click at [336, 118] on div "font-weight" at bounding box center [324, 115] width 165 height 14
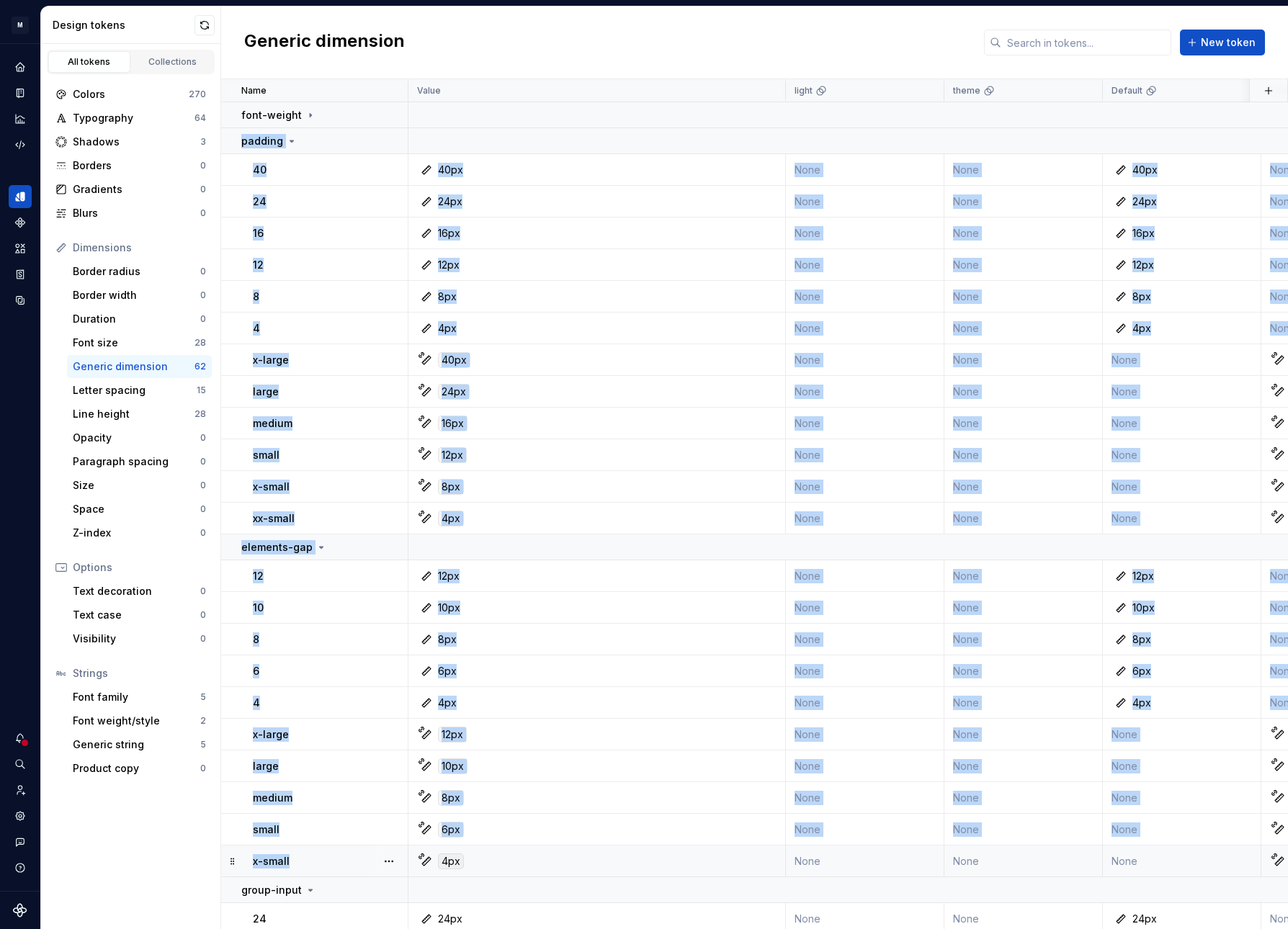
click at [291, 861] on div "x-small" at bounding box center [330, 861] width 154 height 14
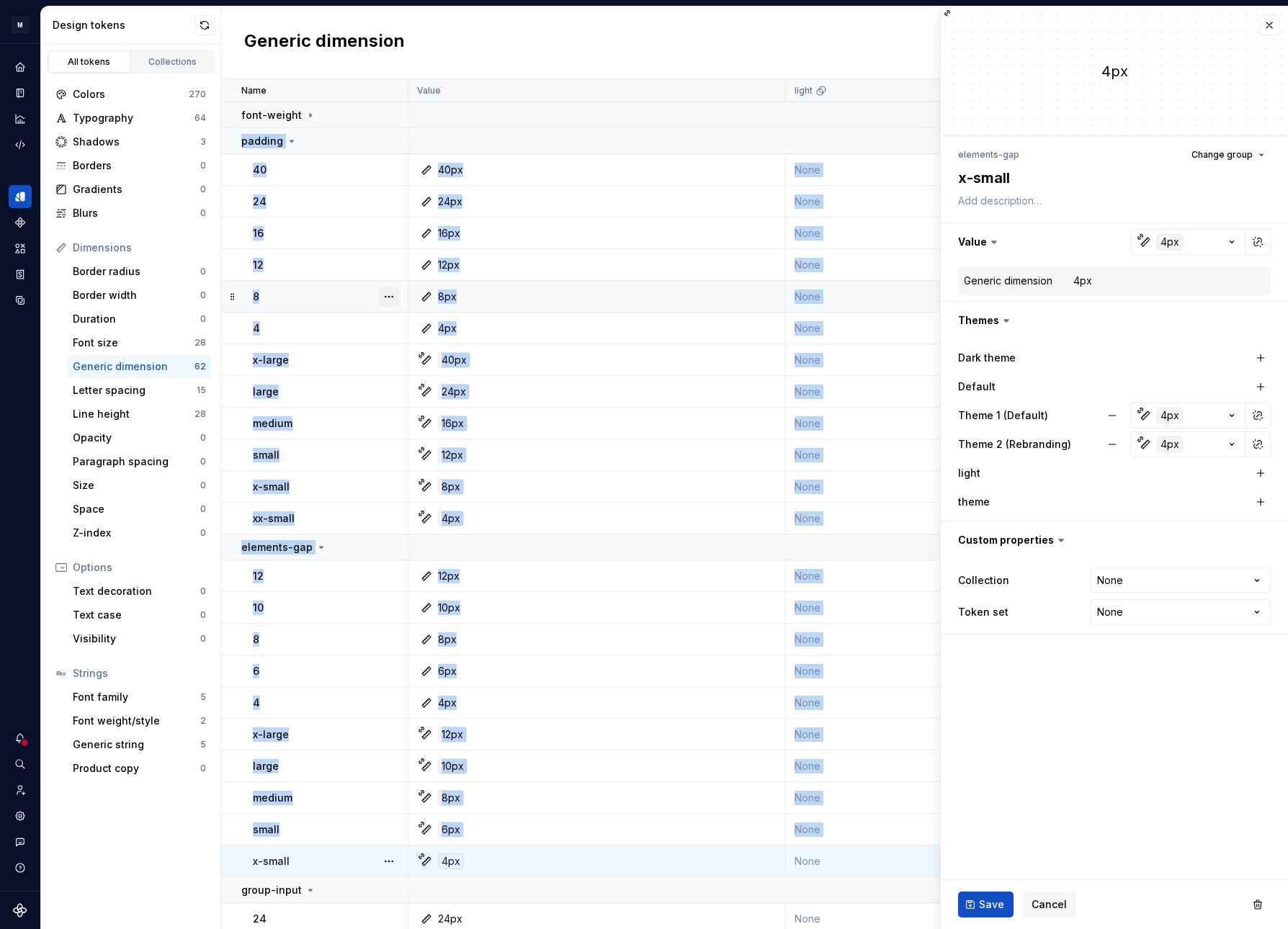
type textarea "*"
click at [1274, 20] on button "button" at bounding box center [1269, 25] width 20 height 20
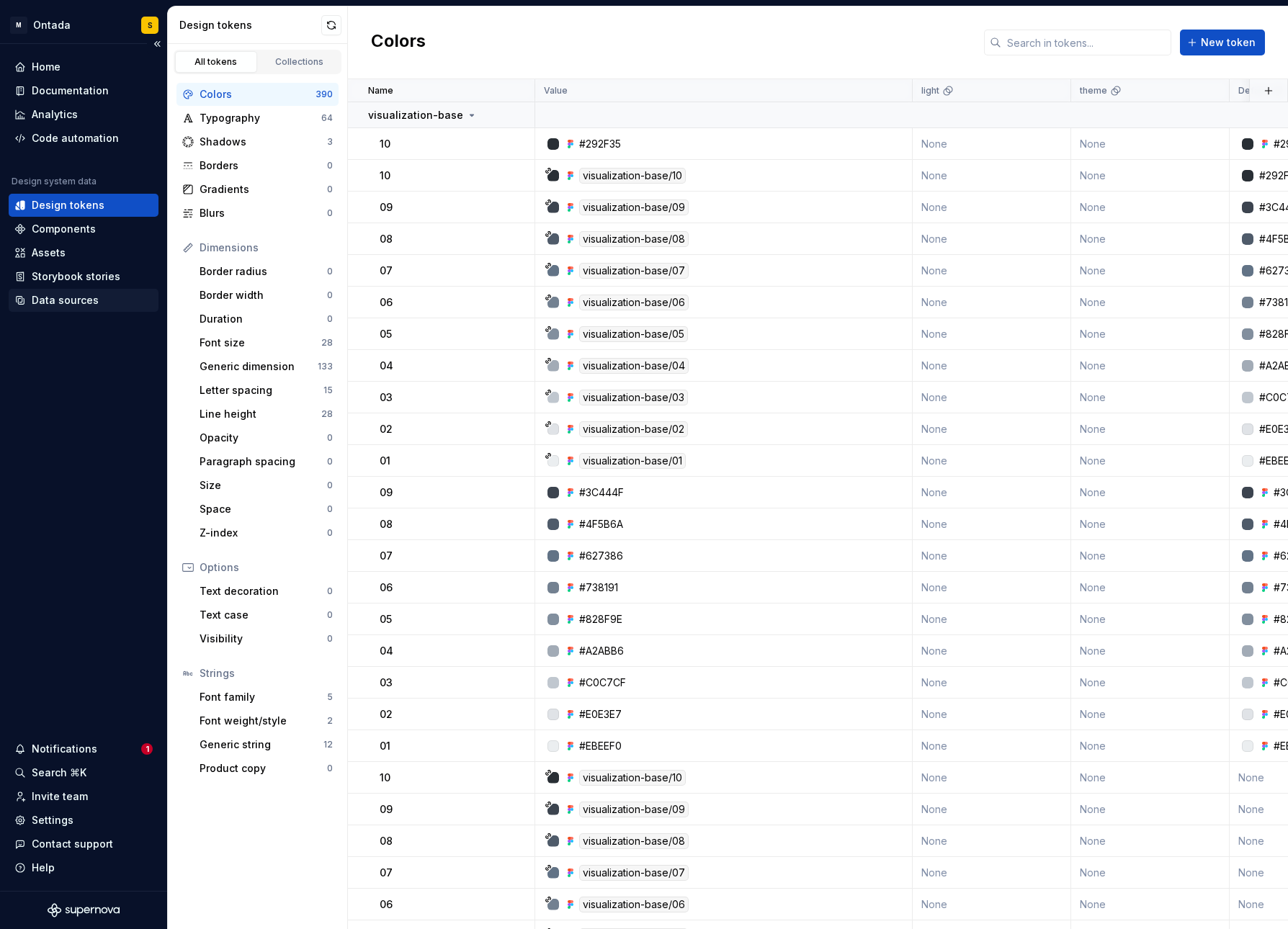
click at [60, 298] on div "Data sources" at bounding box center [65, 300] width 67 height 14
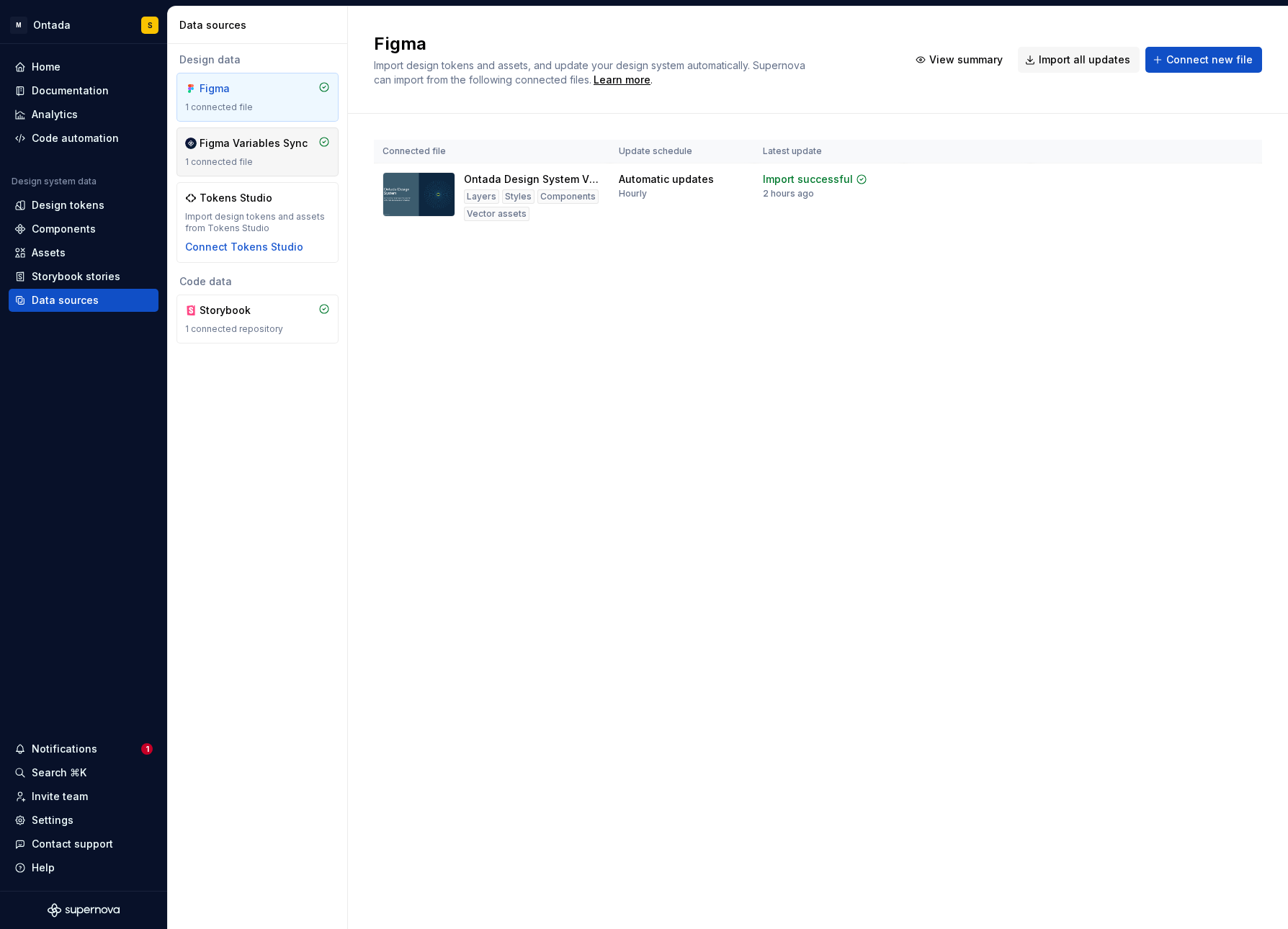
click at [263, 157] on div "1 connected file" at bounding box center [258, 162] width 145 height 11
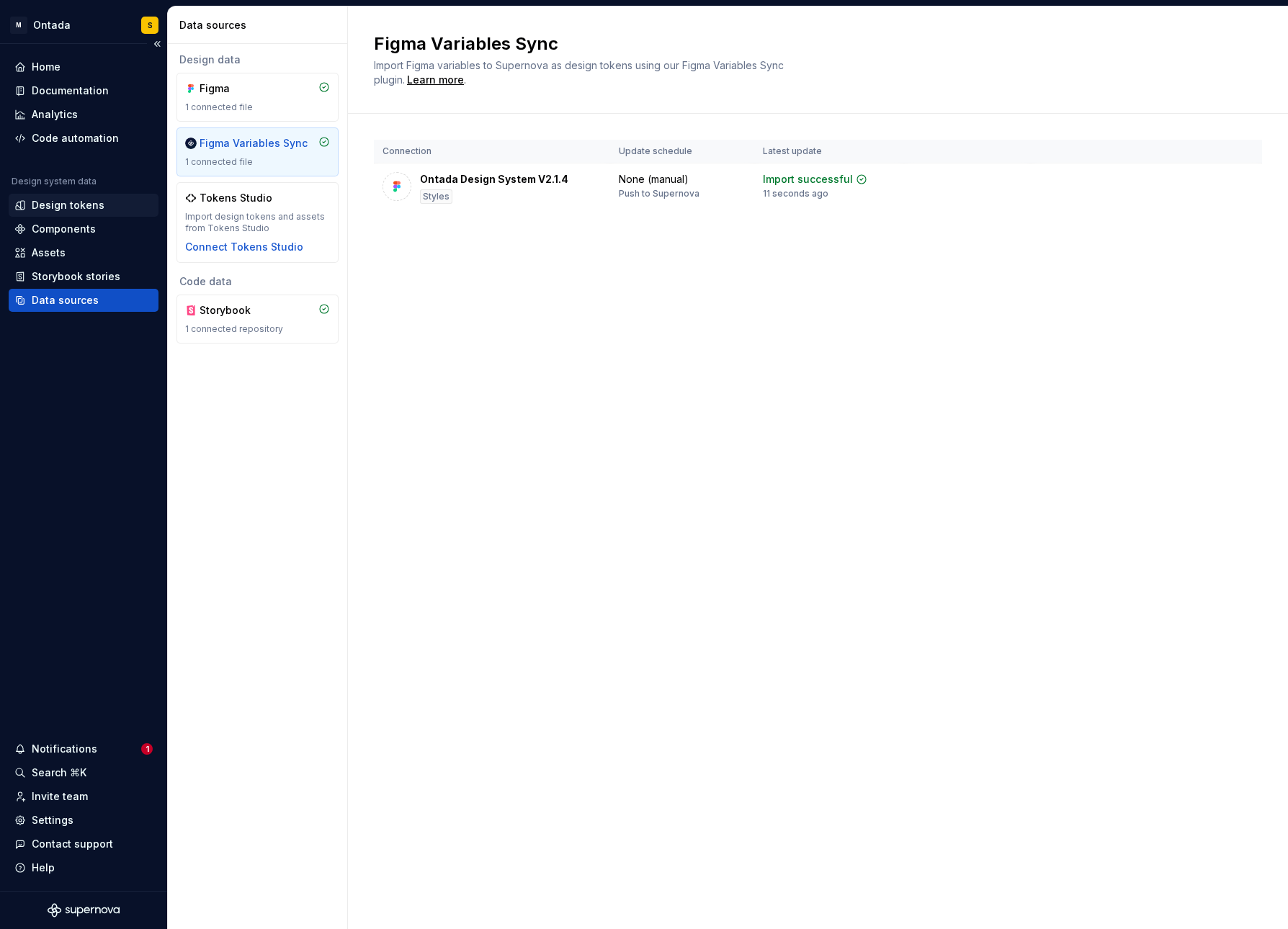
click at [56, 209] on div "Design tokens" at bounding box center [68, 205] width 73 height 14
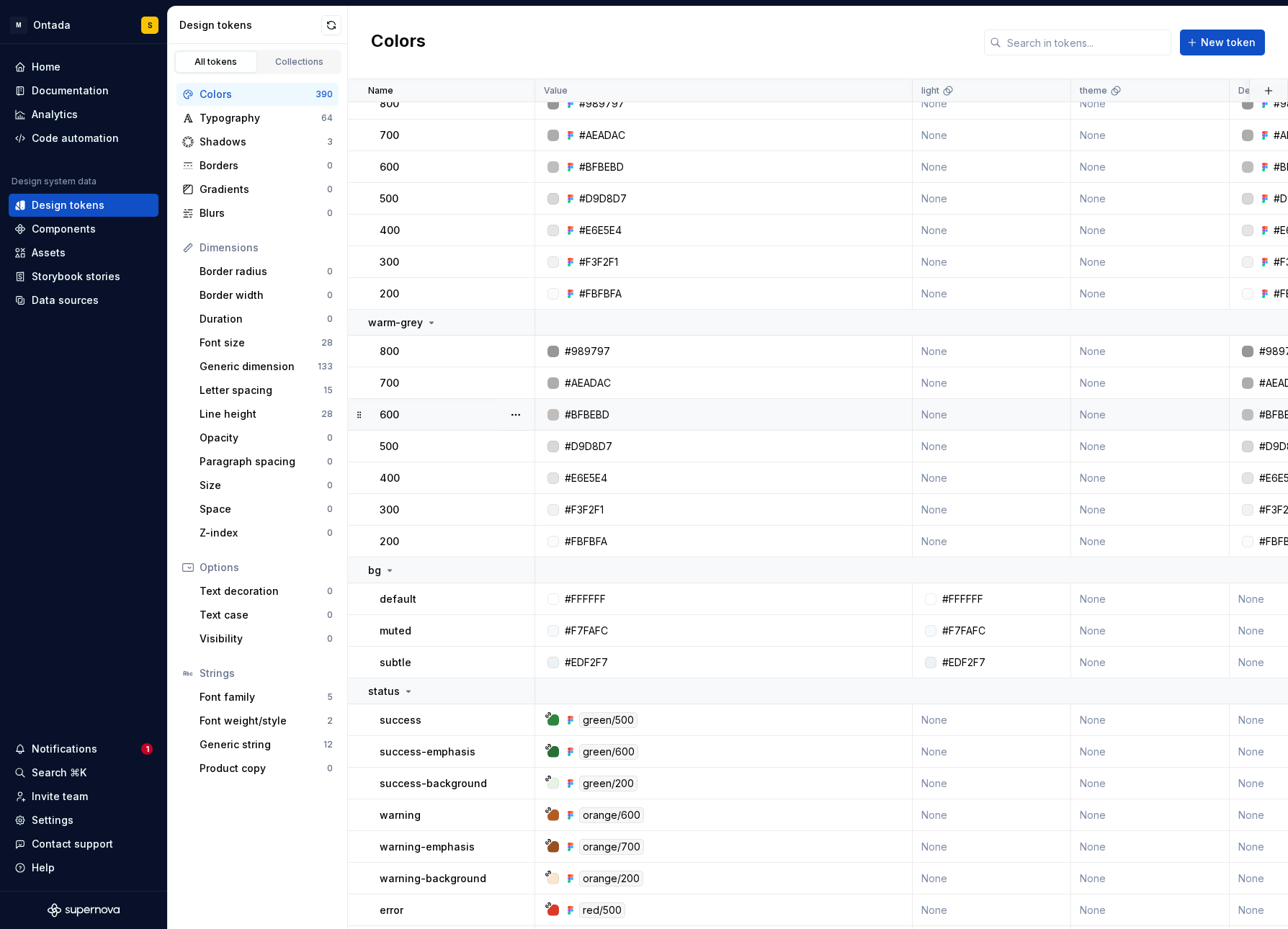
scroll to position [10798, 0]
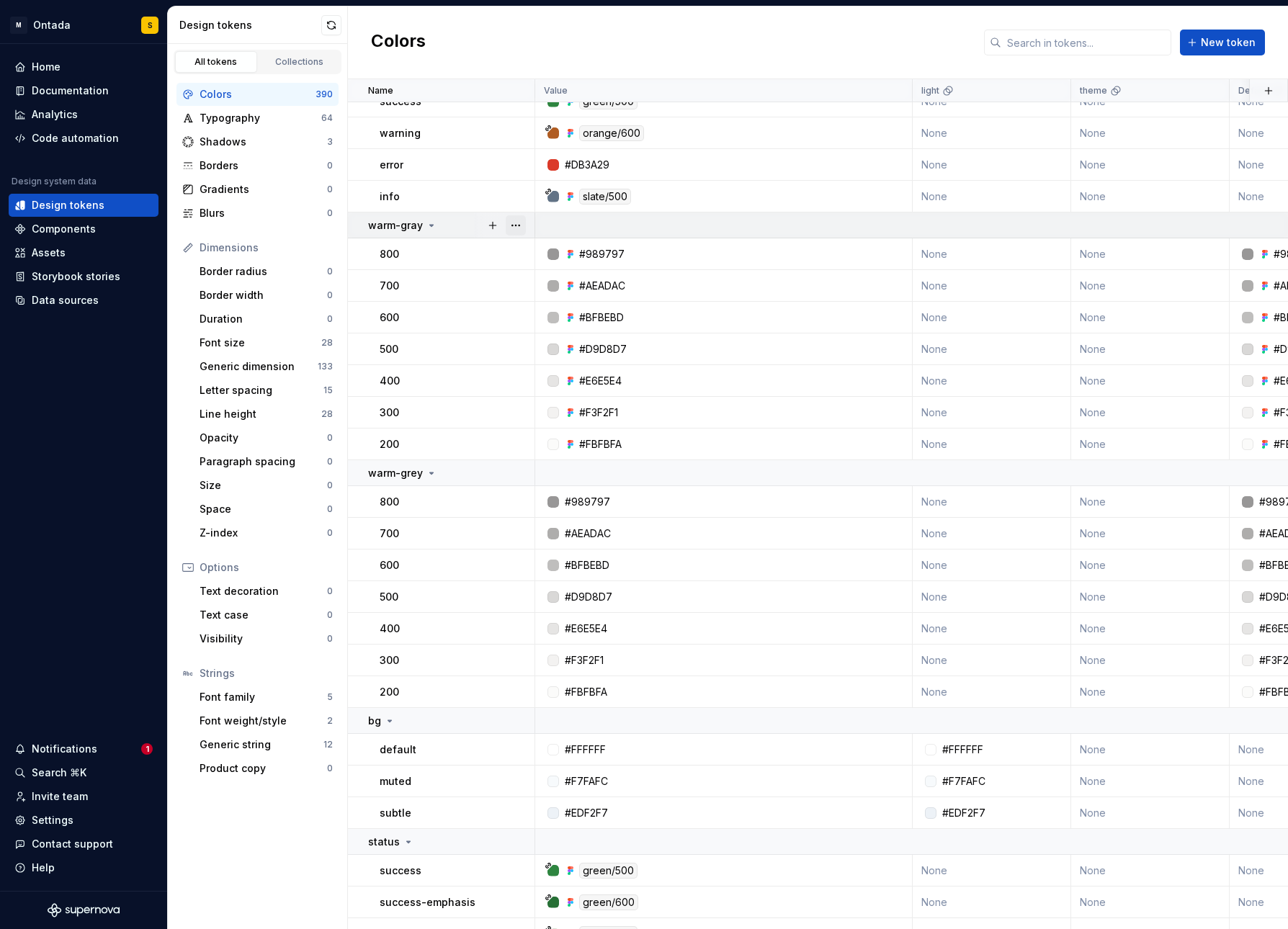
click at [516, 218] on button "button" at bounding box center [515, 225] width 20 height 20
click at [457, 471] on html "M Ontada S Home Documentation Analytics Code automation Design system data Desi…" at bounding box center [644, 464] width 1288 height 929
click at [517, 470] on button "button" at bounding box center [515, 473] width 20 height 20
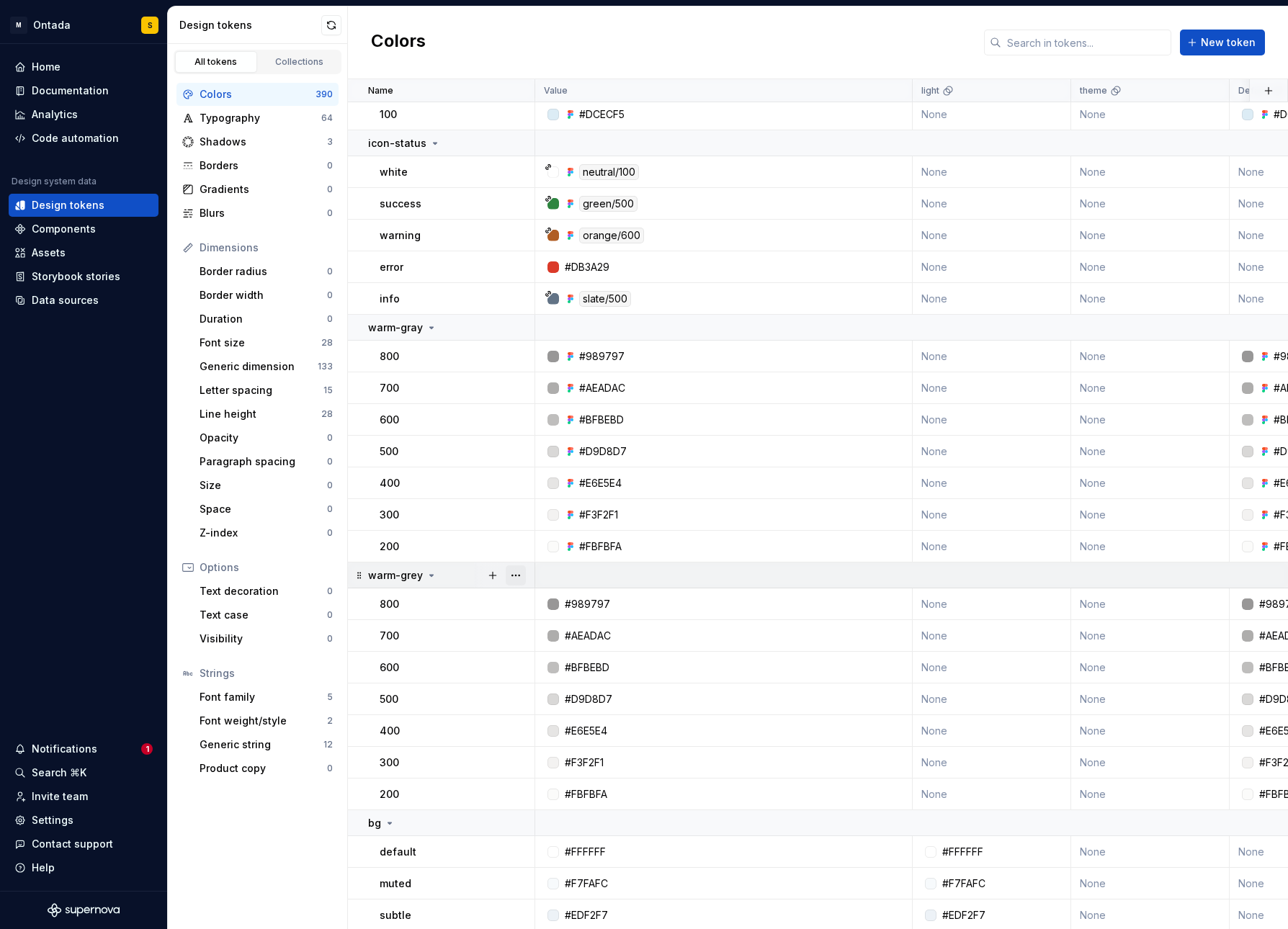
scroll to position [10686, 0]
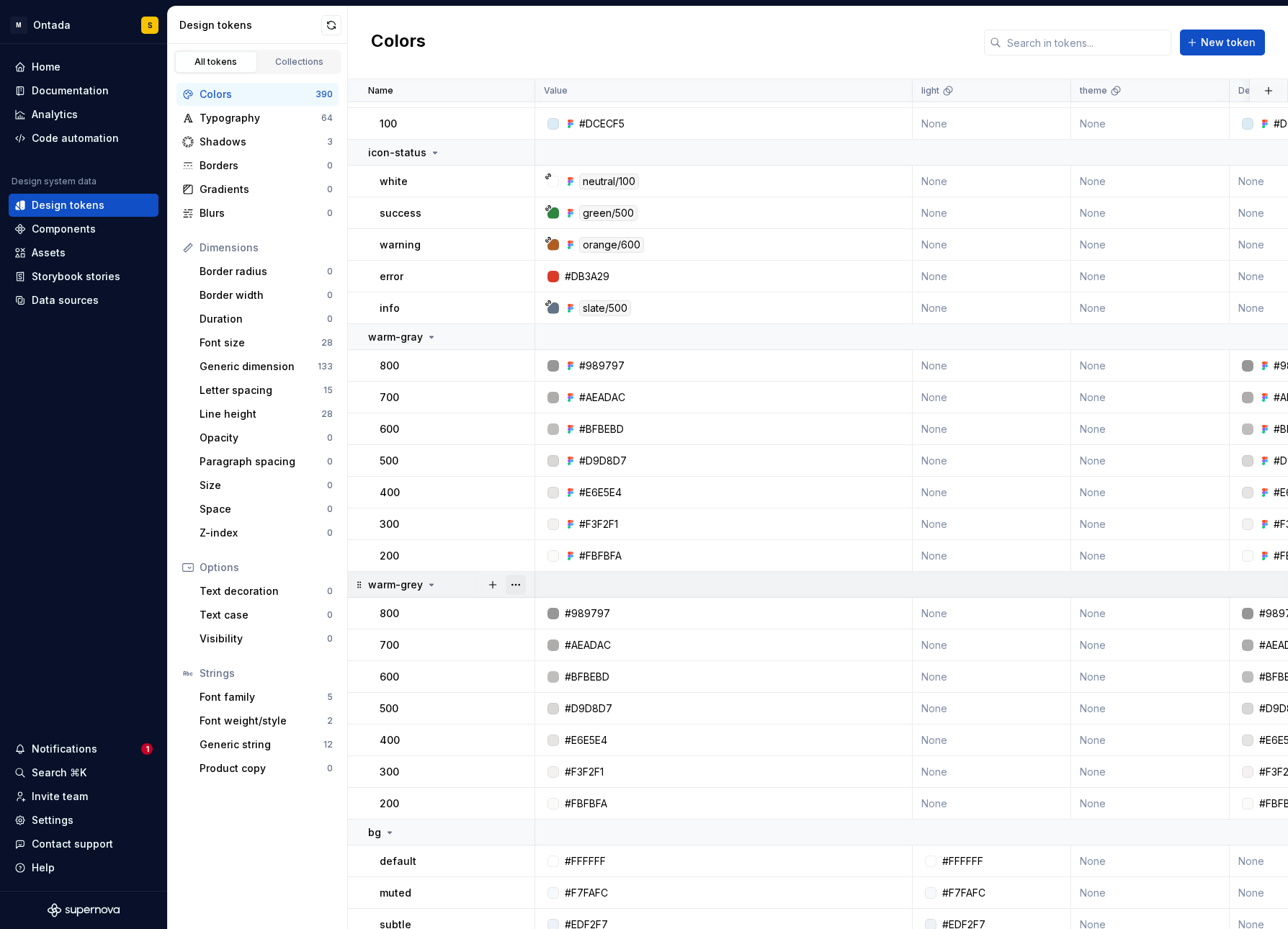
click at [521, 583] on button "button" at bounding box center [515, 585] width 20 height 20
click at [540, 745] on div "Delete group" at bounding box center [579, 747] width 94 height 14
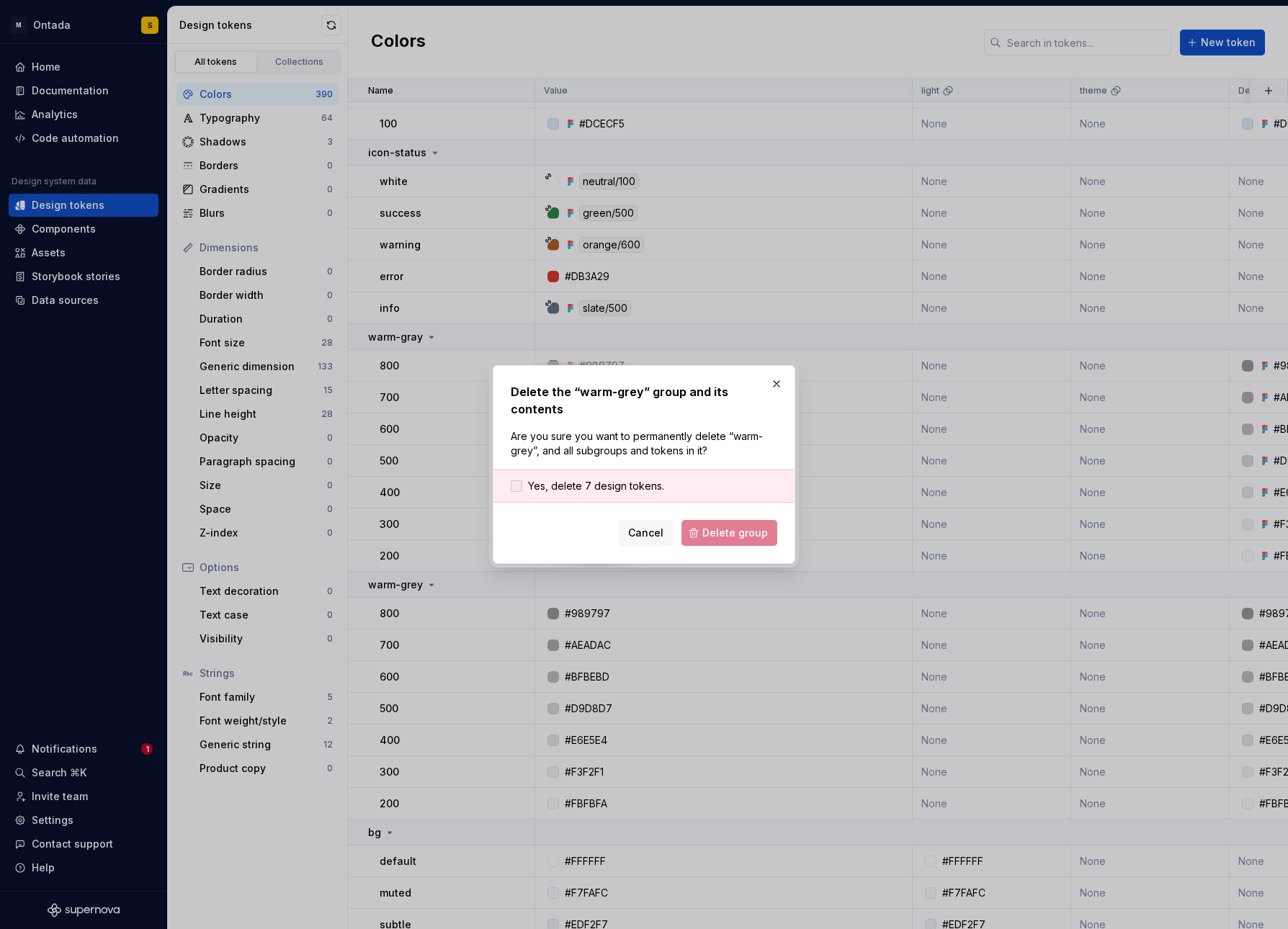
click at [611, 479] on span "Yes, delete 7 design tokens." at bounding box center [596, 486] width 136 height 14
click at [721, 526] on span "Delete group" at bounding box center [735, 532] width 66 height 14
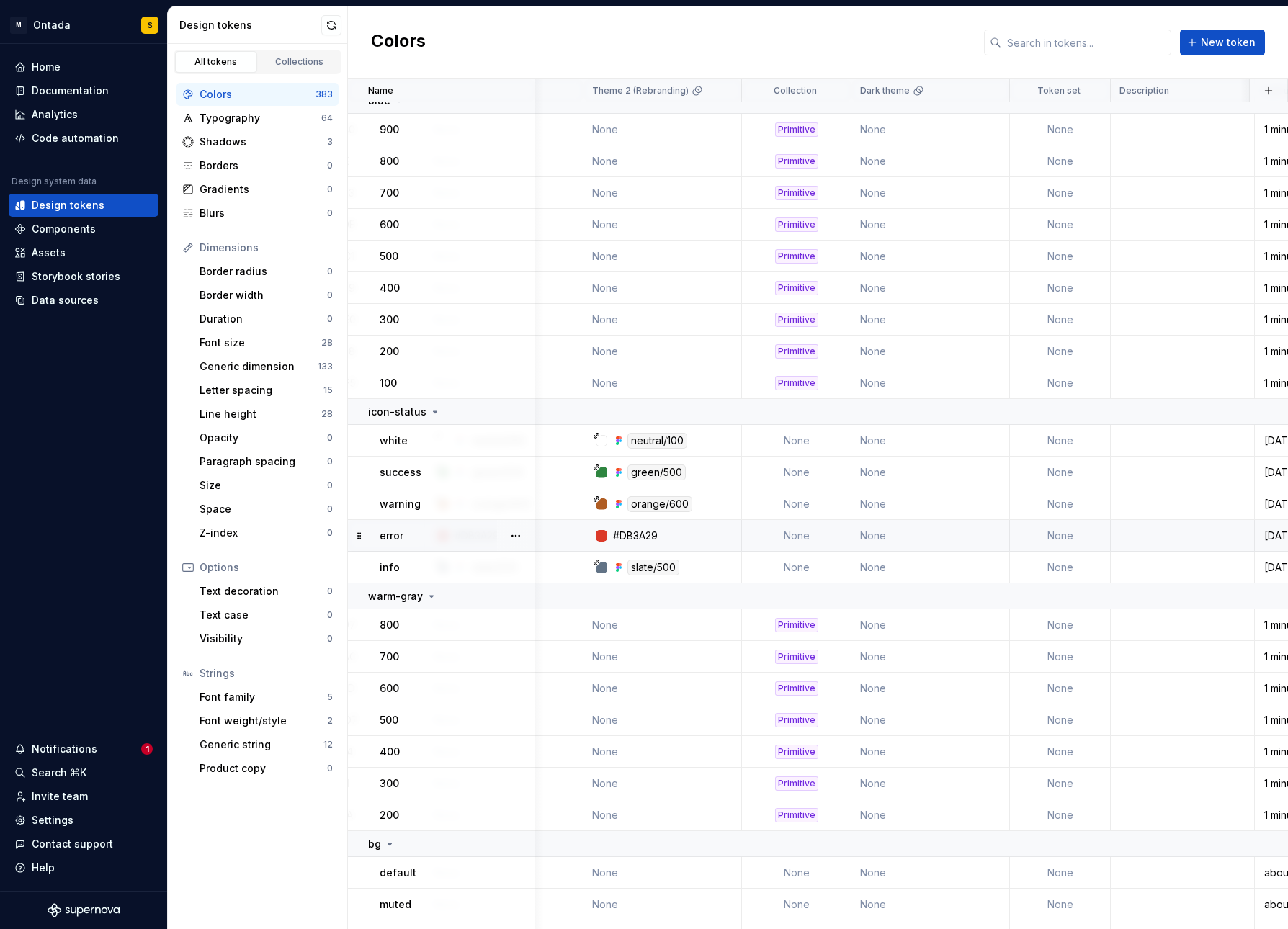
scroll to position [10427, 0]
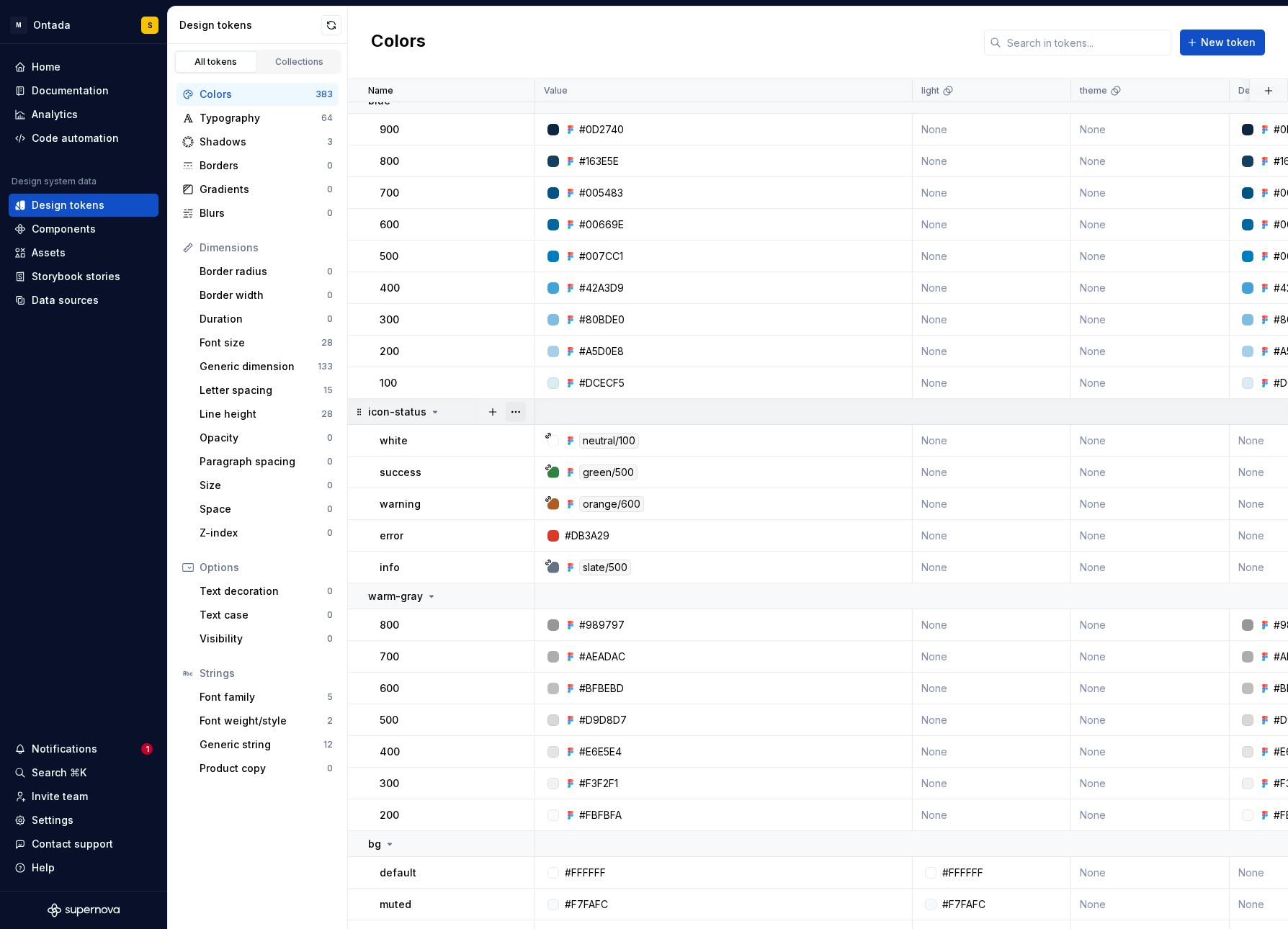
click at [517, 404] on button "button" at bounding box center [515, 412] width 20 height 20
click at [534, 575] on div "Delete group" at bounding box center [579, 574] width 94 height 14
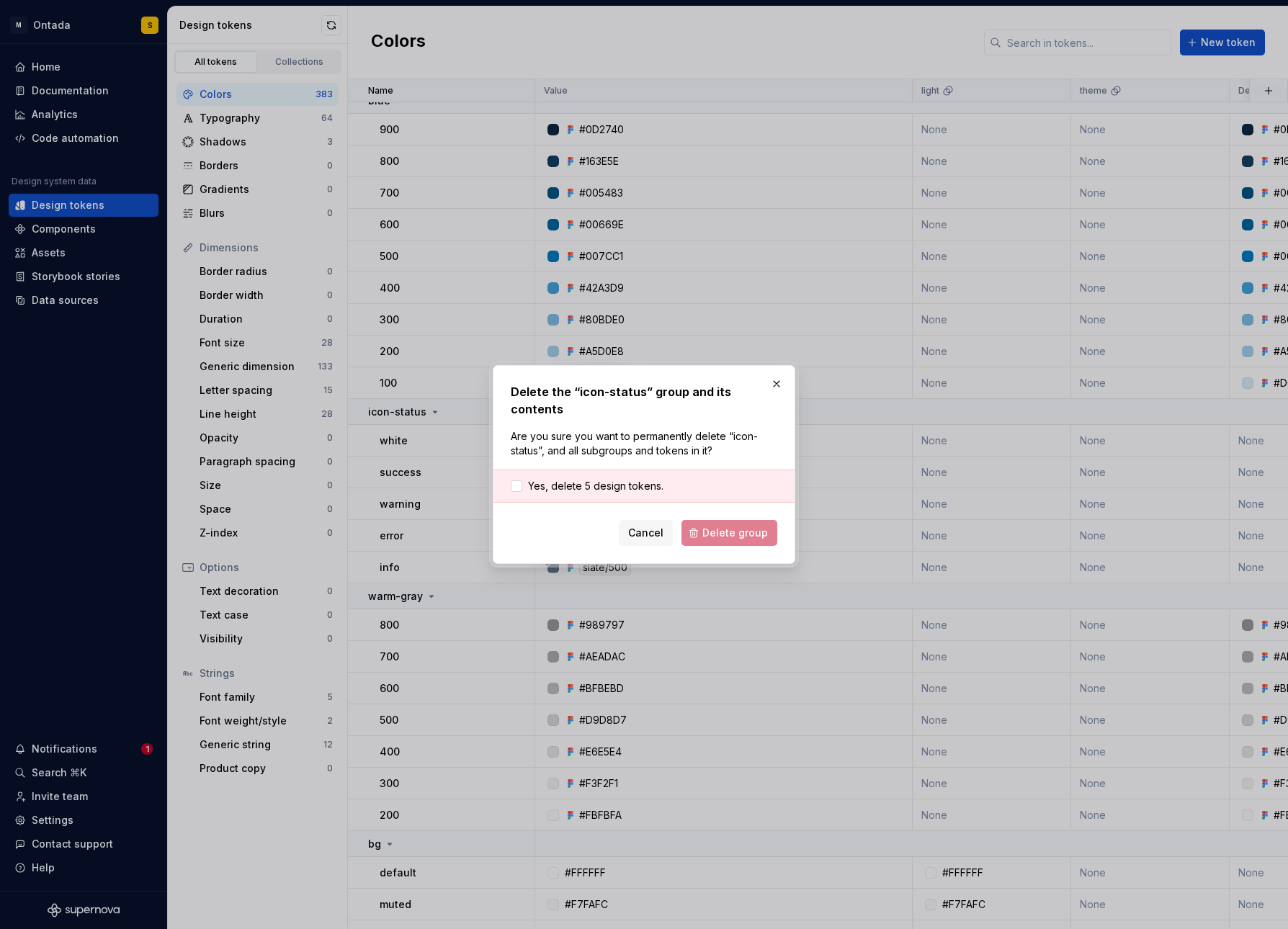
click at [637, 470] on div "Yes, delete 5 design tokens." at bounding box center [643, 486] width 301 height 33
click at [641, 479] on span "Yes, delete 5 design tokens." at bounding box center [596, 486] width 136 height 14
click at [723, 530] on span "Delete group" at bounding box center [735, 532] width 66 height 14
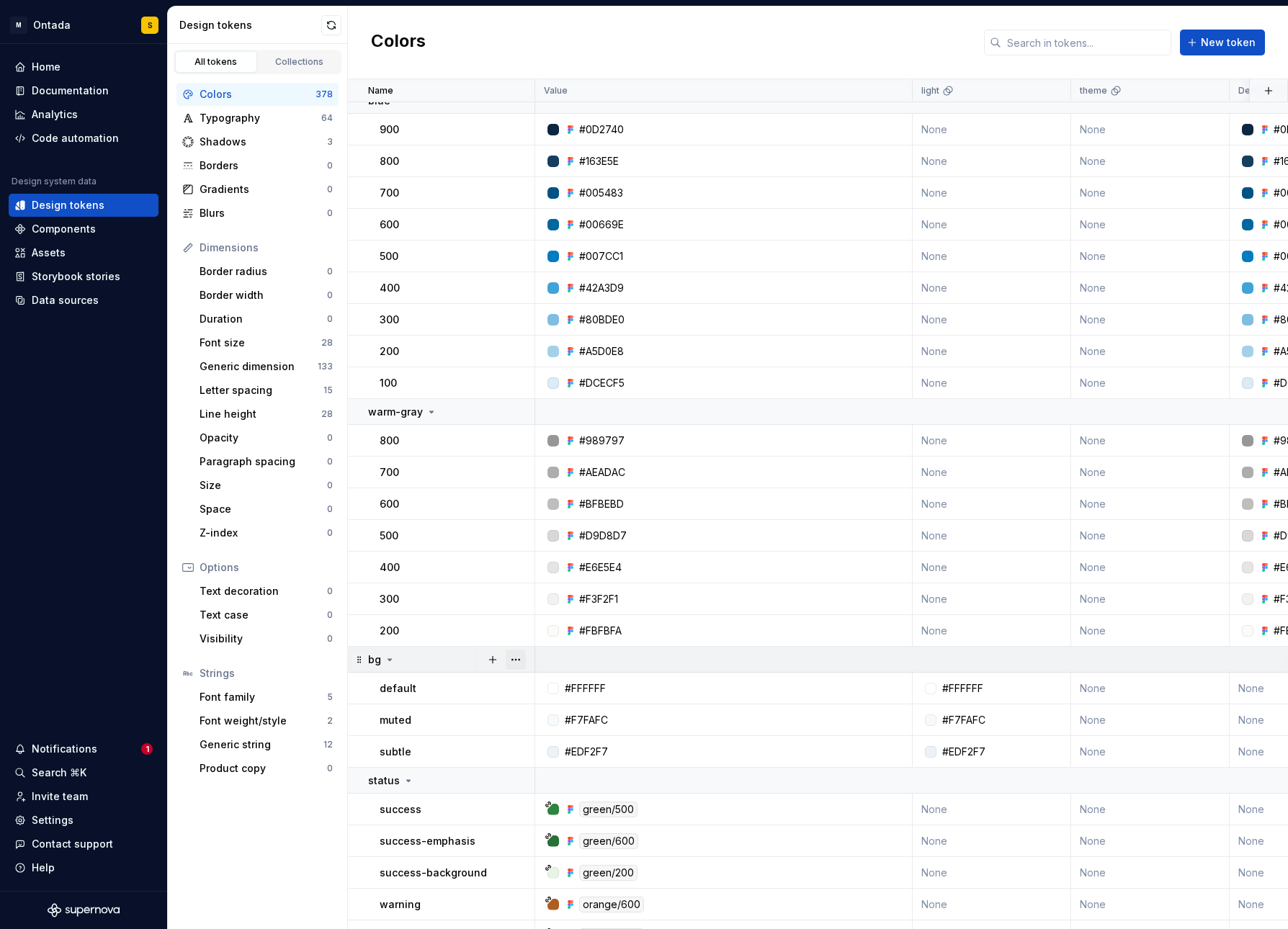
click at [510, 658] on button "button" at bounding box center [515, 659] width 20 height 20
click at [550, 818] on div "Delete group" at bounding box center [579, 822] width 94 height 14
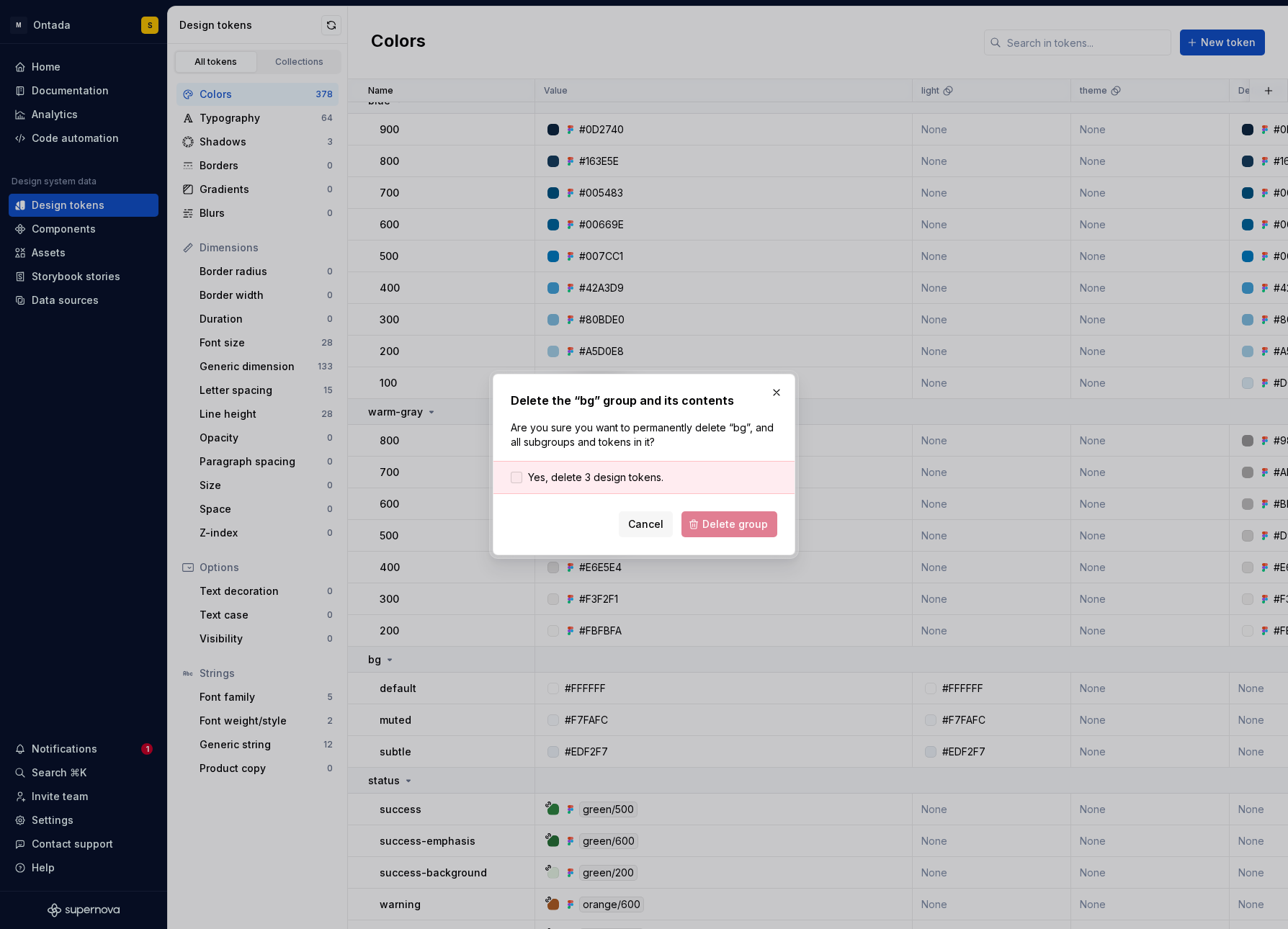
click at [619, 474] on span "Yes, delete 3 design tokens." at bounding box center [596, 477] width 136 height 14
click at [733, 527] on span "Delete group" at bounding box center [735, 524] width 66 height 14
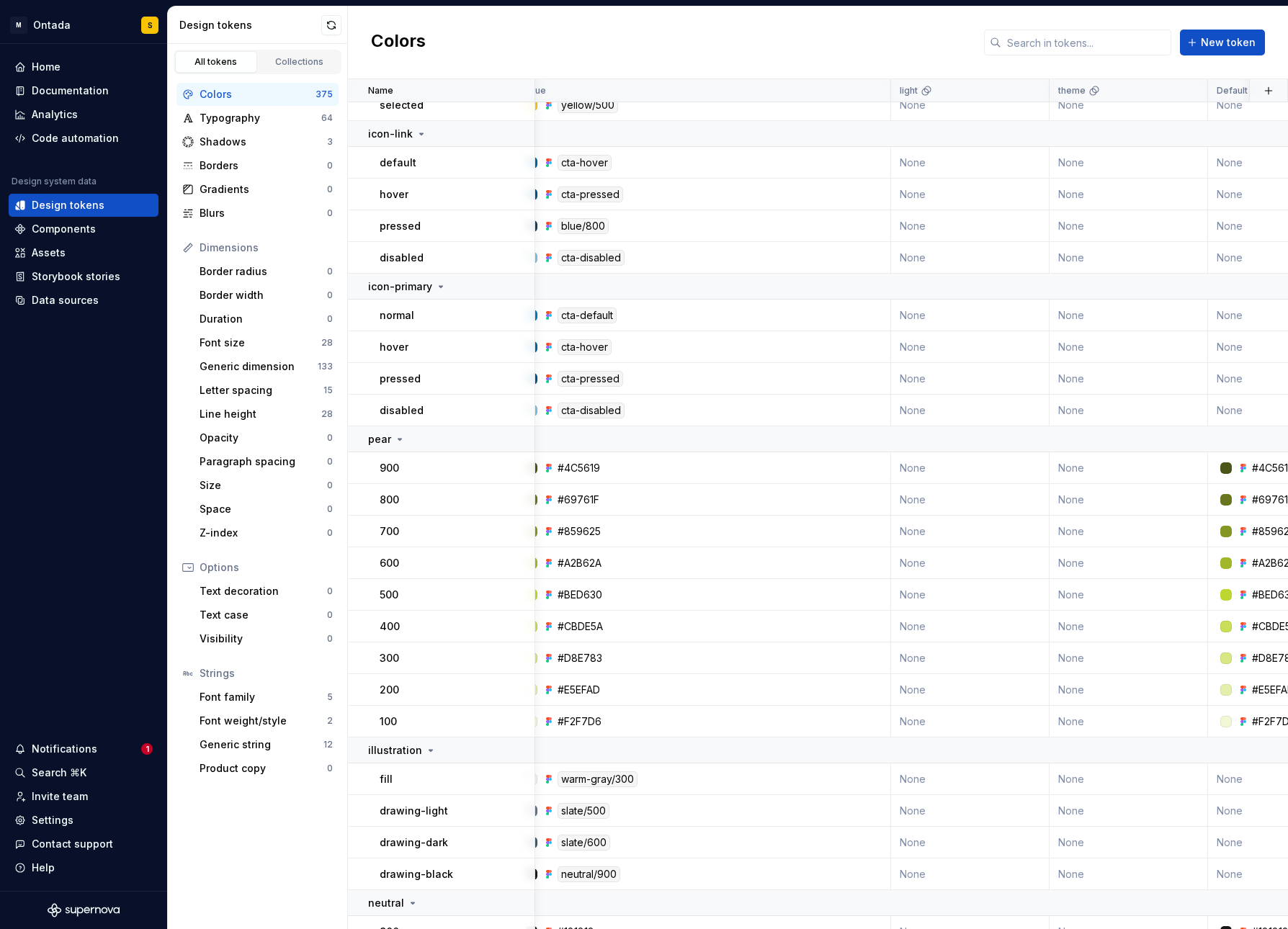
scroll to position [11486, 0]
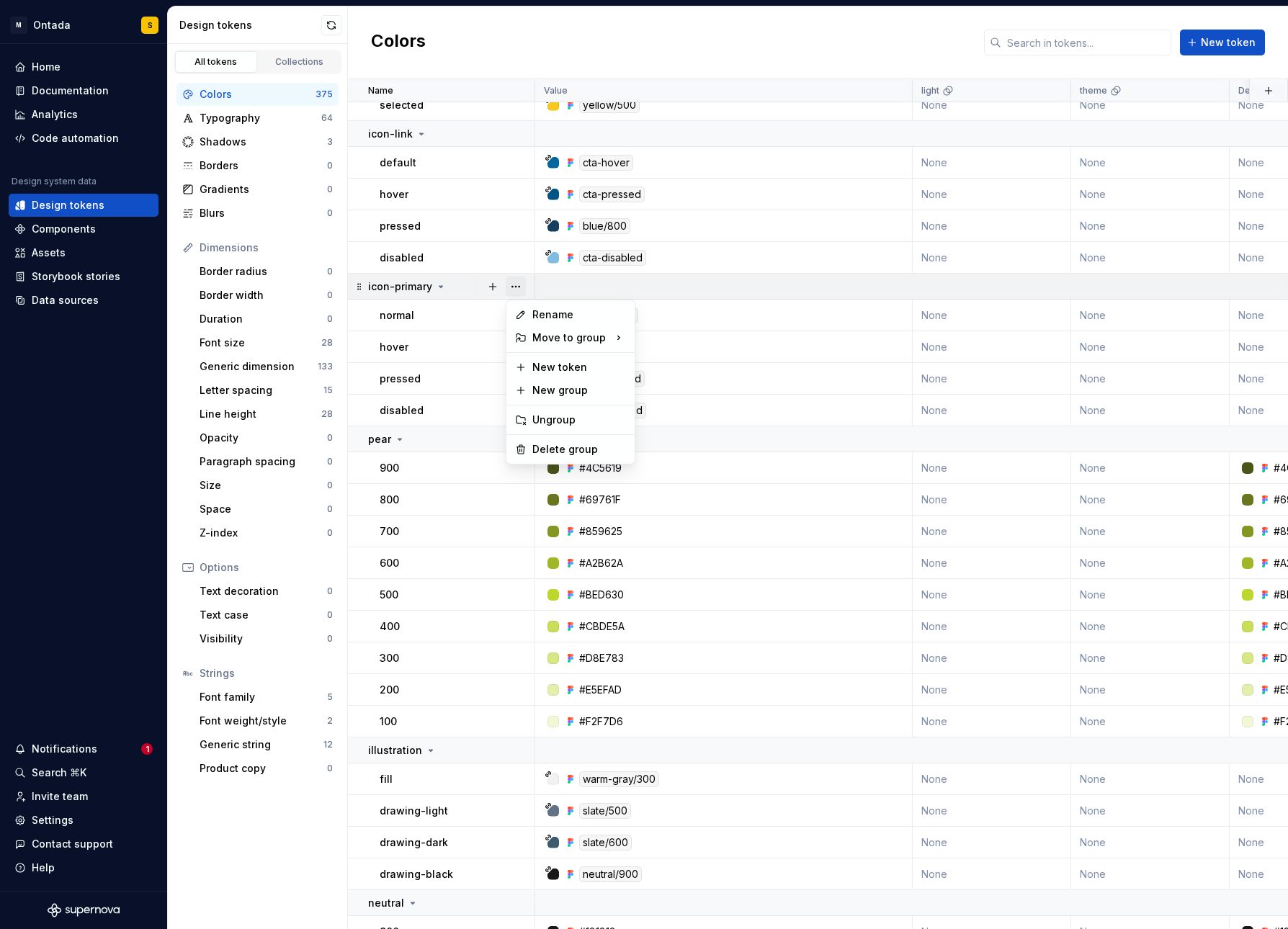
click at [514, 286] on button "button" at bounding box center [515, 286] width 20 height 20
click at [539, 447] on div "Delete group" at bounding box center [579, 449] width 94 height 14
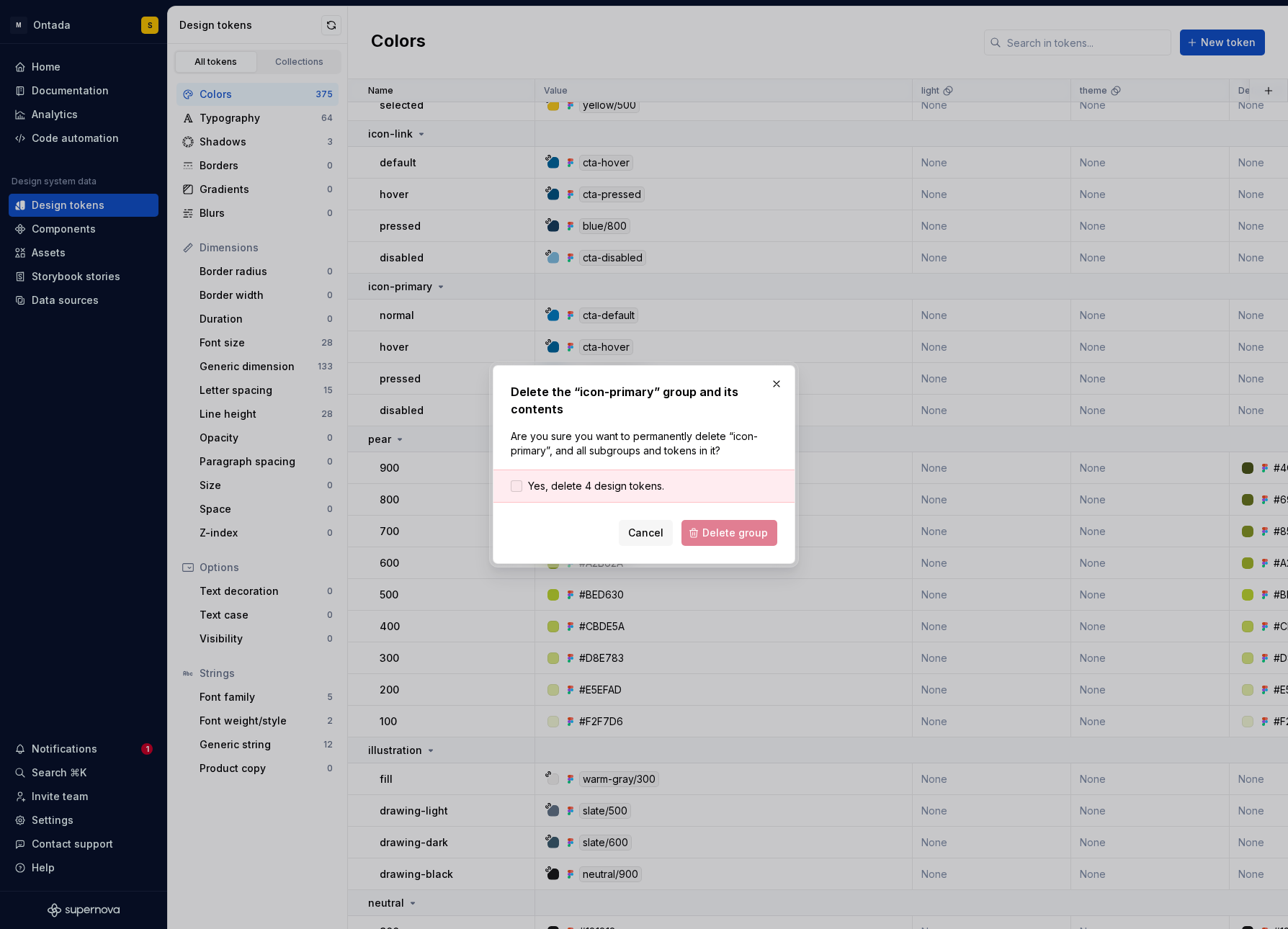
click at [592, 486] on span "Yes, delete 4 design tokens." at bounding box center [596, 486] width 136 height 14
click at [744, 532] on span "Delete group" at bounding box center [735, 532] width 66 height 14
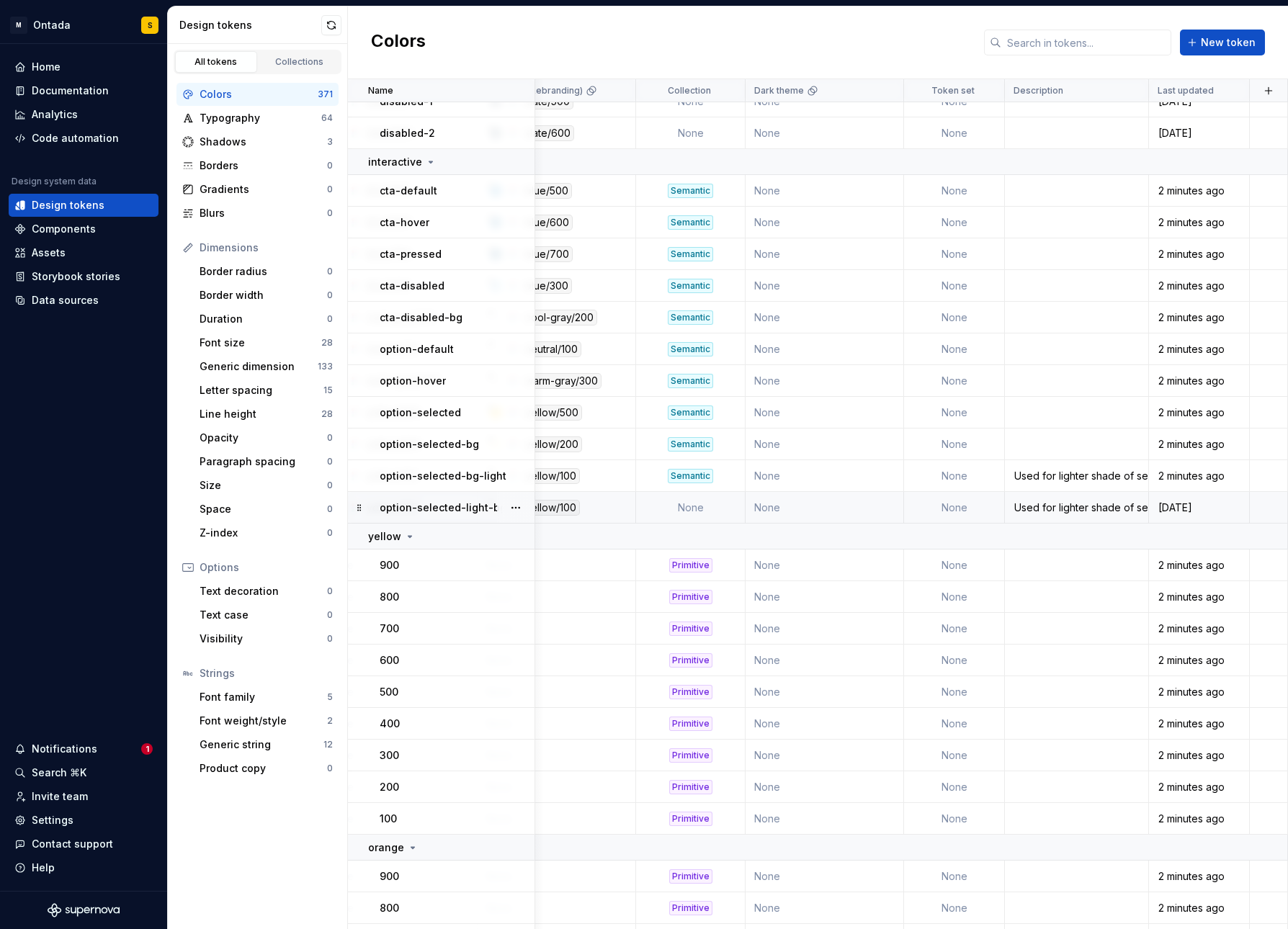
scroll to position [8288, 1069]
click at [515, 505] on button "button" at bounding box center [515, 508] width 20 height 20
click at [556, 577] on div "Delete token" at bounding box center [570, 589] width 122 height 23
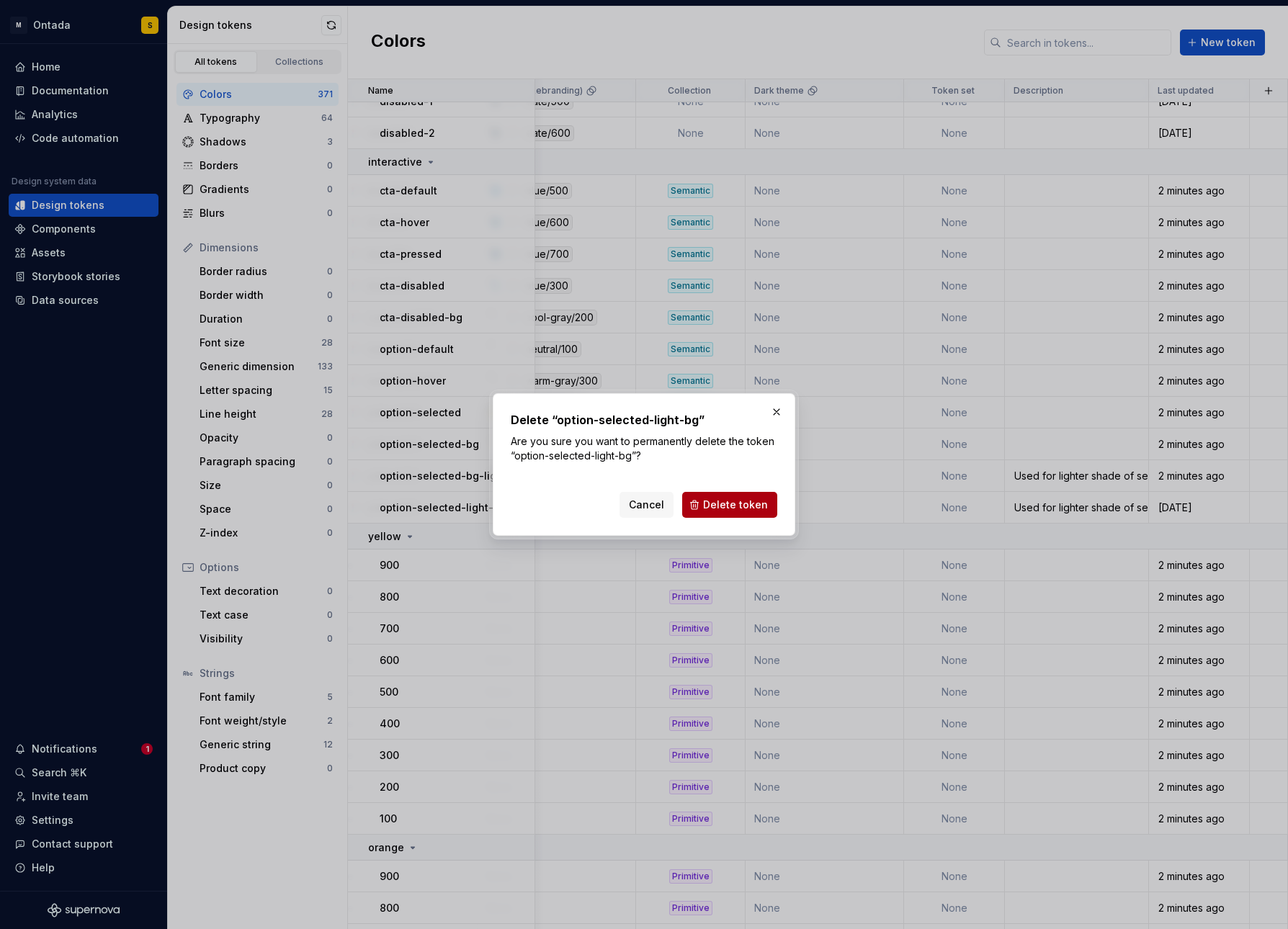
click at [737, 502] on span "Delete token" at bounding box center [736, 505] width 65 height 14
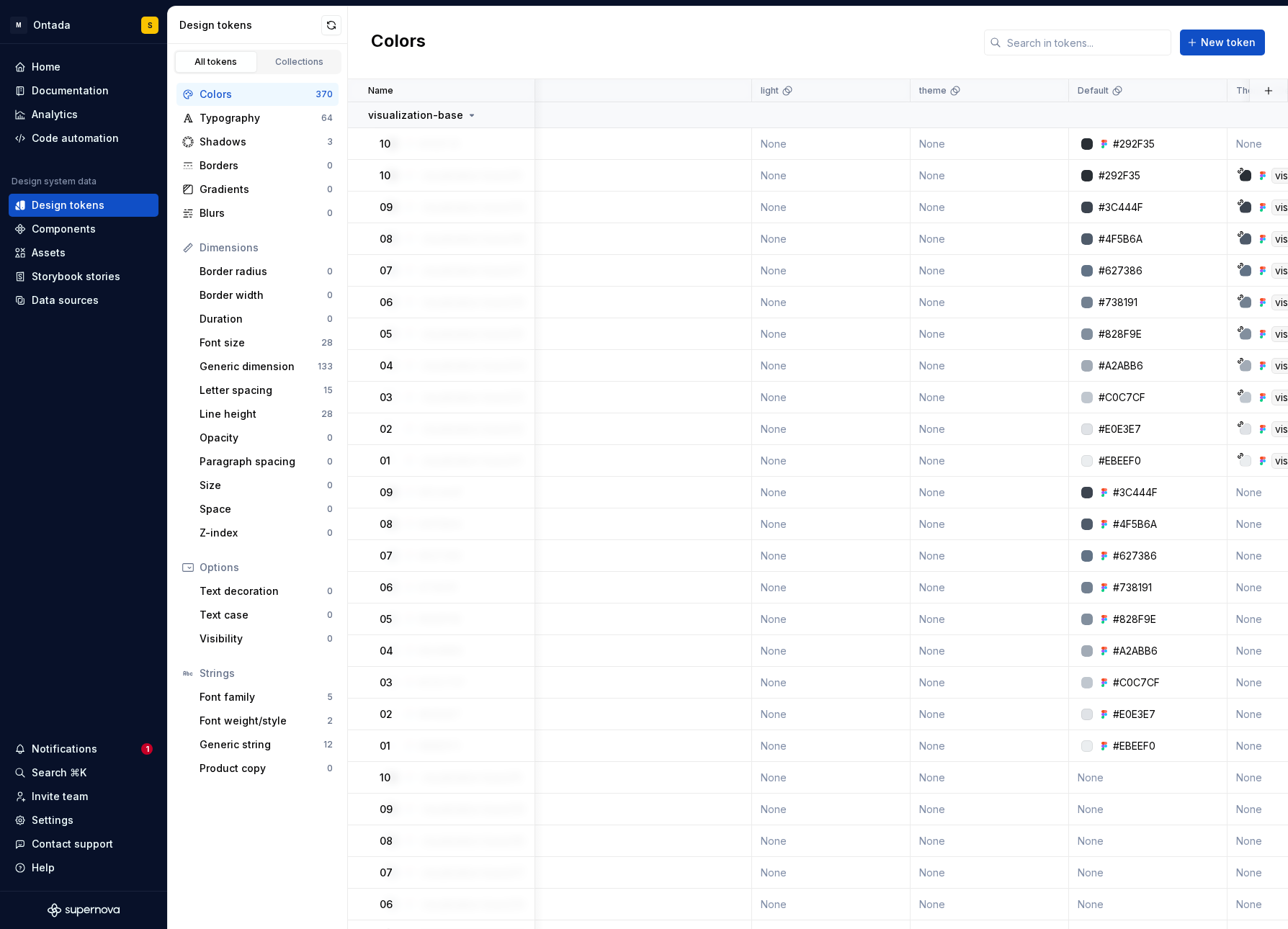
scroll to position [0, 0]
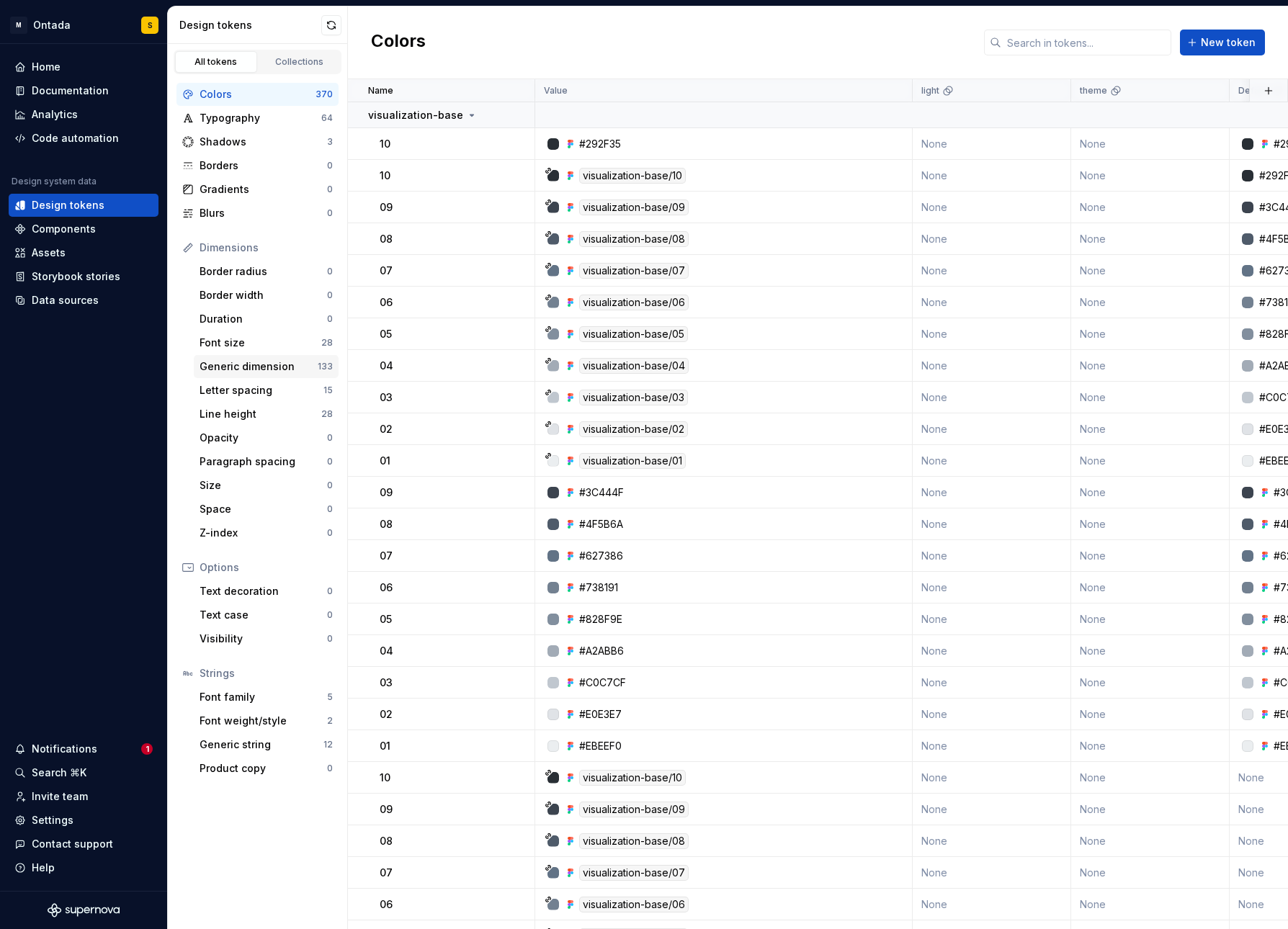
click at [259, 359] on div "Generic dimension" at bounding box center [259, 366] width 118 height 14
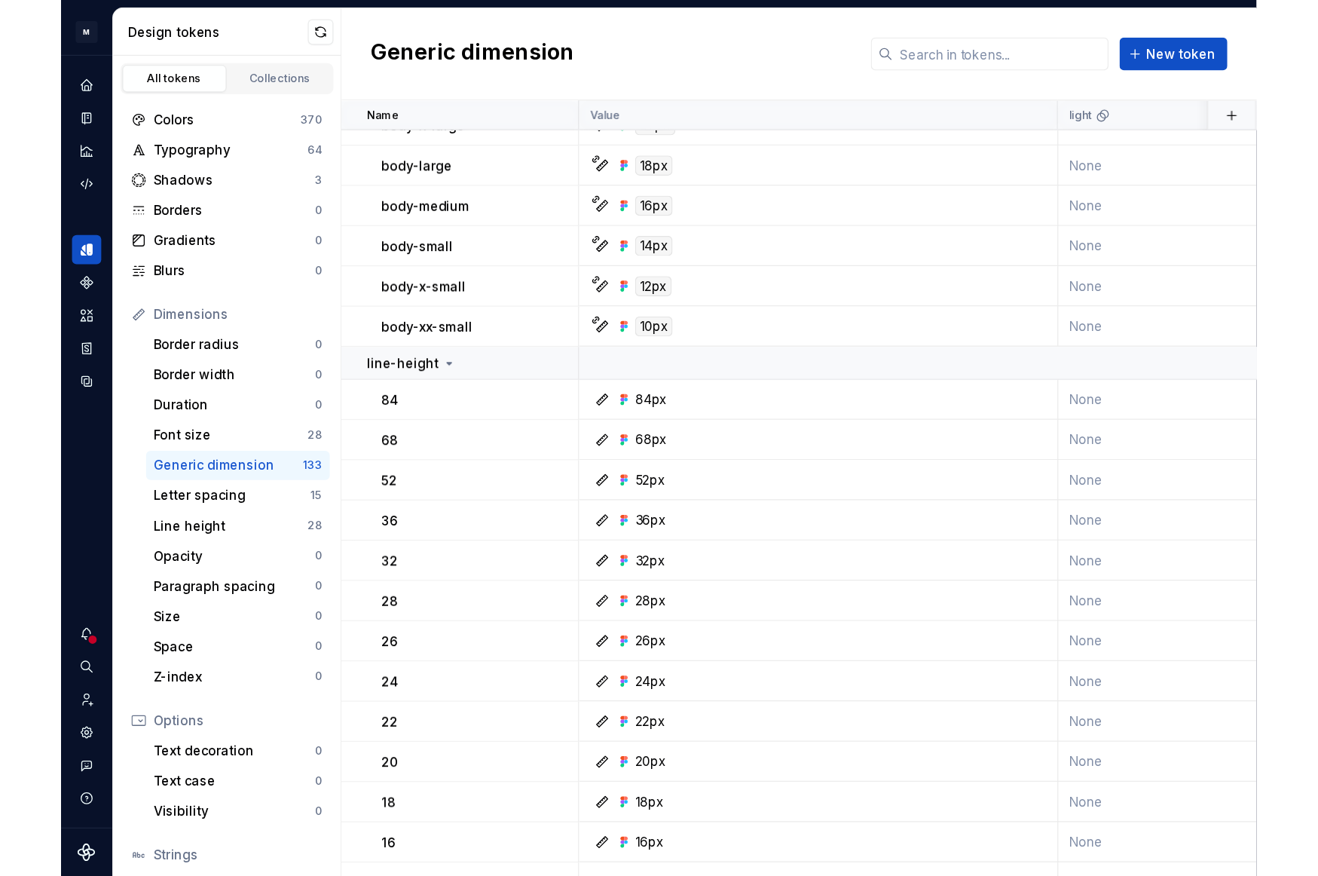
scroll to position [1136, 0]
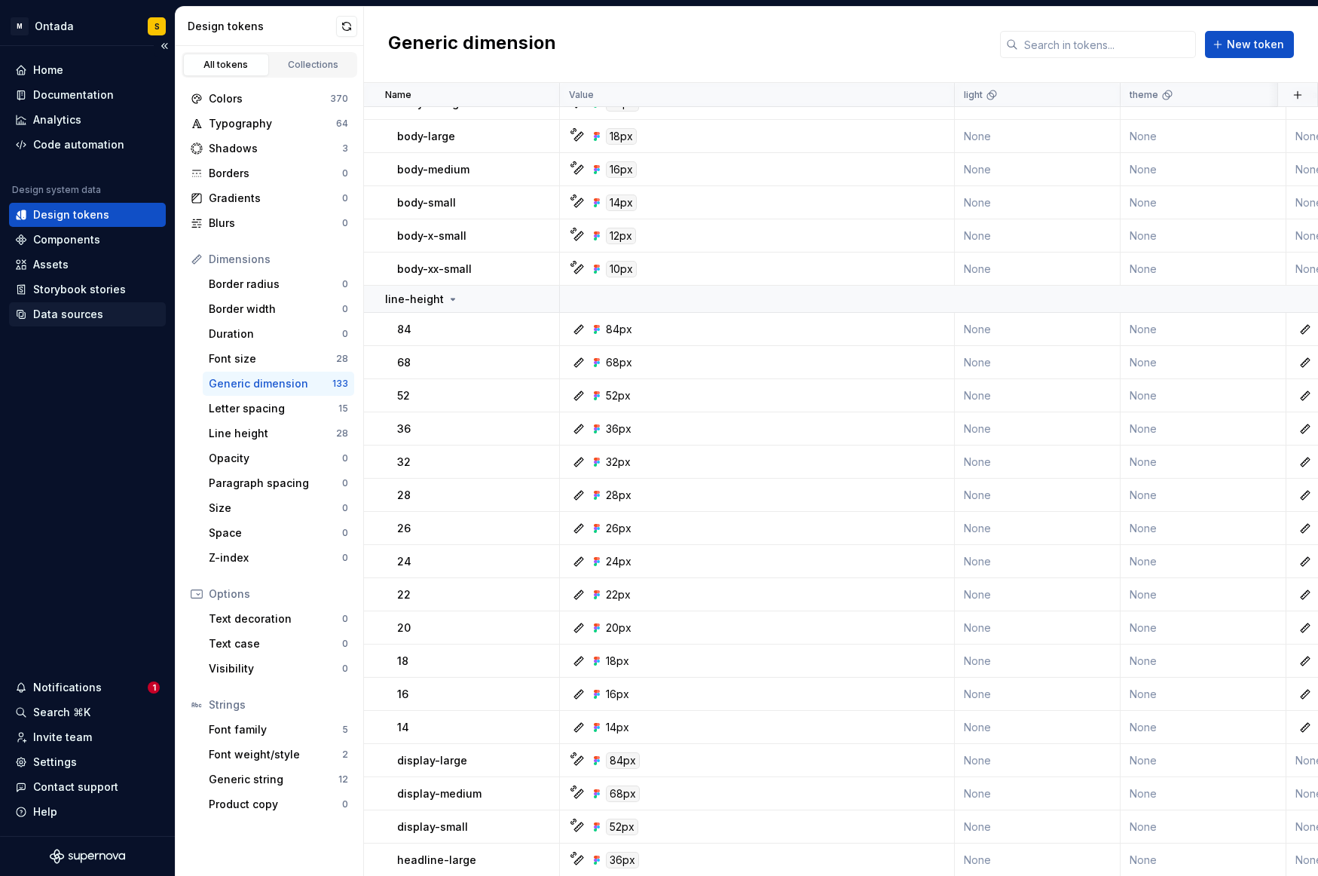
click at [93, 311] on div "Data sources" at bounding box center [68, 314] width 70 height 15
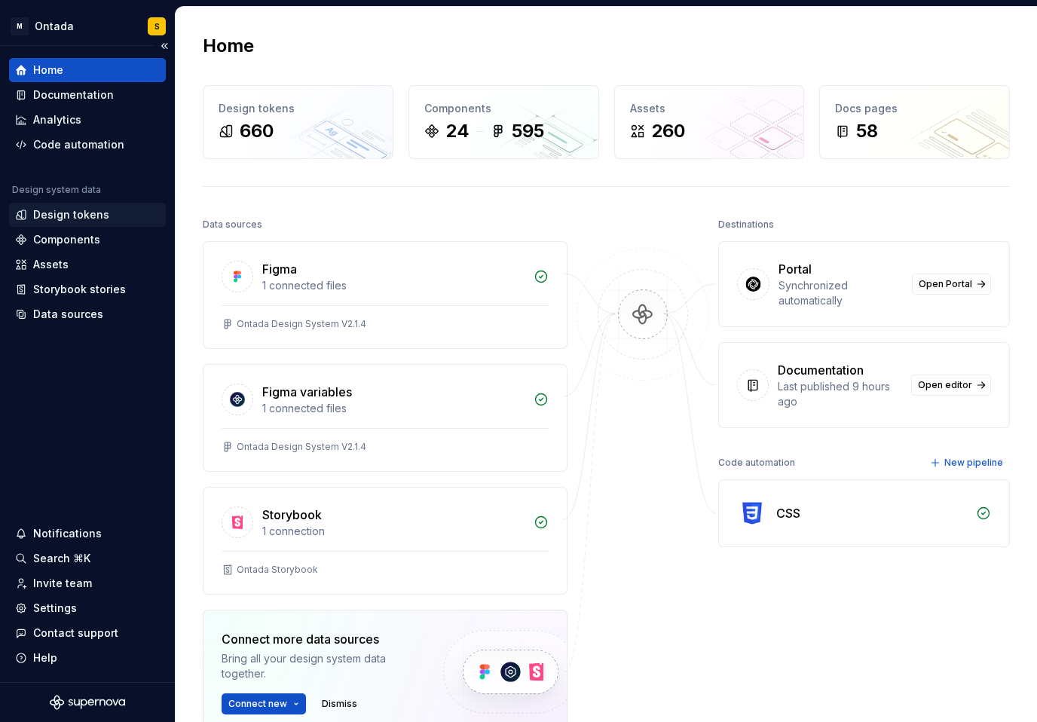
click at [73, 219] on div "Design tokens" at bounding box center [71, 214] width 76 height 15
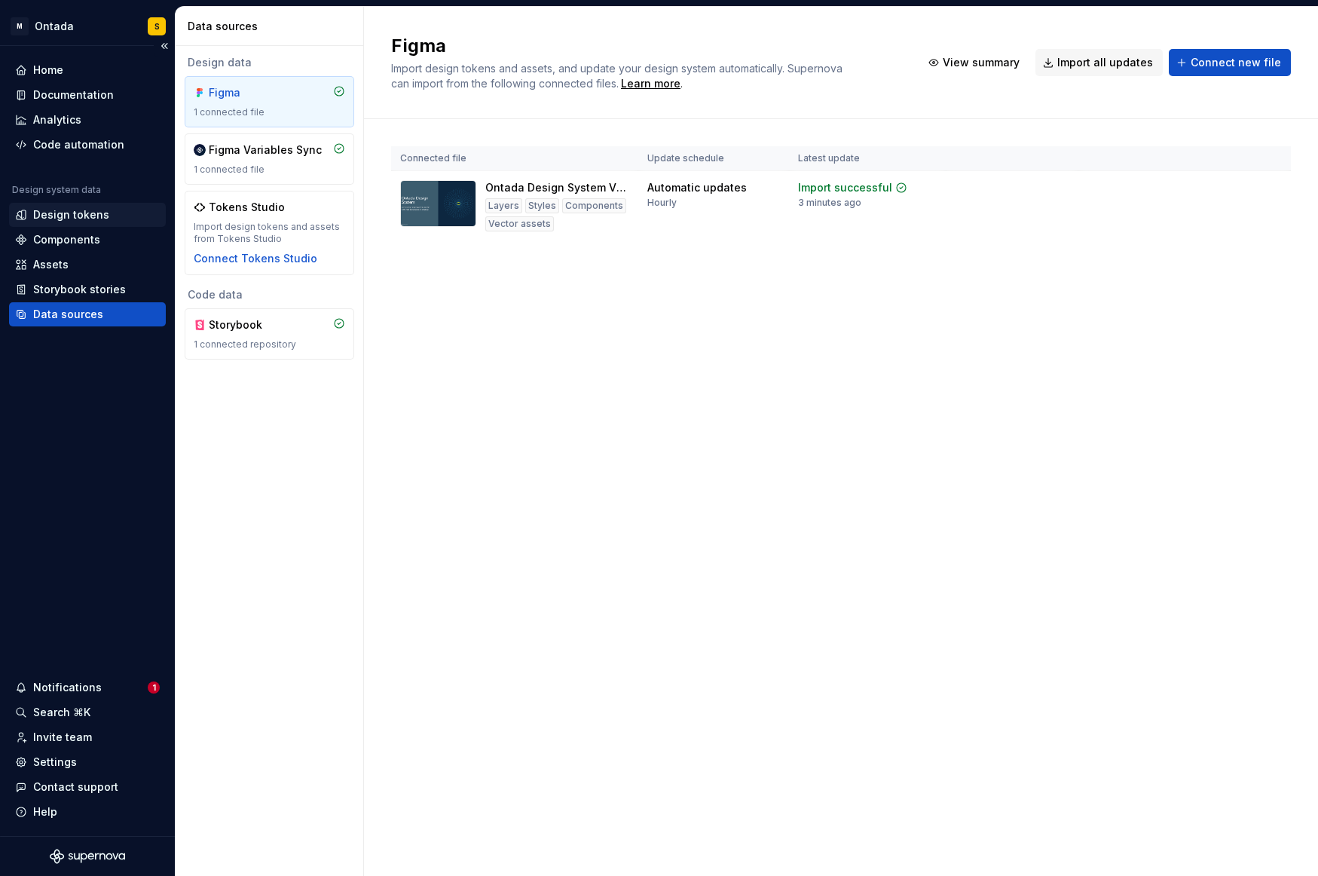
click at [63, 213] on div "Design tokens" at bounding box center [71, 214] width 76 height 15
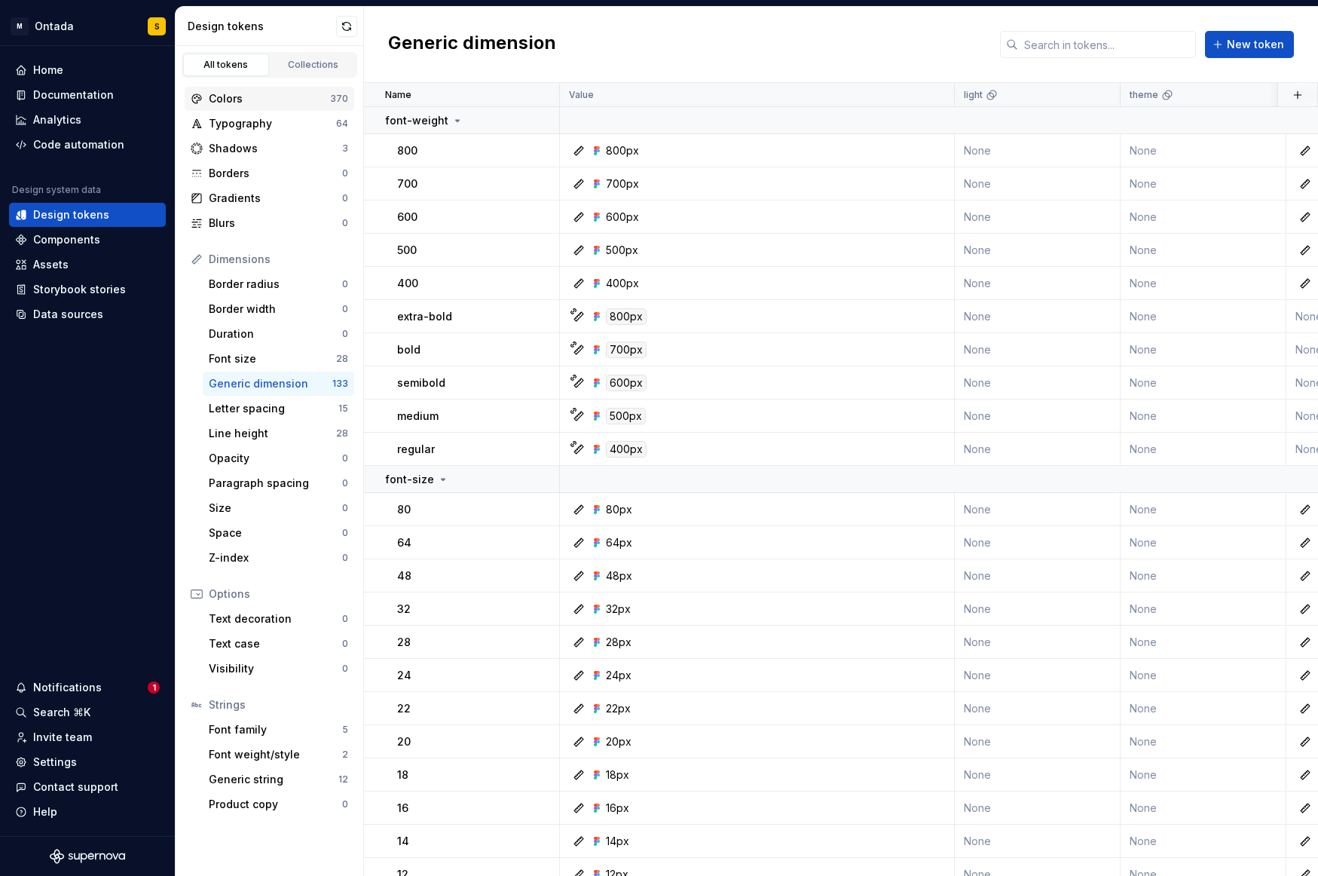
click at [265, 97] on div "Colors" at bounding box center [269, 98] width 121 height 15
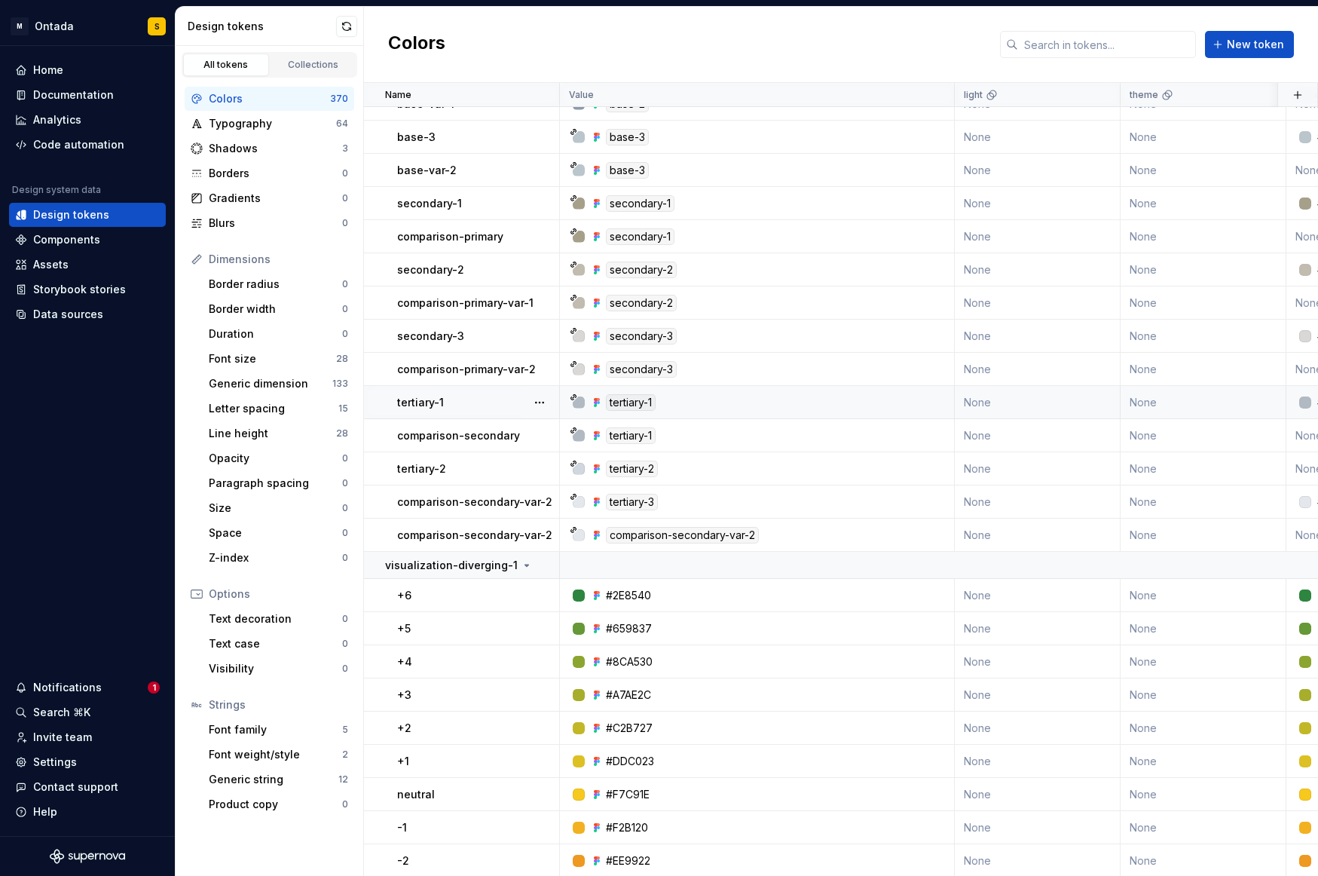
scroll to position [6087, 0]
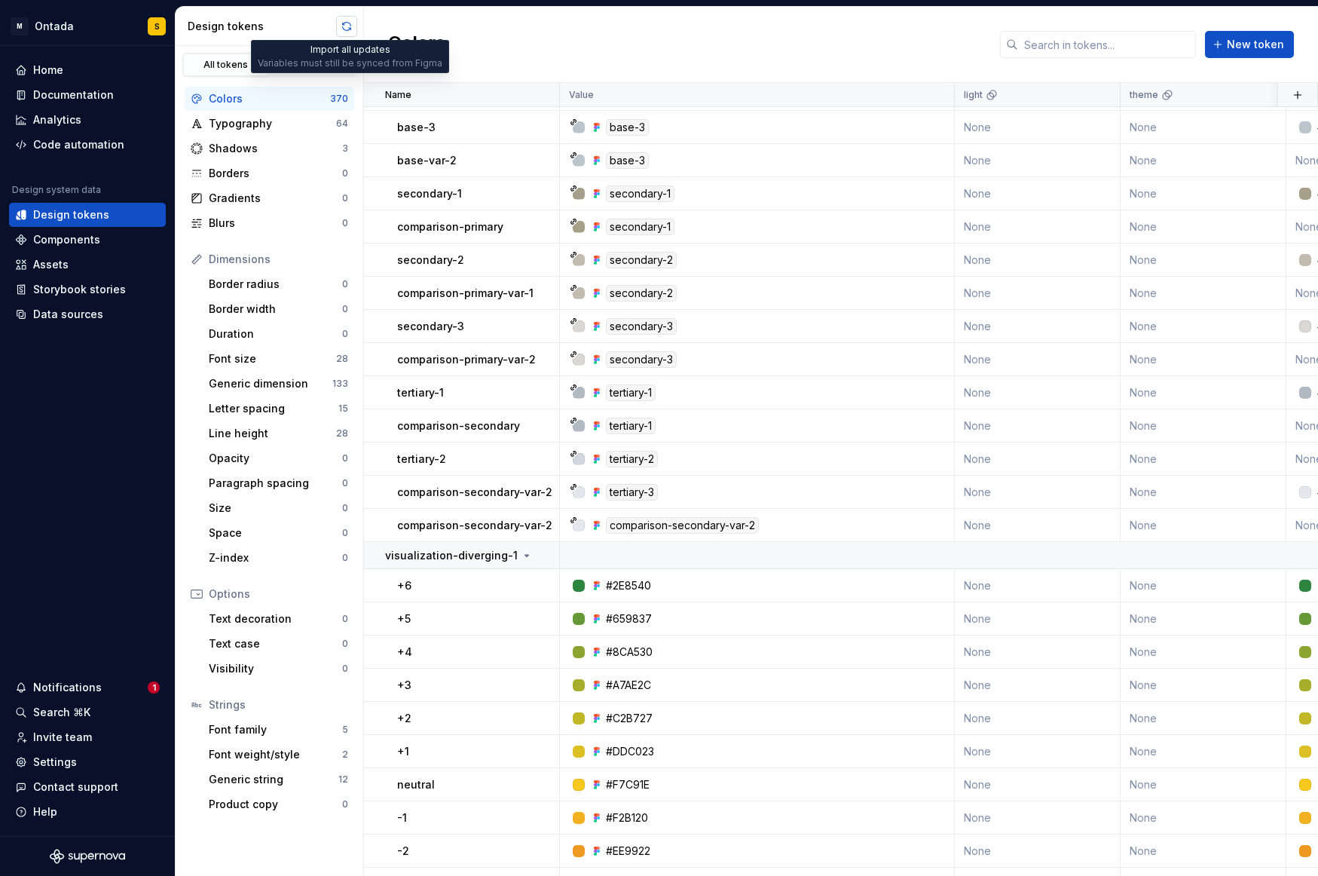
click at [351, 18] on button "button" at bounding box center [346, 26] width 21 height 21
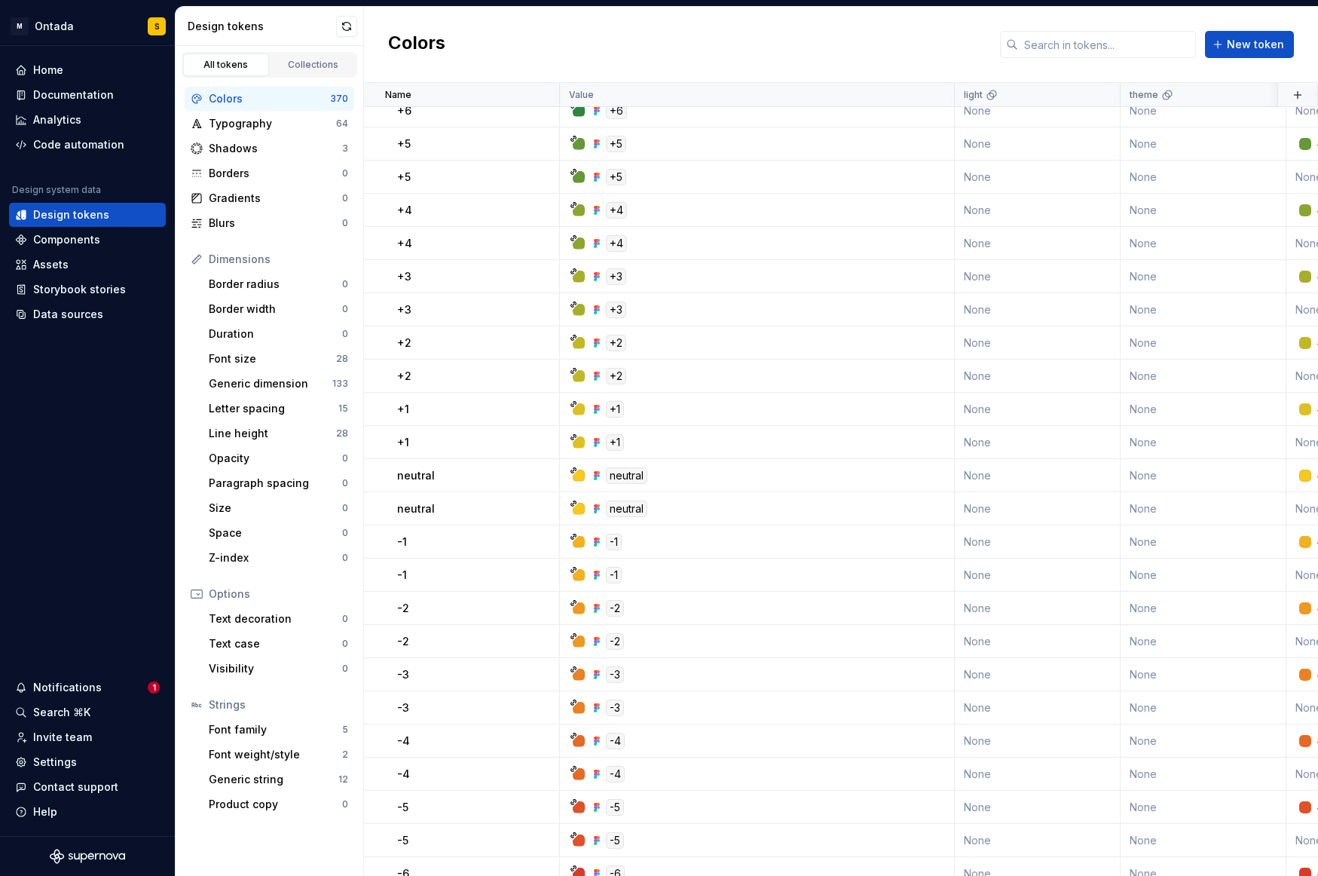
scroll to position [7017, 0]
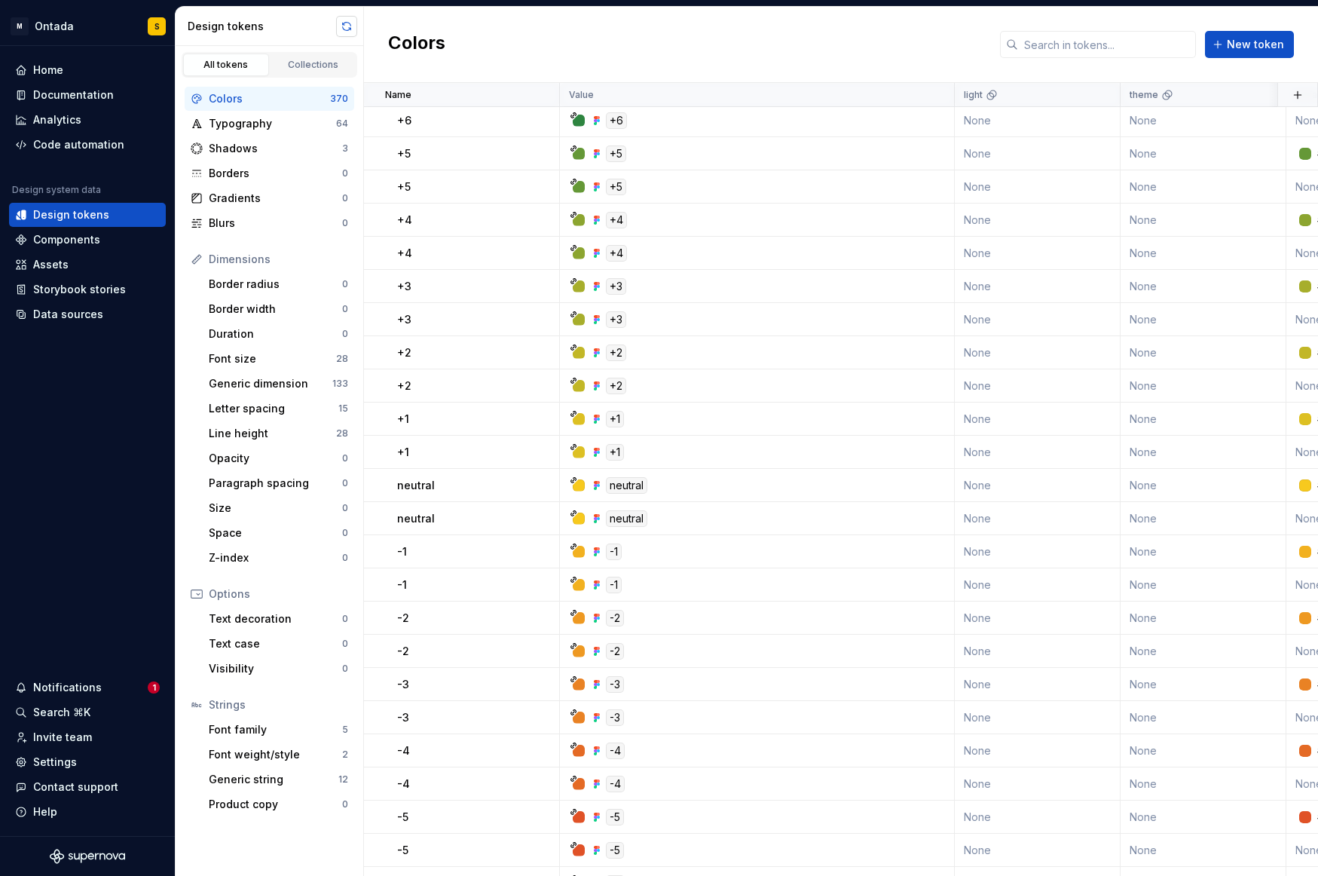
click at [346, 17] on button "button" at bounding box center [346, 26] width 21 height 21
click at [263, 767] on div "Generic string 12" at bounding box center [279, 779] width 152 height 24
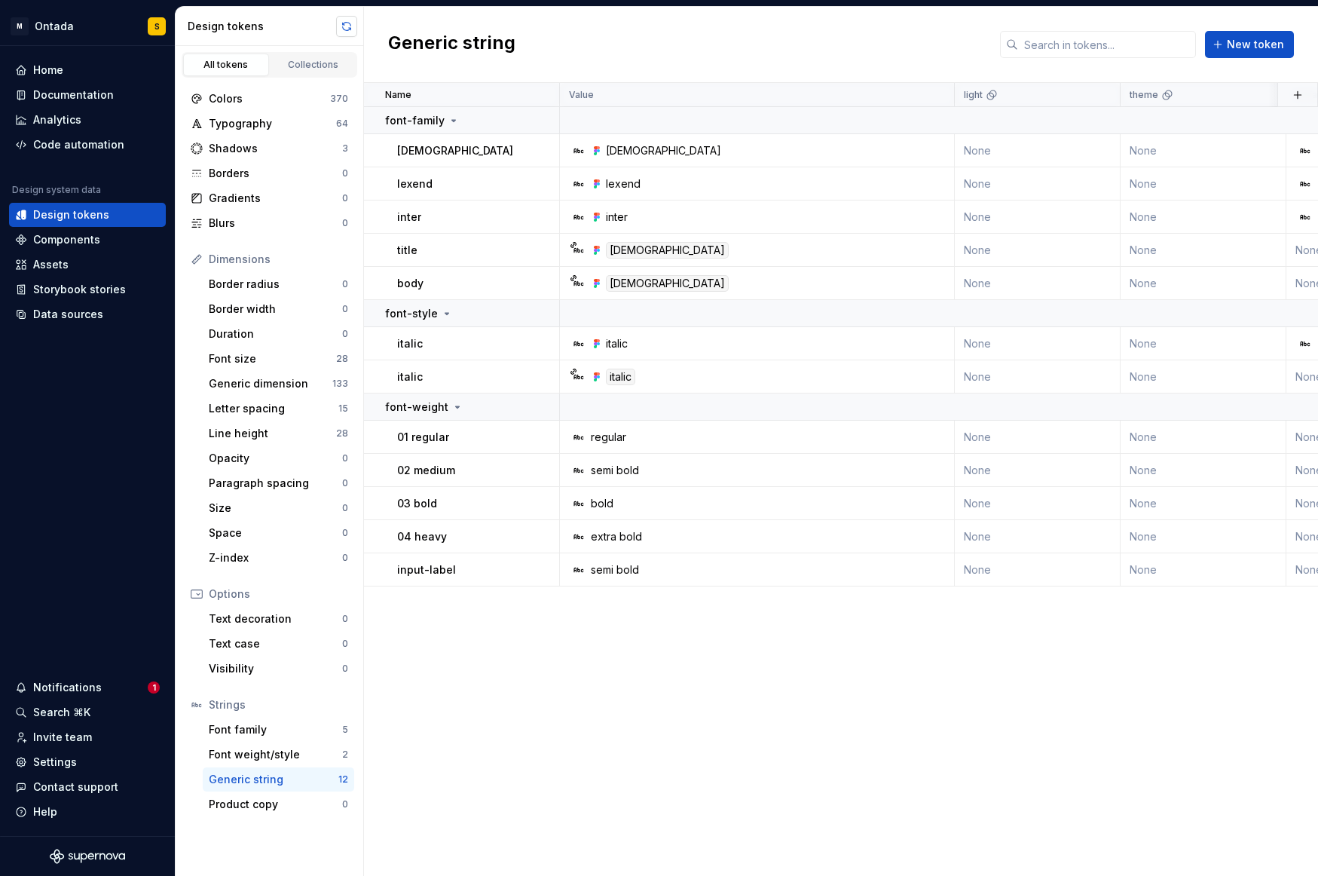
click at [341, 17] on button "button" at bounding box center [346, 26] width 21 height 21
